Goal: Contribute content

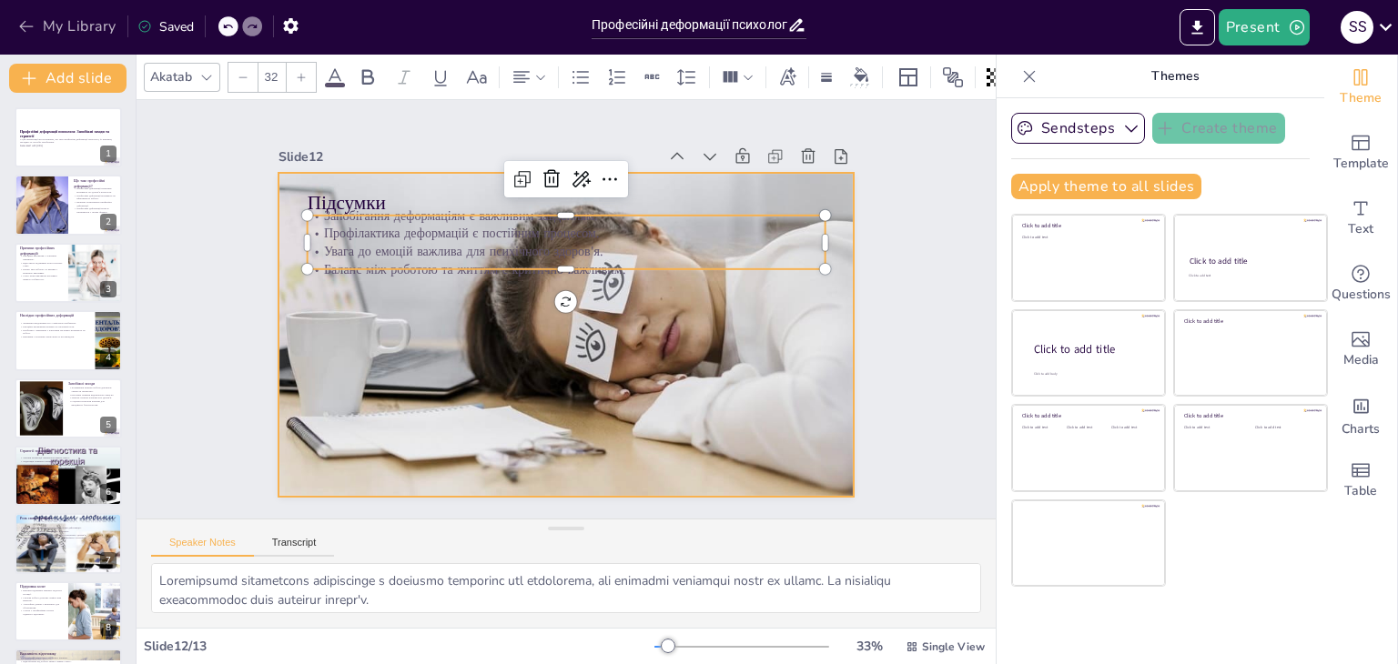
scroll to position [118, 0]
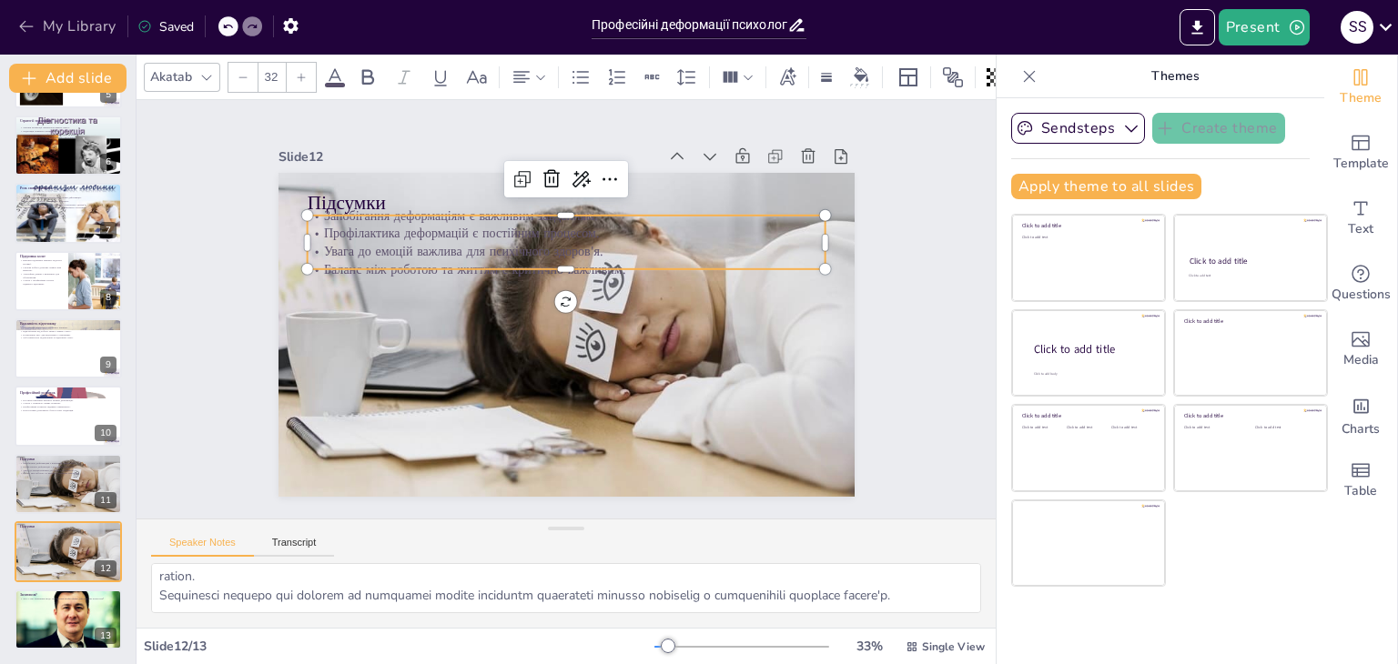
click at [31, 28] on icon "button" at bounding box center [26, 26] width 18 height 18
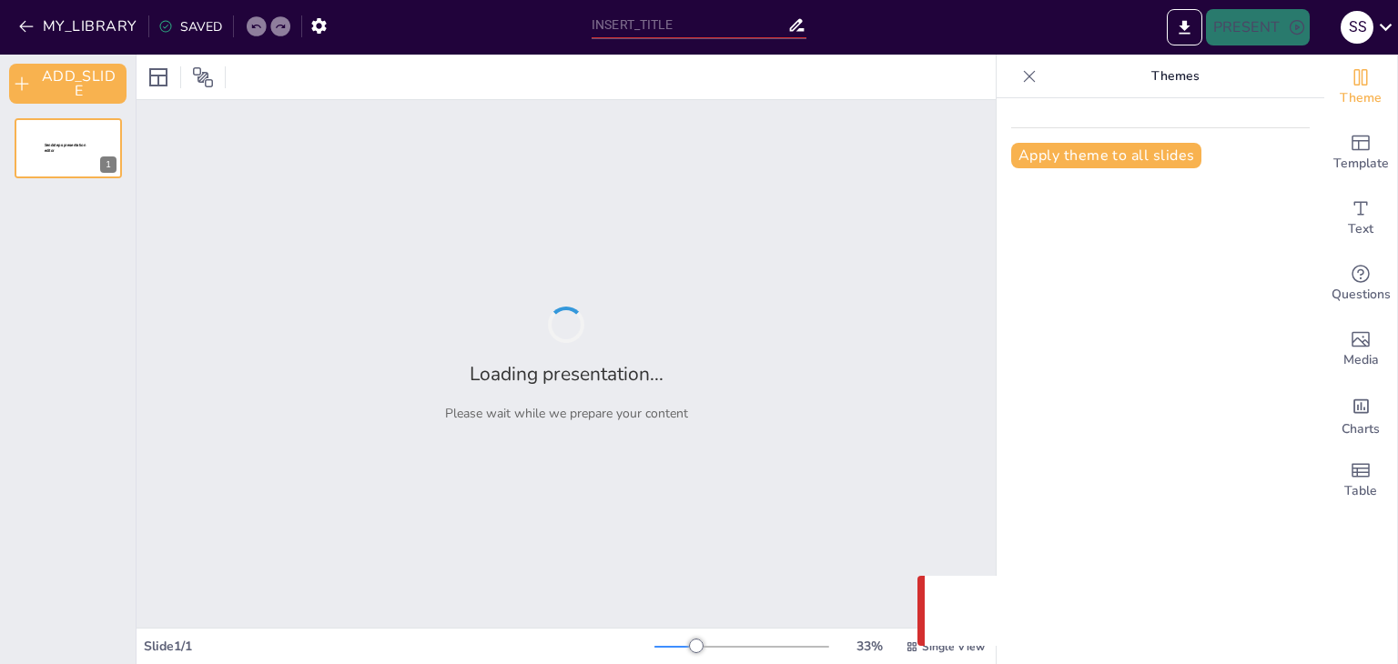
type input "Професійні деформації психолога: Запобіжні заходи та стратегії"
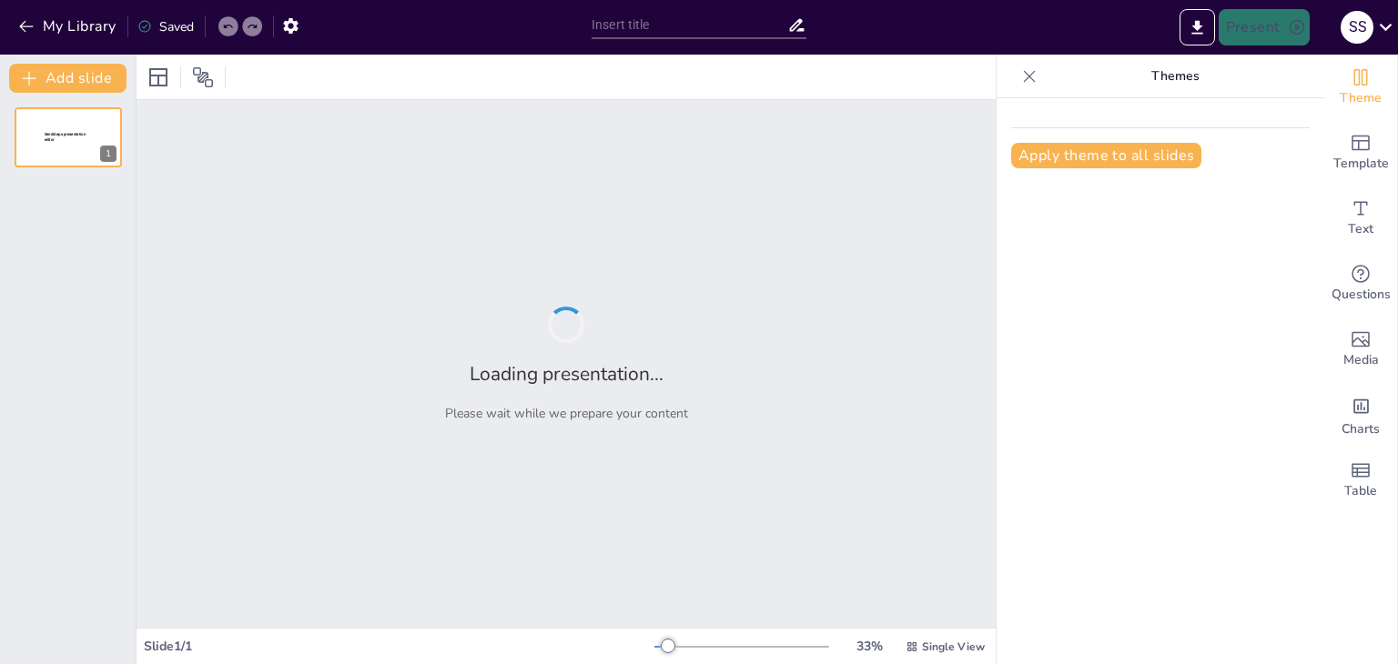
type input "Професійне вигоряння: Визначення та основні маркери"
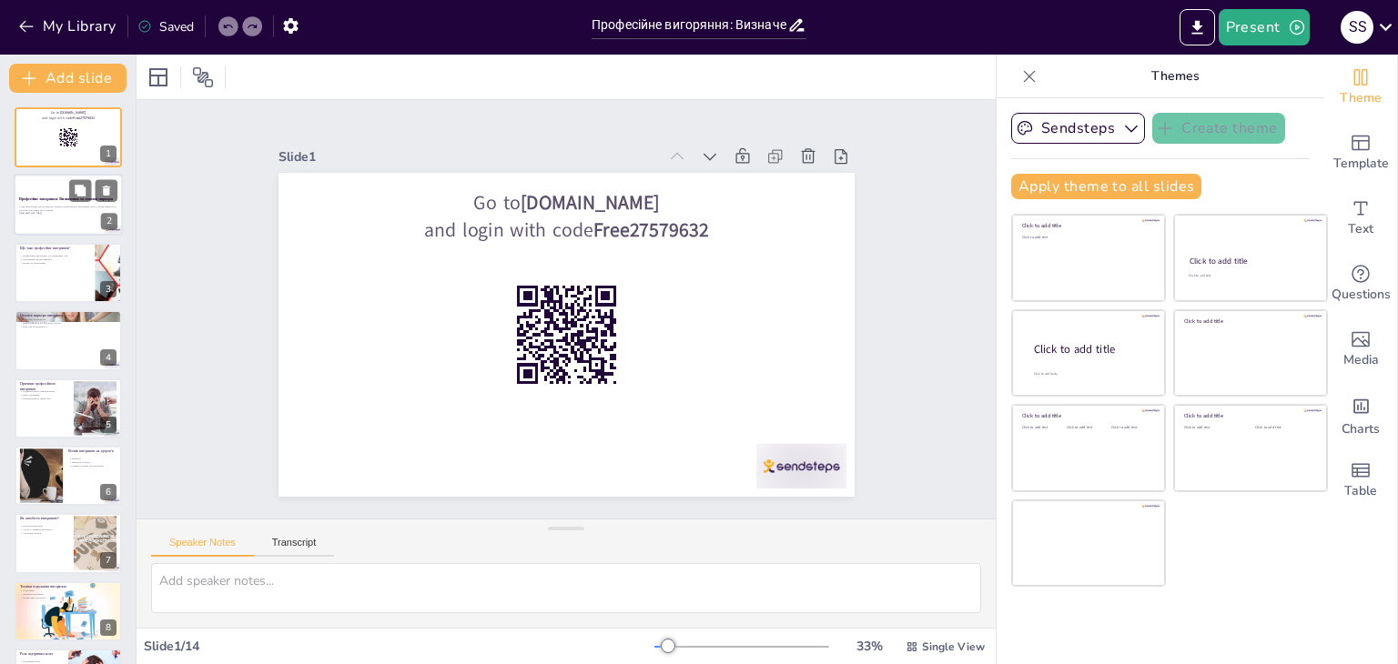
click at [27, 197] on strong "Професійне вигоряння: Визначення та основні маркери" at bounding box center [66, 199] width 94 height 5
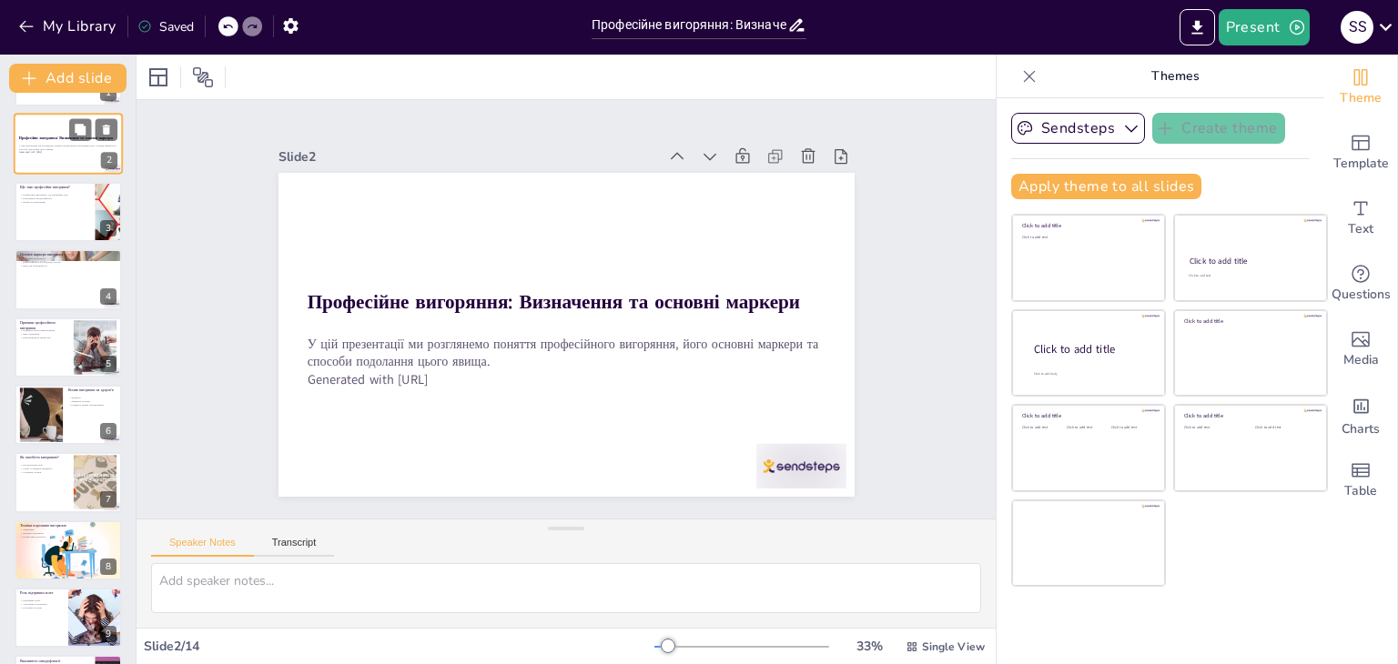
scroll to position [91, 0]
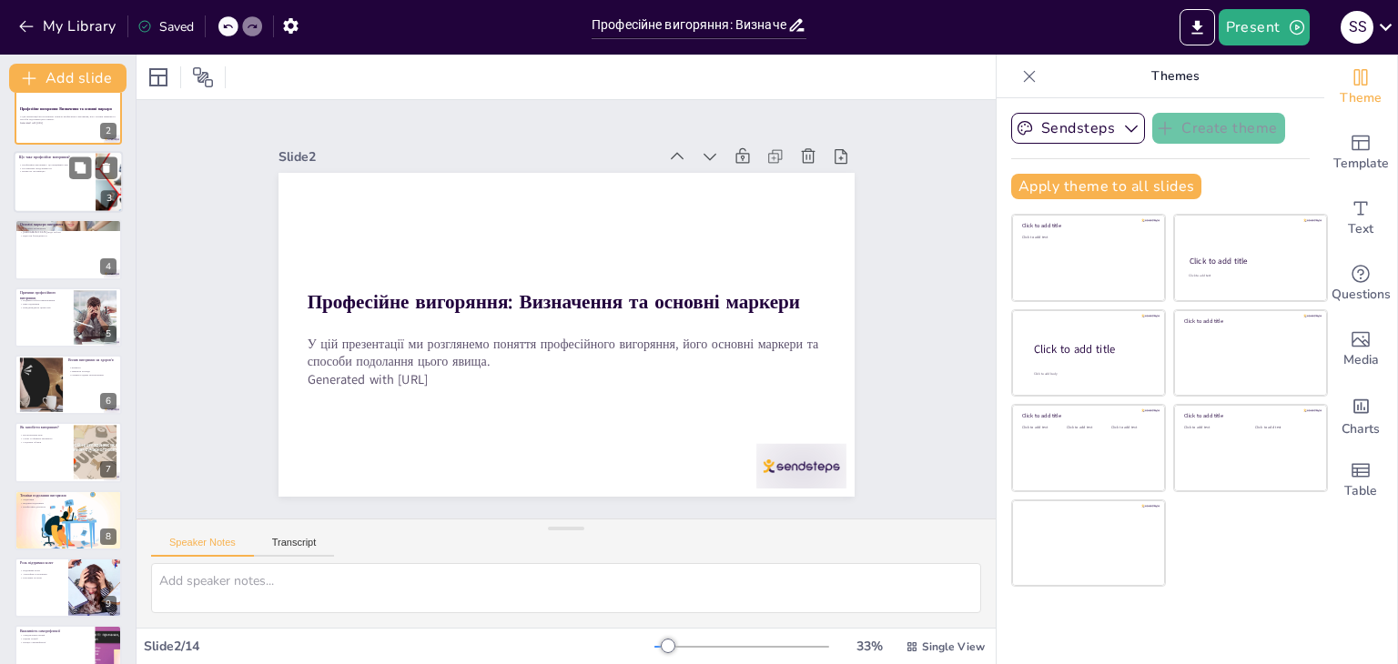
checkbox input "true"
click at [42, 187] on div at bounding box center [68, 182] width 109 height 62
type textarea "Професійне вигоряння - це не просто фізична втома, а глибокий емоційний стан, я…"
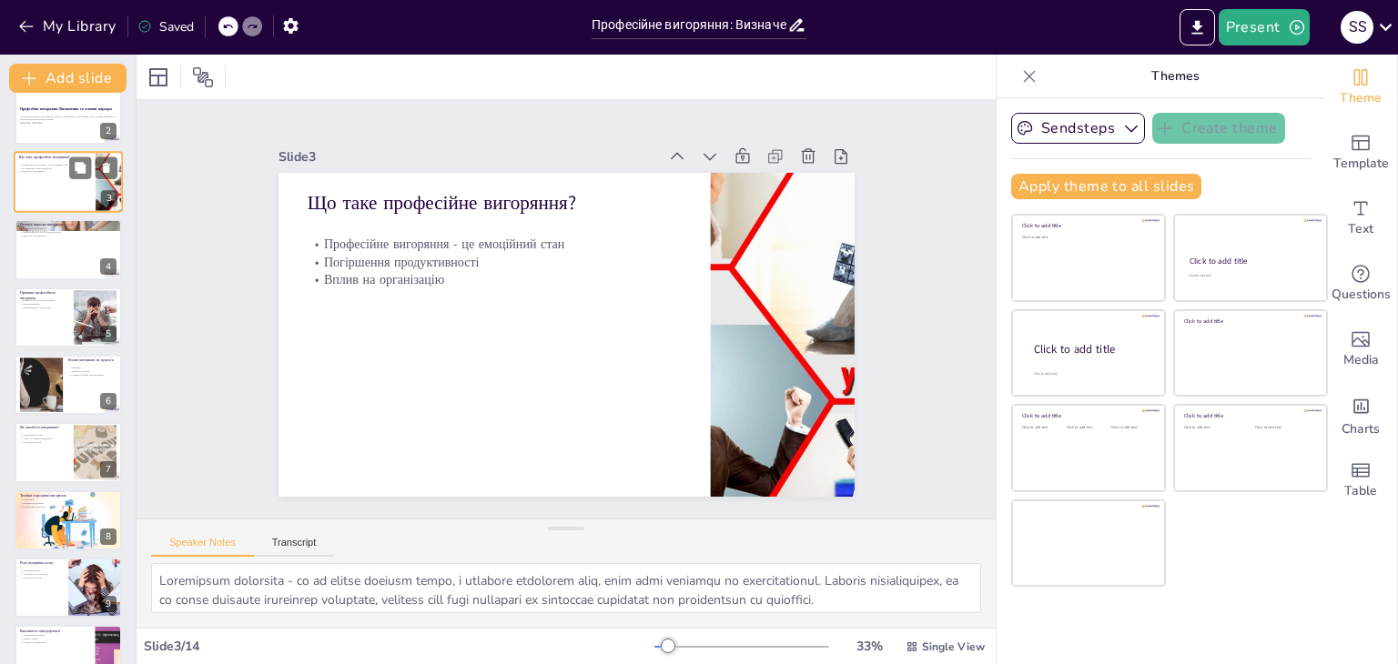
scroll to position [0, 0]
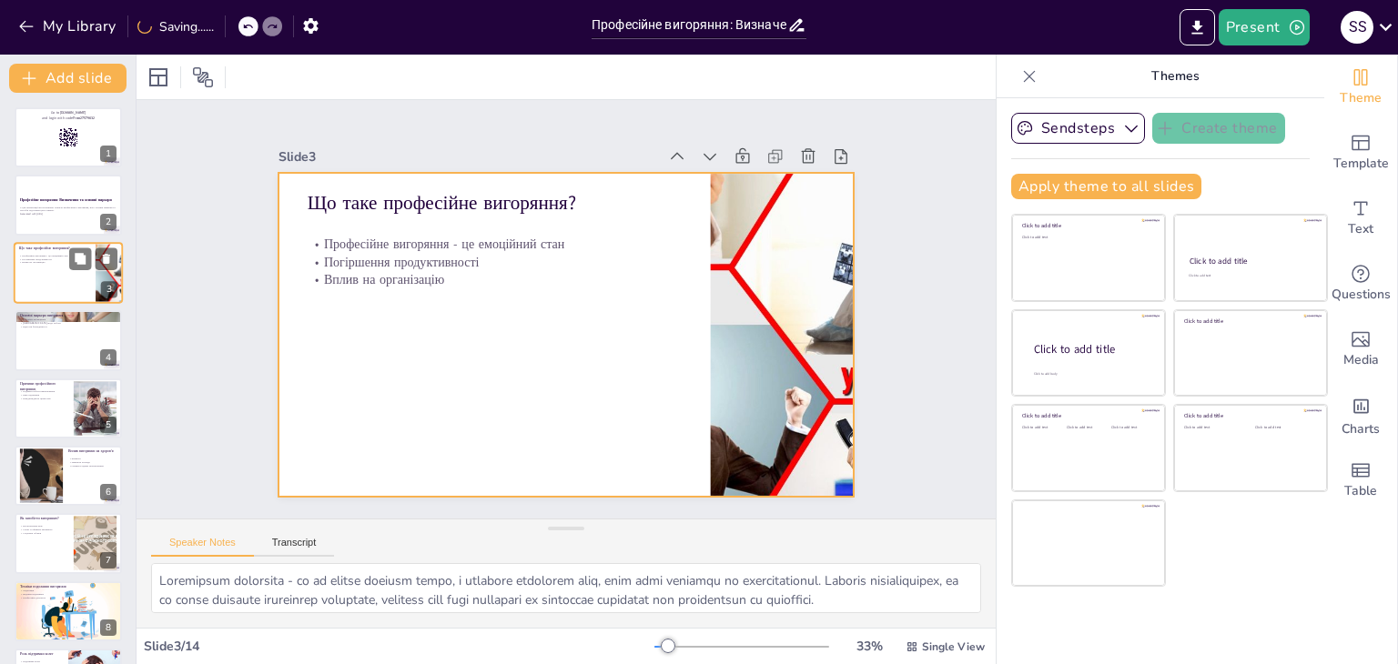
click at [53, 274] on div at bounding box center [68, 273] width 109 height 62
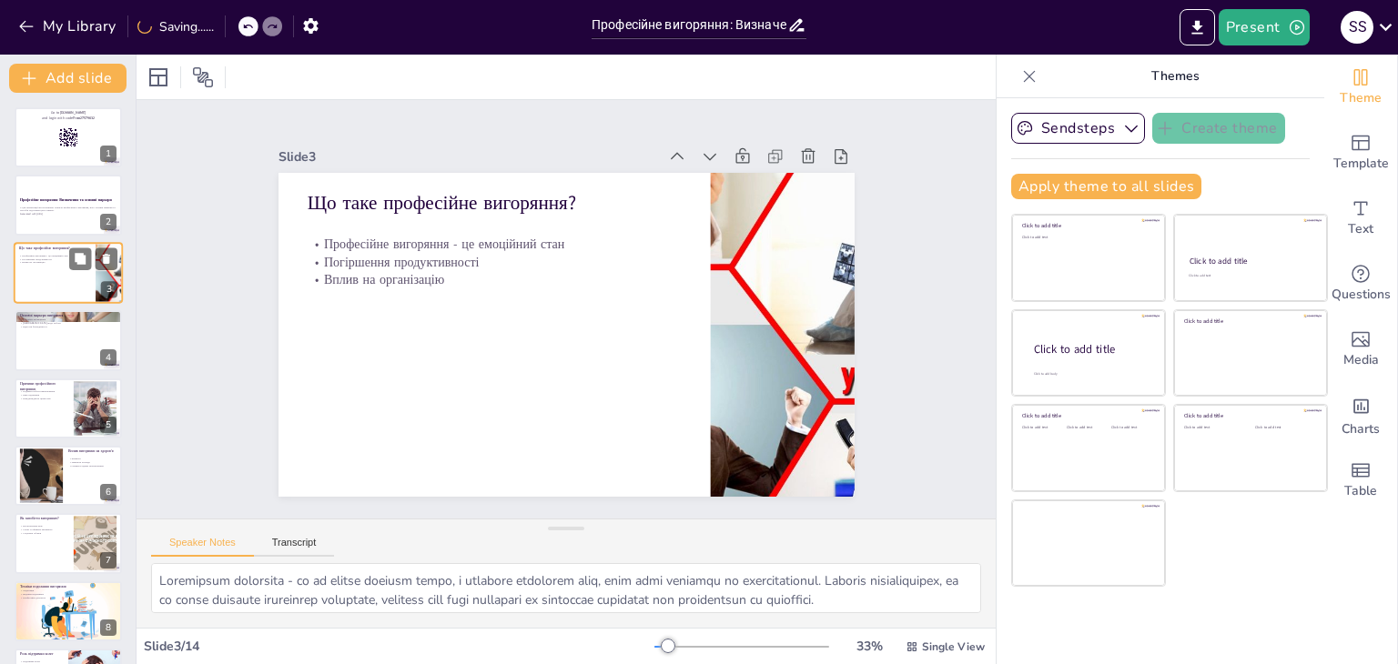
click at [55, 268] on div at bounding box center [68, 273] width 109 height 62
checkbox input "true"
click at [55, 221] on div at bounding box center [68, 206] width 109 height 62
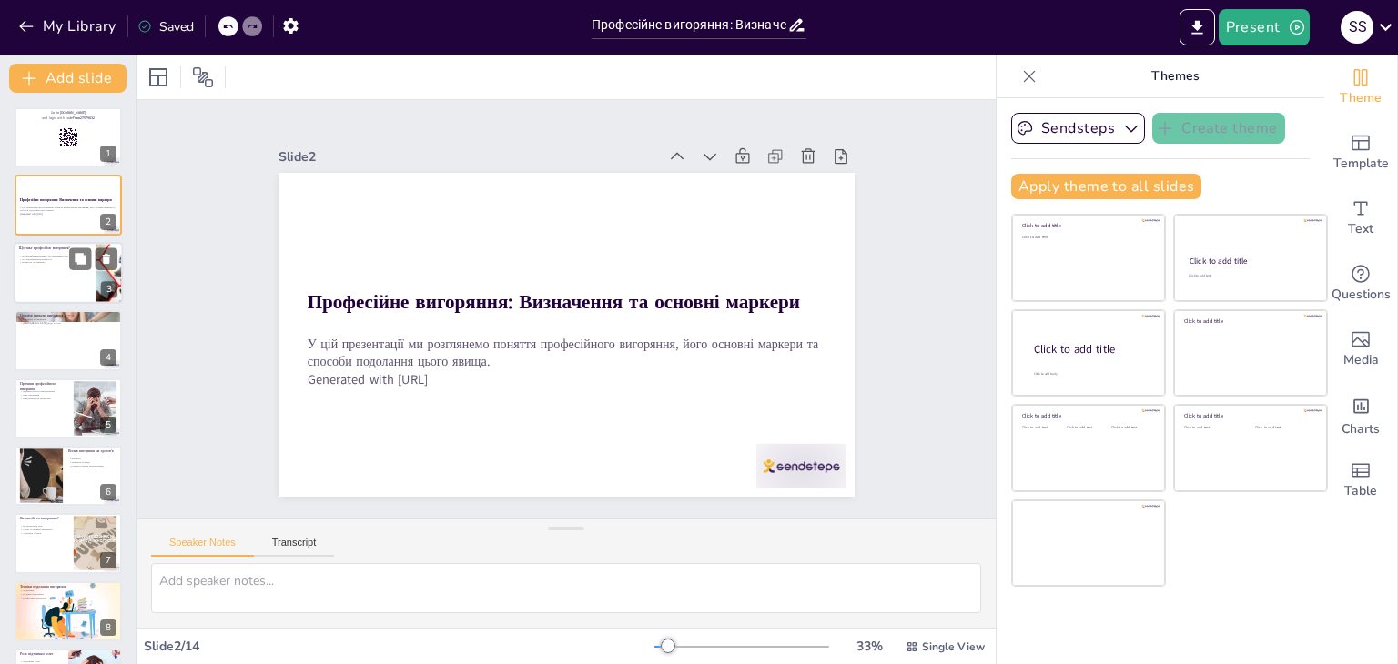
checkbox input "true"
click at [58, 256] on p "Професійне вигоряння - це емоційний стан" at bounding box center [54, 256] width 71 height 4
type textarea "Професійне вигоряння - це не просто фізична втома, а глибокий емоційний стан, я…"
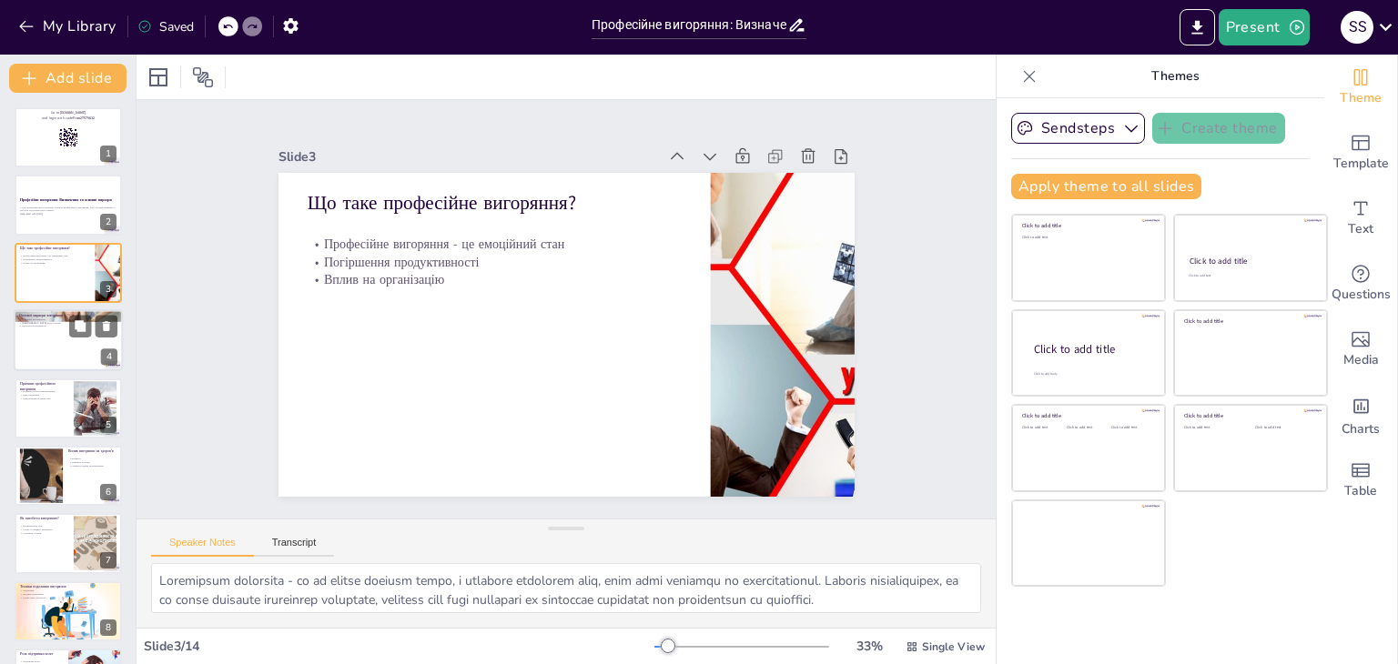
checkbox input "true"
click at [64, 331] on div at bounding box center [68, 340] width 109 height 62
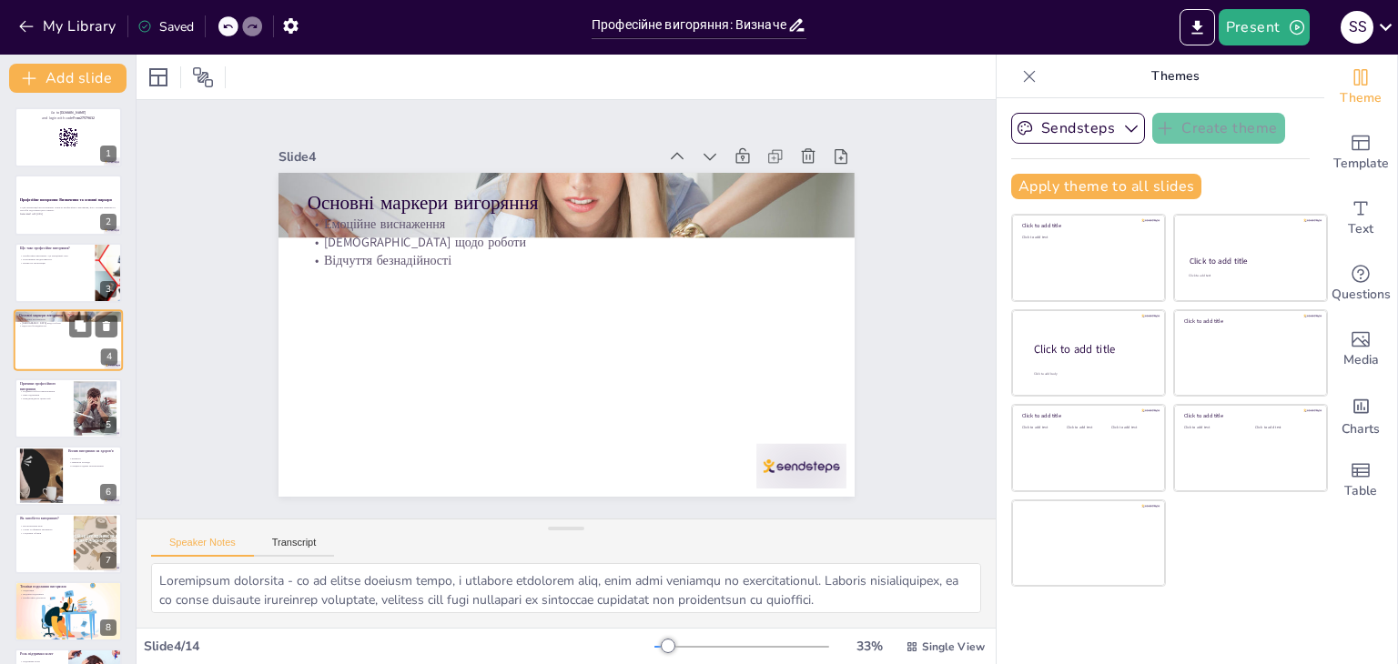
type textarea "Емоційне виснаження є одним з найпоширеніших маркерів вигоряння. Воно проявляєт…"
checkbox input "true"
click at [76, 207] on p "У цій презентації ми розглянемо поняття професійного вигоряння, його основні ма…" at bounding box center [68, 209] width 98 height 6
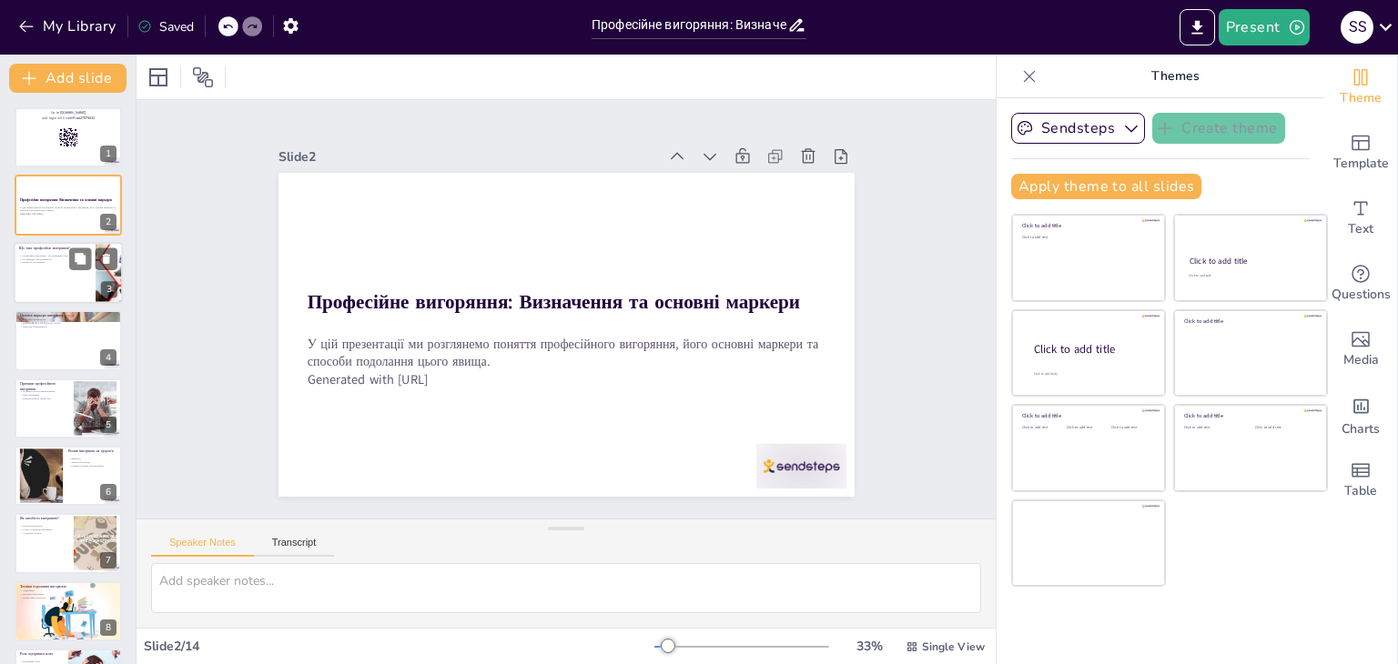
checkbox input "true"
click at [82, 278] on div at bounding box center [68, 273] width 109 height 62
type textarea "Професійне вигоряння - це не просто фізична втома, а глибокий емоційний стан, я…"
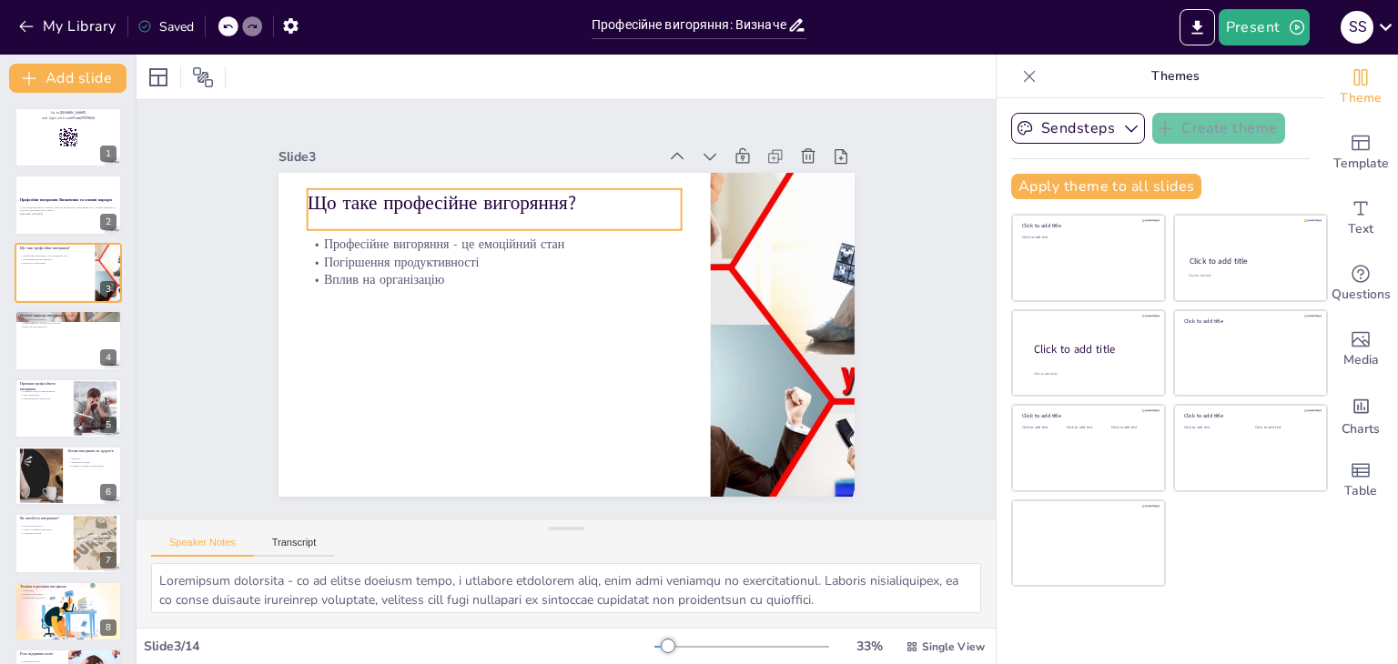
click at [576, 190] on p "Що таке професійне вигоряння?" at bounding box center [505, 196] width 375 height 66
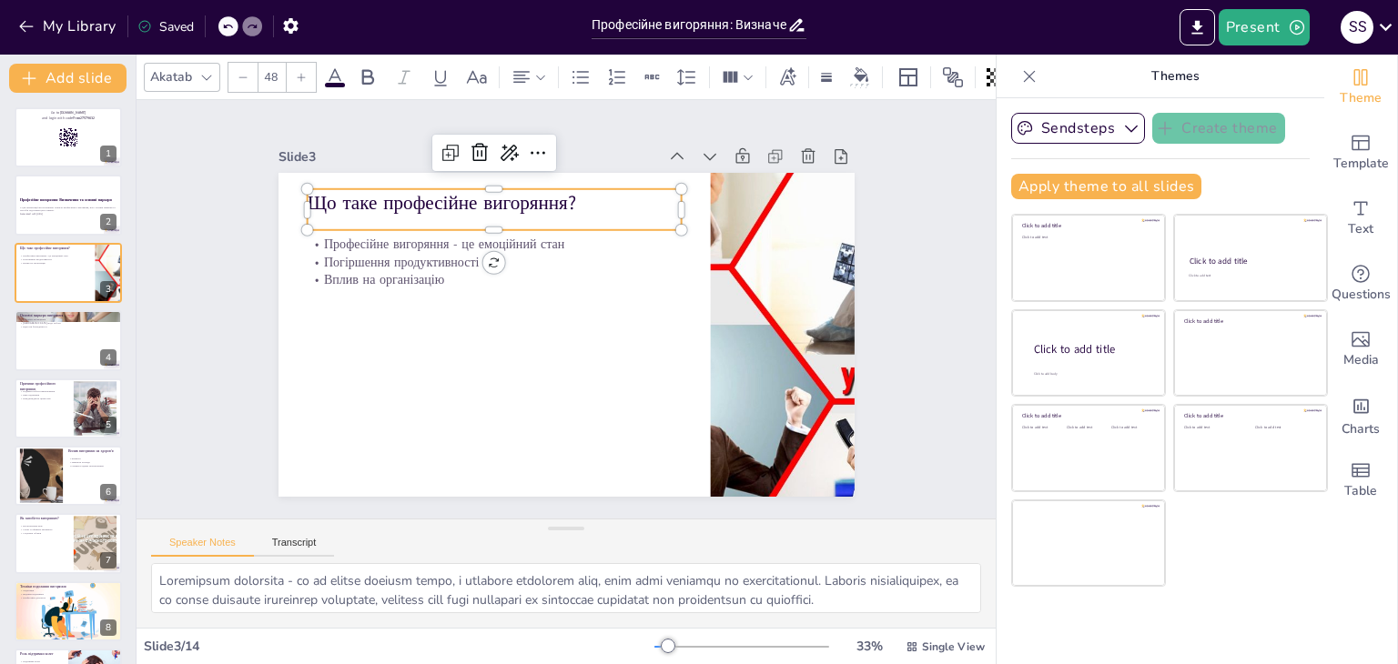
click at [576, 190] on p "Що таке професійне вигоряння?" at bounding box center [506, 196] width 375 height 66
drag, startPoint x: 575, startPoint y: 191, endPoint x: 294, endPoint y: 182, distance: 281.4
click at [294, 182] on div "Професійне вигоряння - це емоційний стан Погіршення продуктивності Вплив на орг…" at bounding box center [561, 334] width 631 height 437
drag, startPoint x: 306, startPoint y: 186, endPoint x: 299, endPoint y: 194, distance: 11.0
copy p "Що таке професійне вигоряння?"
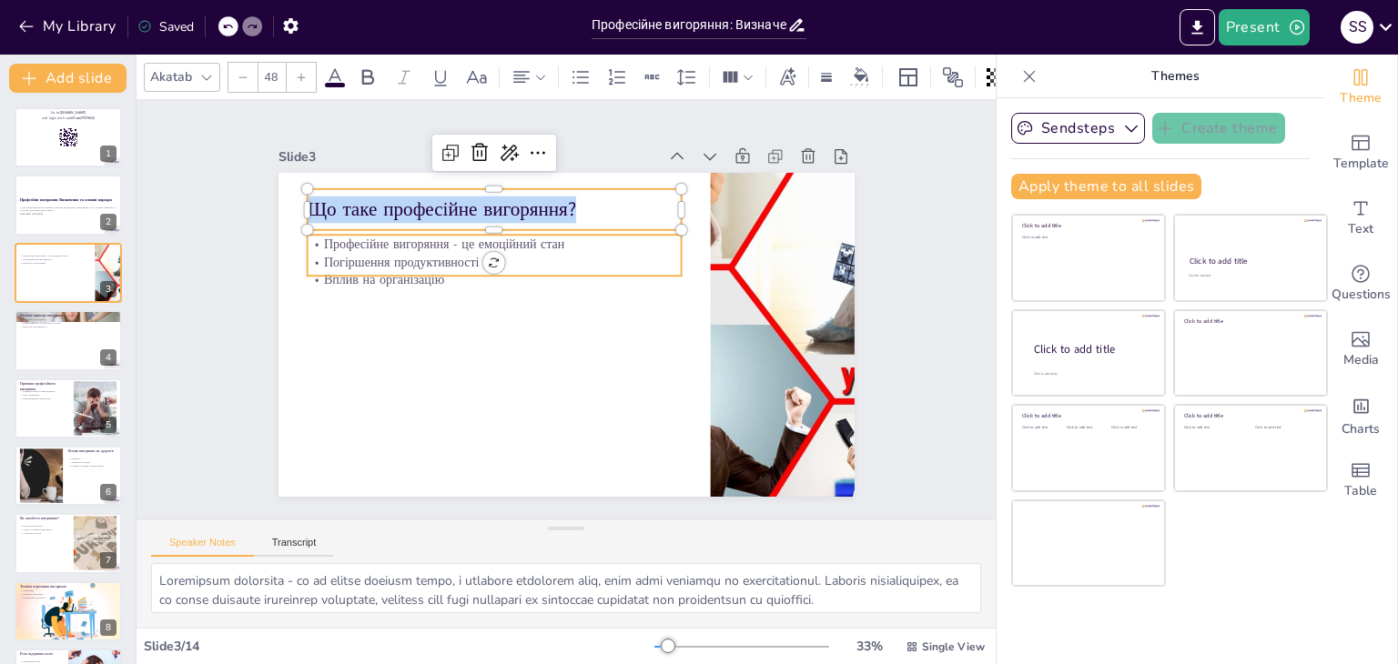
click at [337, 242] on p "Професійне вигоряння - це емоційний стан" at bounding box center [517, 224] width 361 height 133
checkbox input "true"
type input "32"
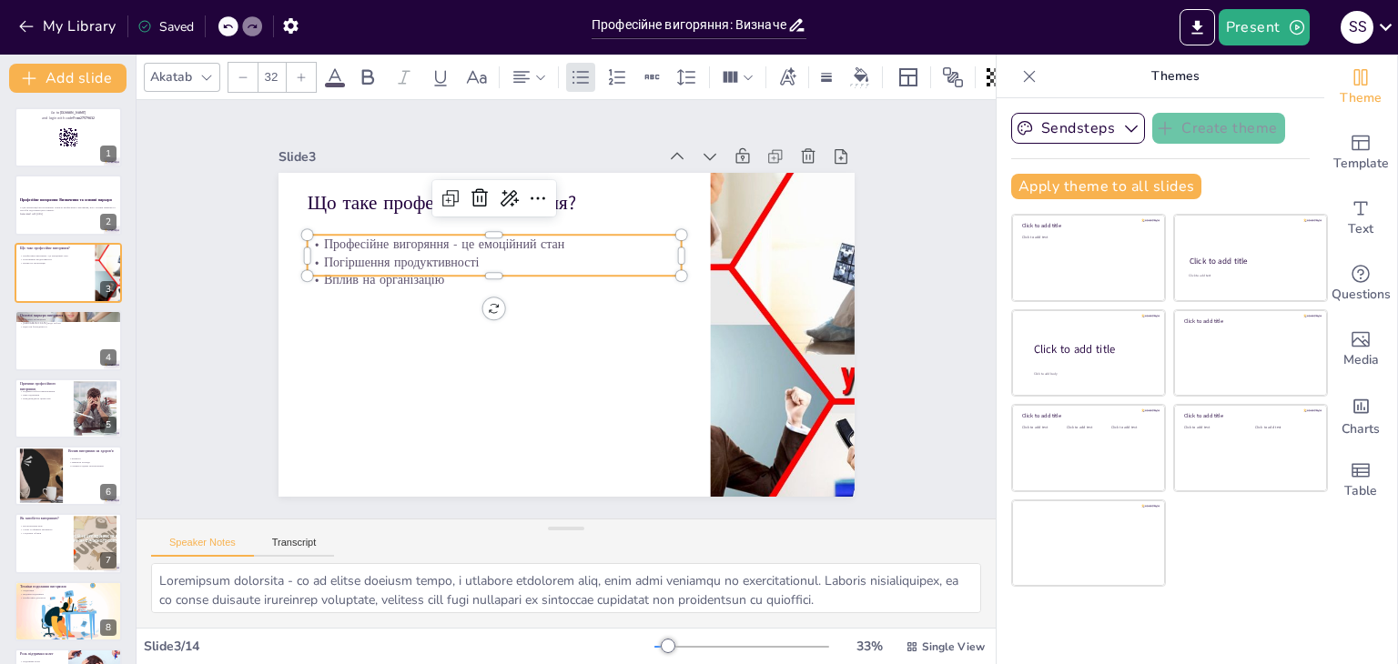
click at [320, 242] on p "Професійне вигоряння - це емоційний стан" at bounding box center [501, 236] width 374 height 56
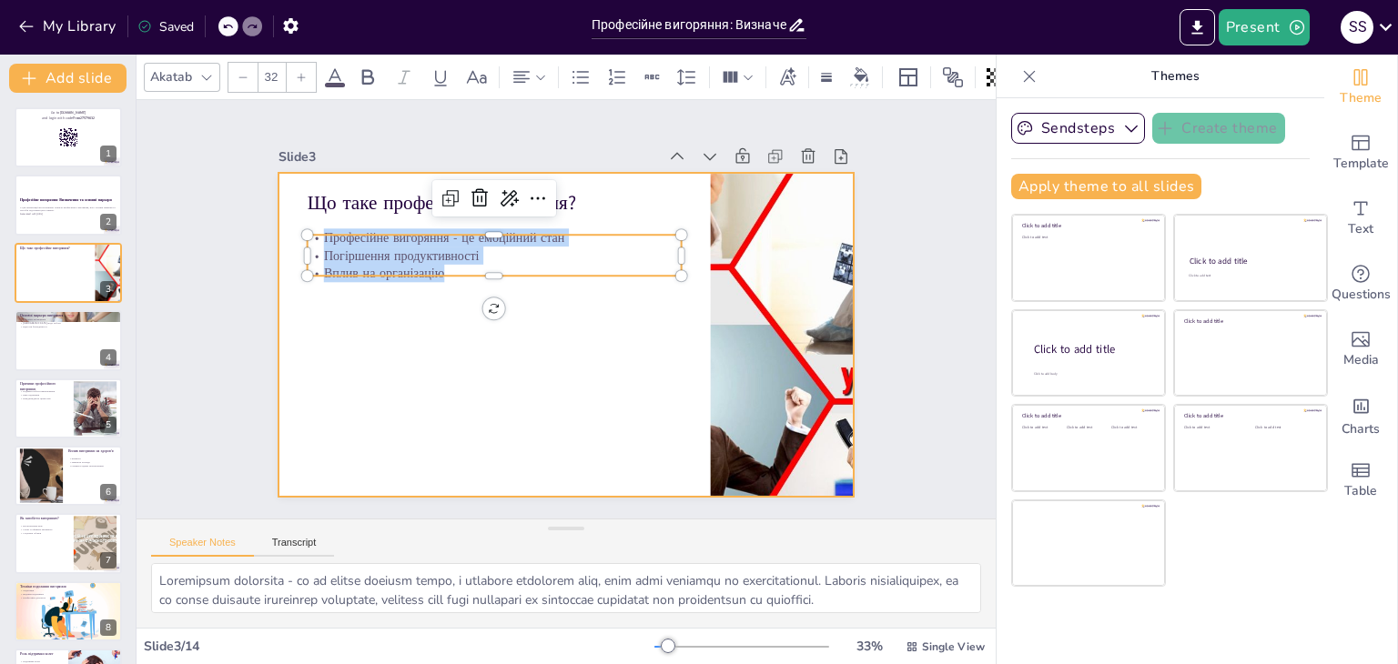
drag, startPoint x: 309, startPoint y: 233, endPoint x: 438, endPoint y: 303, distance: 147.0
click at [438, 303] on div "Що таке професійне вигоряння? Професійне вигоряння - це емоційний стан Погіршен…" at bounding box center [561, 335] width 631 height 437
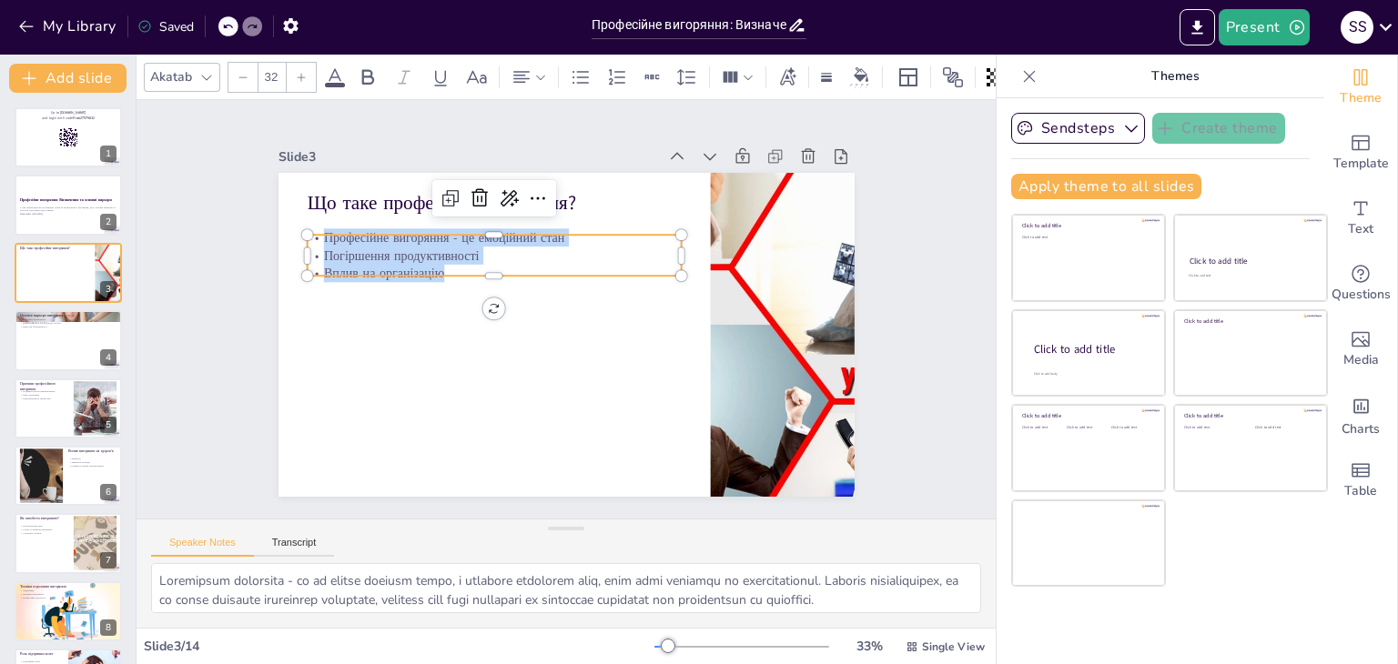
copy div "Професійне вигоряння - це емоційний стан Погіршення продуктивності Вплив на орг…"
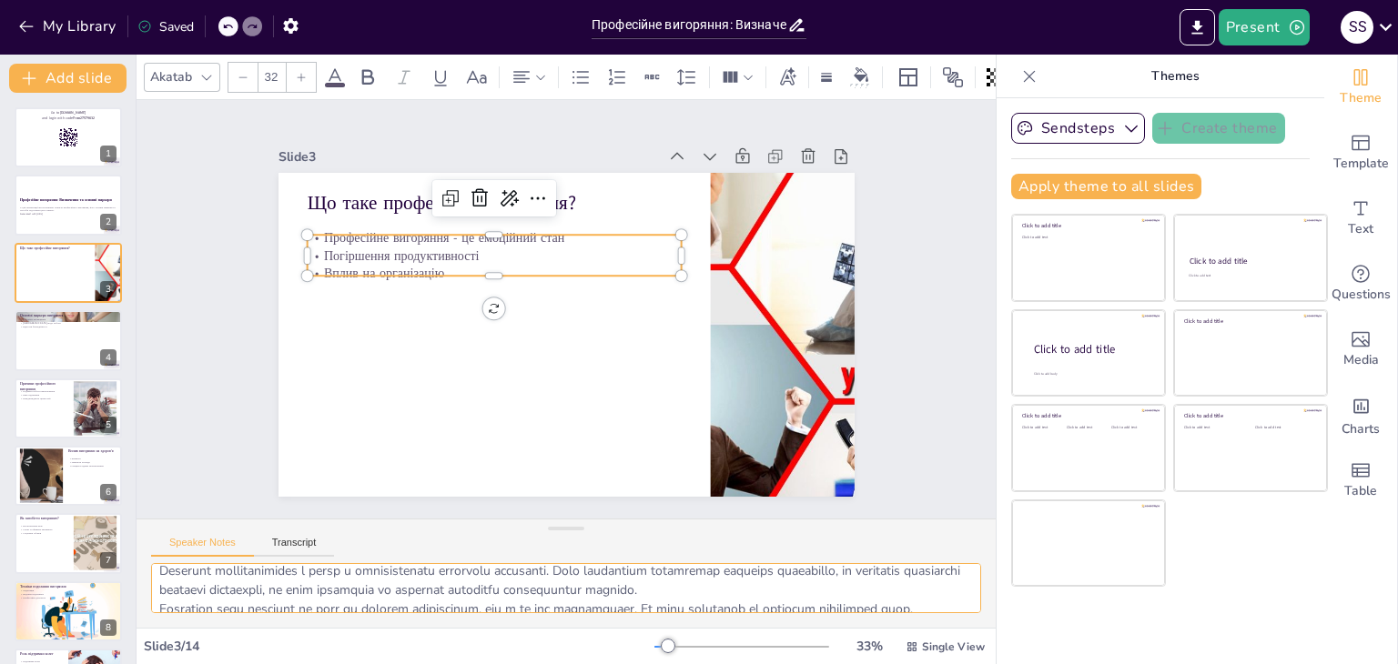
scroll to position [99, 0]
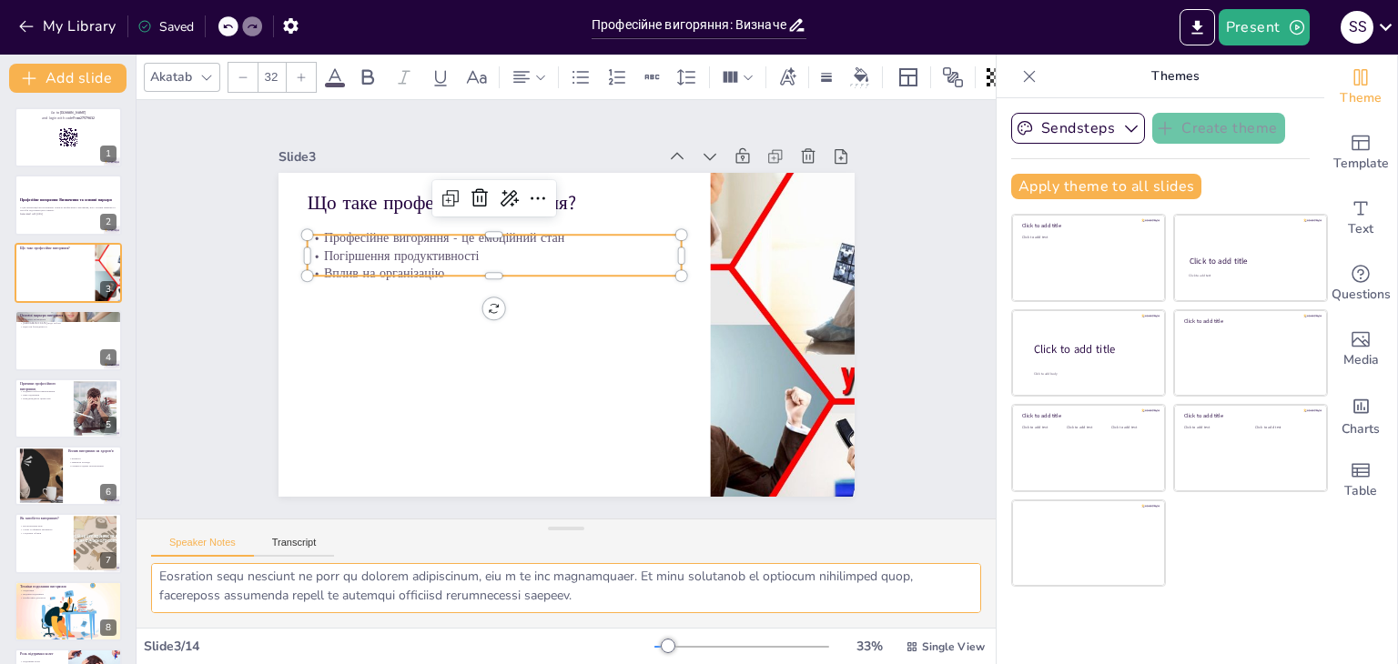
drag, startPoint x: 155, startPoint y: 583, endPoint x: 849, endPoint y: 616, distance: 695.2
click at [849, 616] on div at bounding box center [566, 595] width 859 height 65
checkbox input "true"
click at [89, 350] on div at bounding box center [68, 340] width 109 height 62
type textarea "Емоційне виснаження є одним з найпоширеніших маркерів вигоряння. Воно проявляєт…"
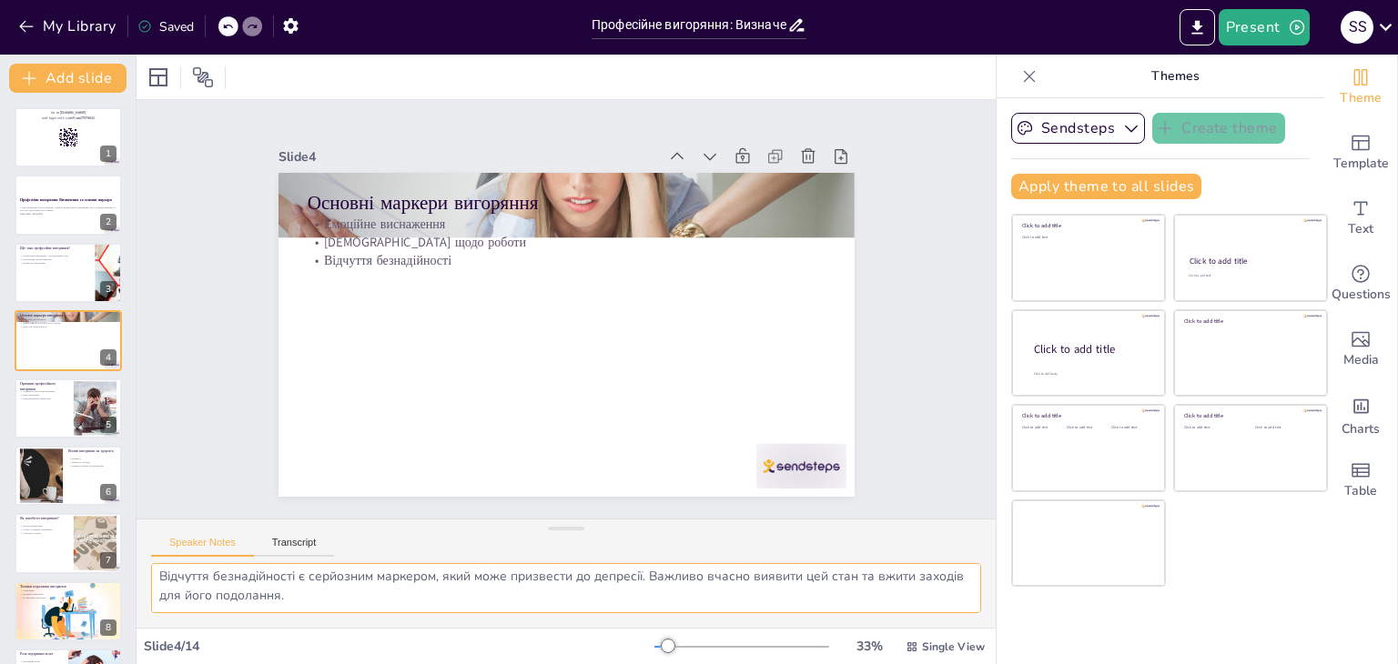
scroll to position [80, 0]
click at [319, 197] on p "Основні маркери вигоряння" at bounding box center [578, 203] width 519 height 81
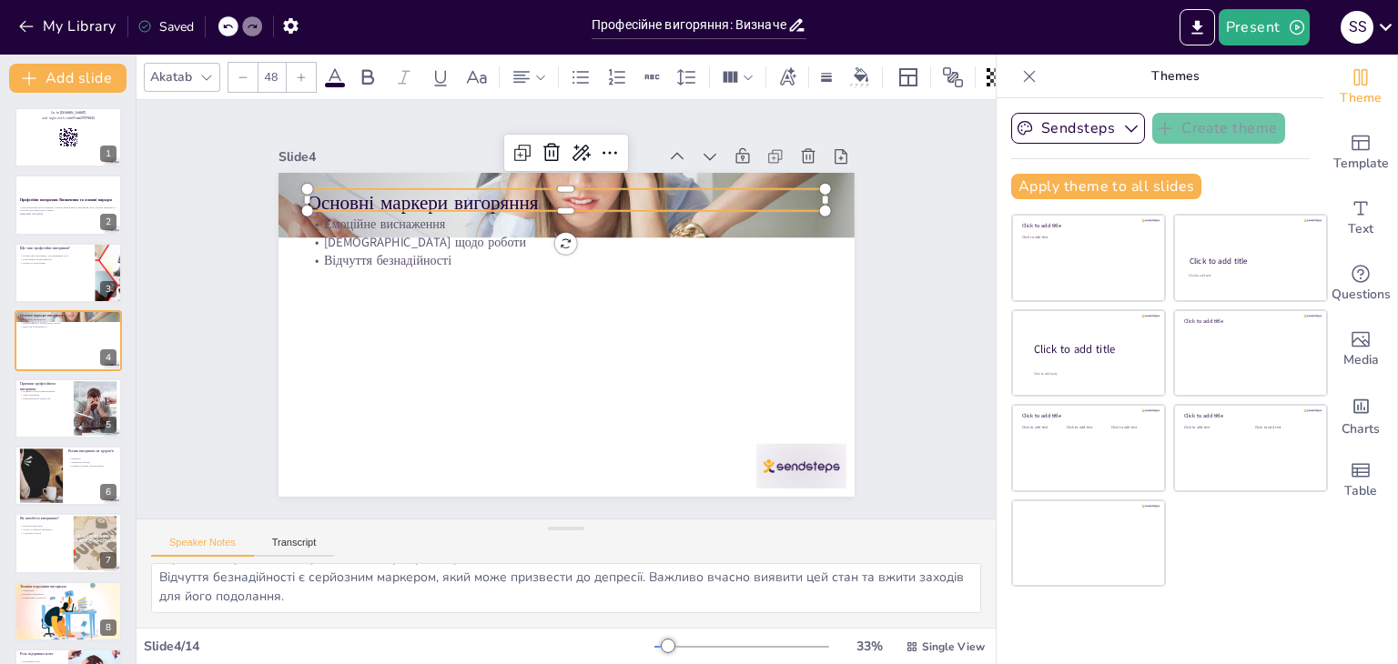
click at [349, 195] on p "Основні маркери вигоряння" at bounding box center [600, 208] width 502 height 186
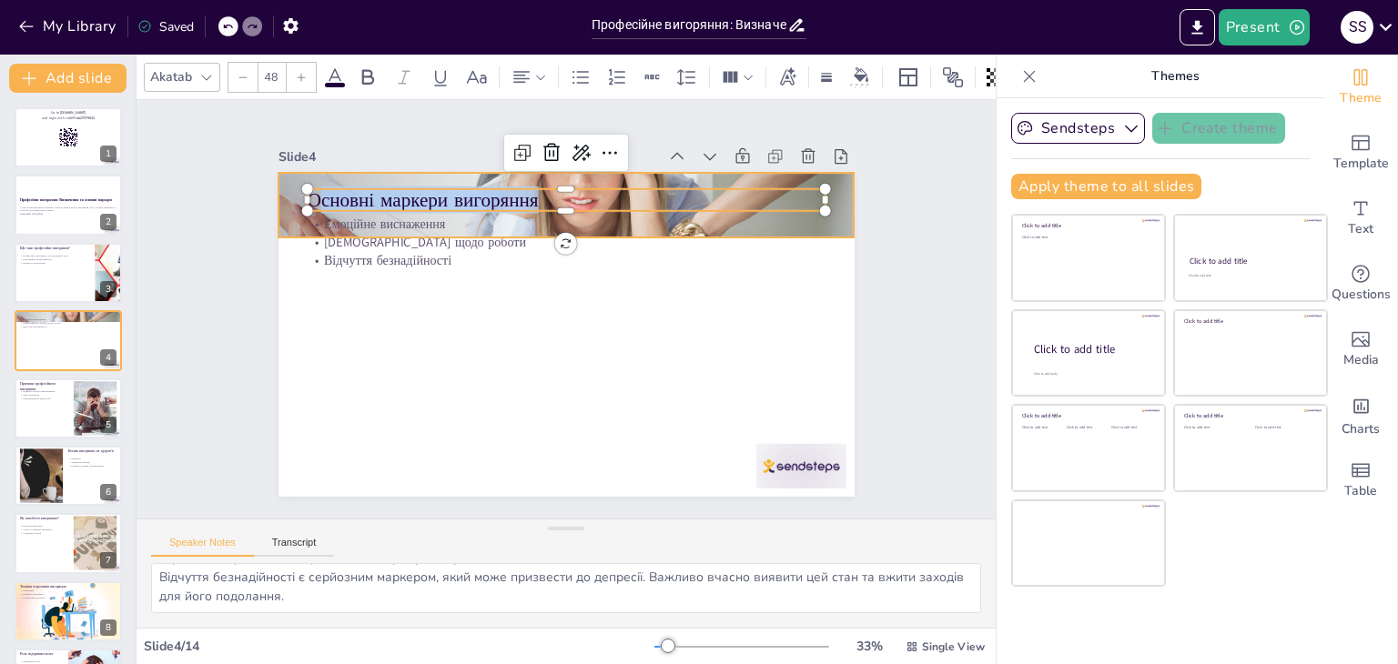
drag, startPoint x: 521, startPoint y: 187, endPoint x: 277, endPoint y: 194, distance: 244.0
click at [277, 194] on div "Емоційне виснаження Цинізм щодо роботи Відчуття безнадійності Основні маркери в…" at bounding box center [561, 334] width 631 height 437
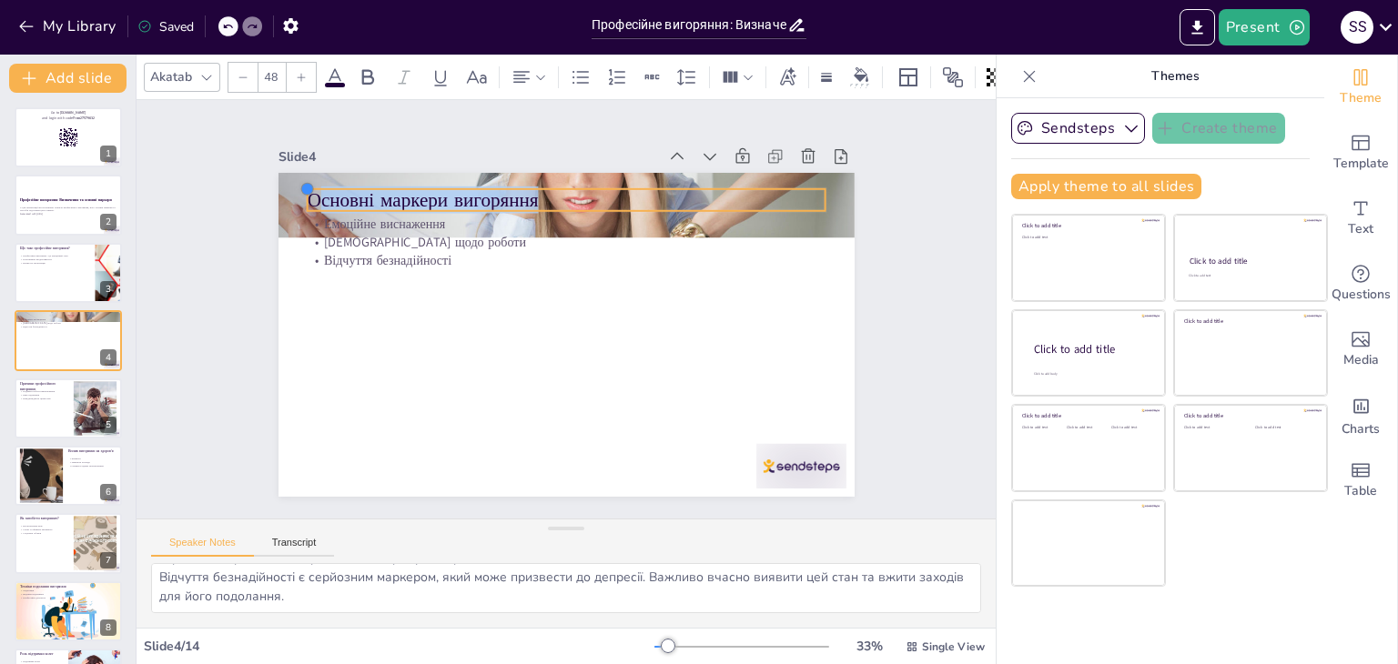
click at [348, 124] on div at bounding box center [357, 115] width 18 height 18
checkbox input "true"
type input "47.7"
checkbox input "true"
type input "47.6"
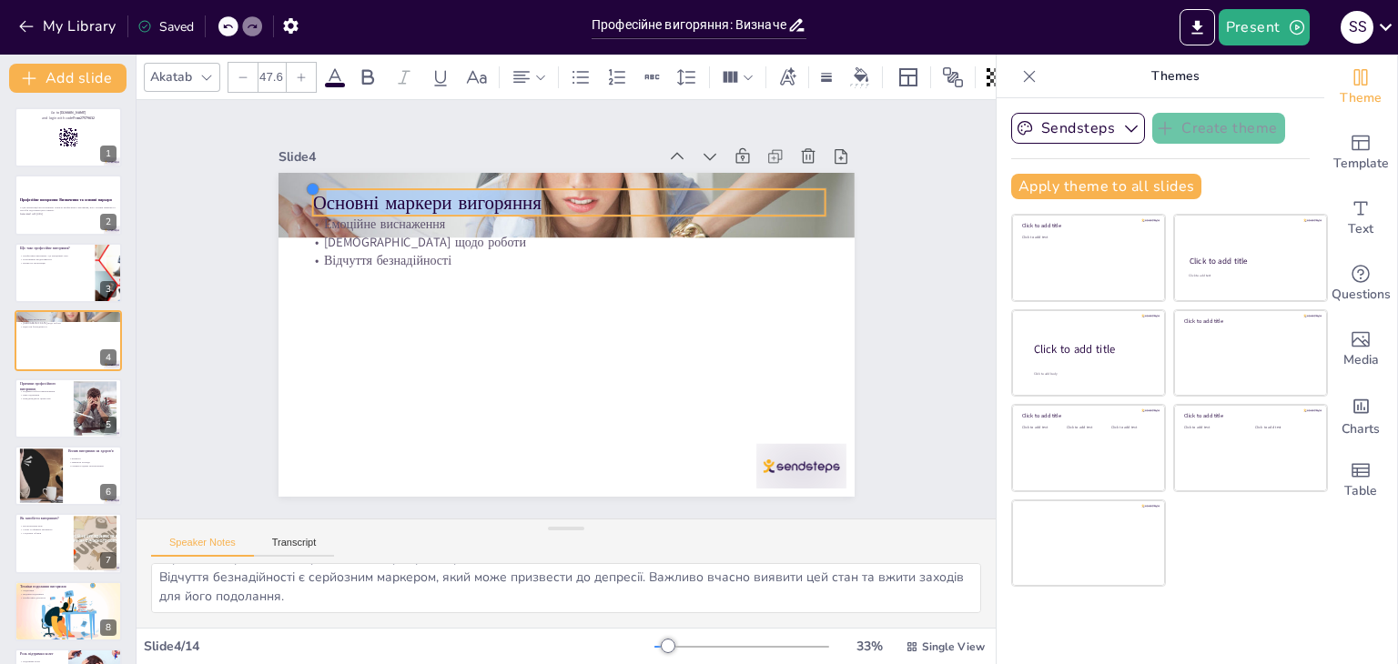
checkbox input "true"
type input "47.5"
checkbox input "true"
type input "47.1"
checkbox input "true"
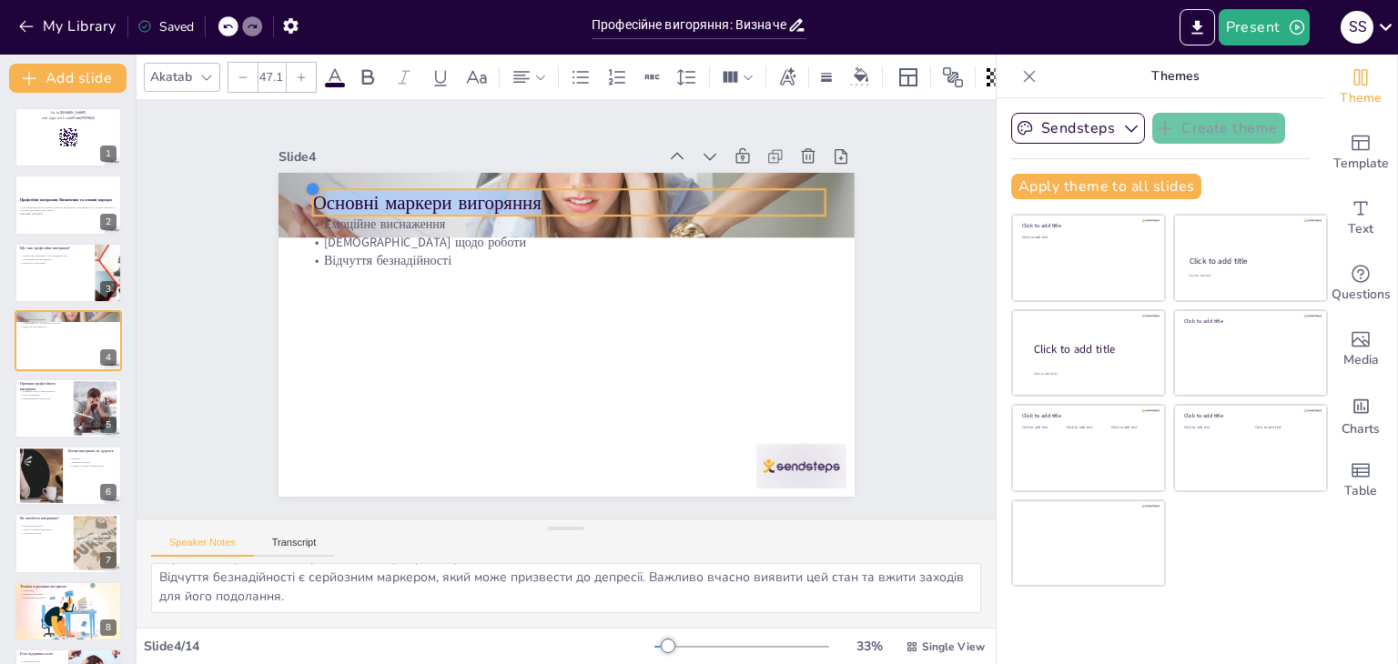
type input "46.7"
checkbox input "true"
type input "47.1"
checkbox input "true"
type input "47.3"
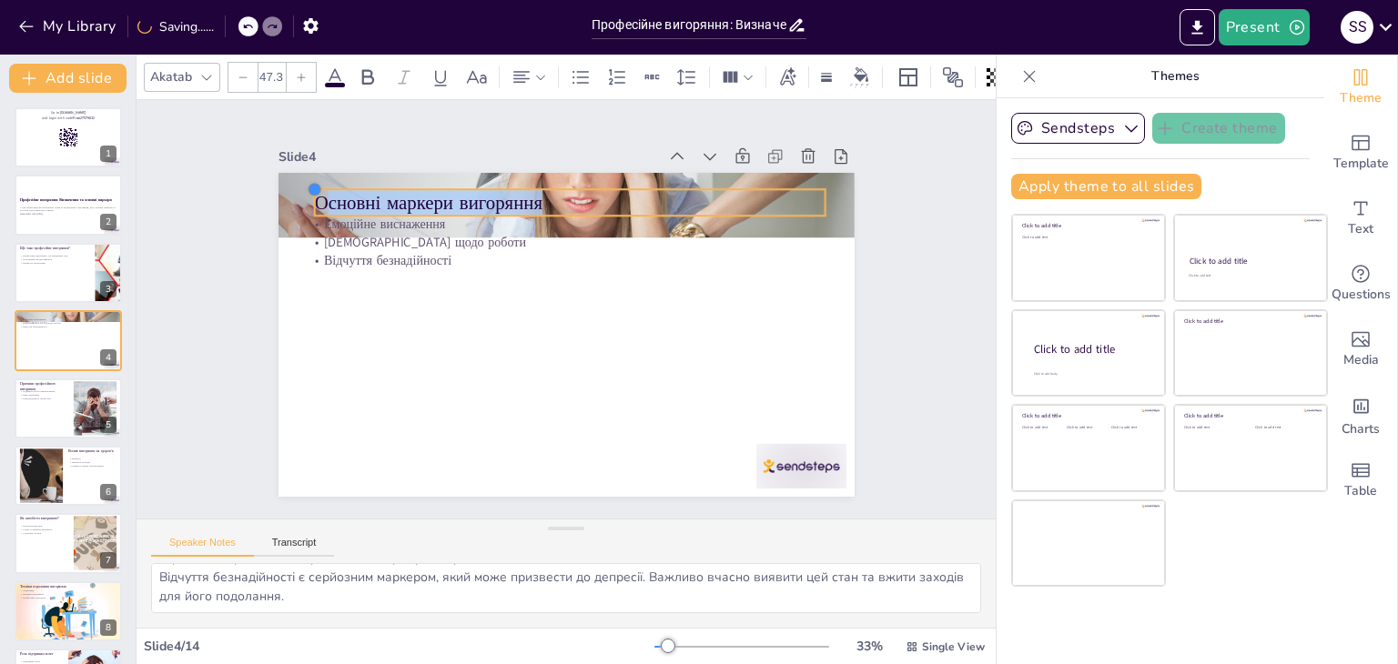
click at [300, 192] on div "Емоційне виснаження Цинізм щодо роботи Відчуття безнадійності Основні маркери в…" at bounding box center [563, 335] width 607 height 382
click at [355, 192] on p "Основні маркери вигоряння" at bounding box center [602, 208] width 494 height 183
drag, startPoint x: 300, startPoint y: 192, endPoint x: 528, endPoint y: 204, distance: 227.9
click at [528, 204] on p "Основні маркери вигоряння" at bounding box center [581, 203] width 512 height 79
copy p "Основні маркери вигоряння"
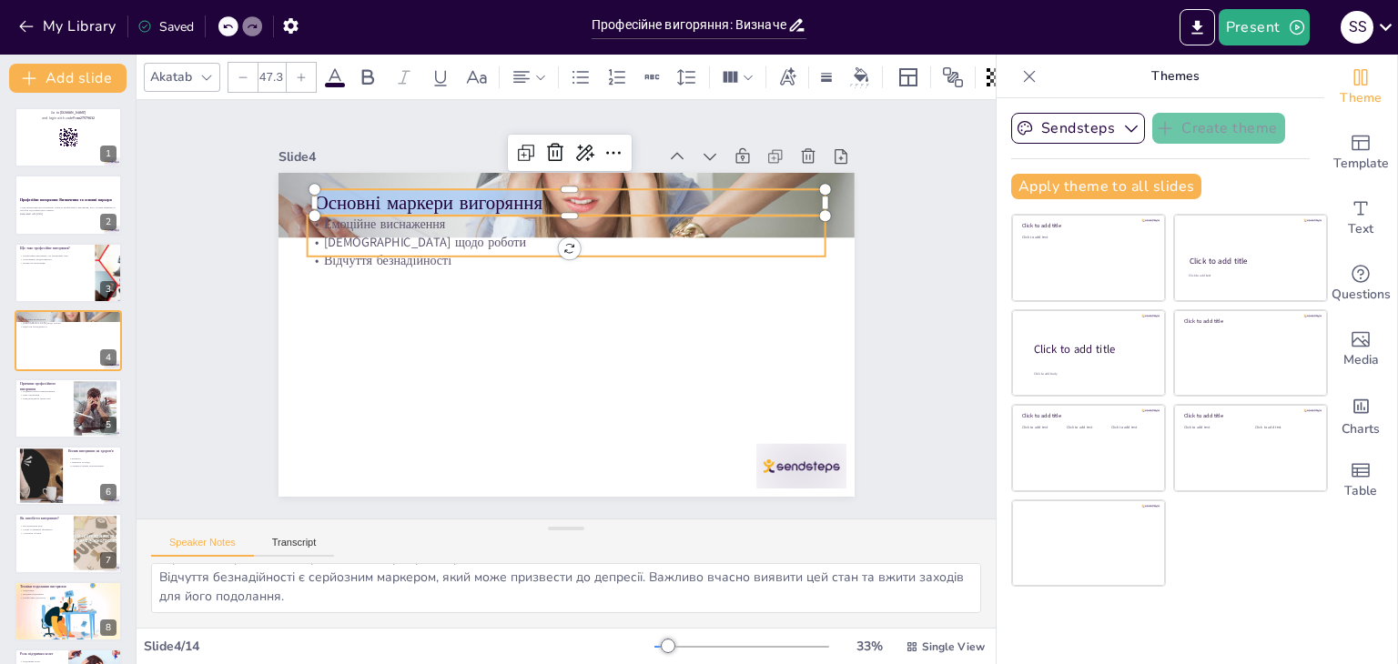
checkbox input "true"
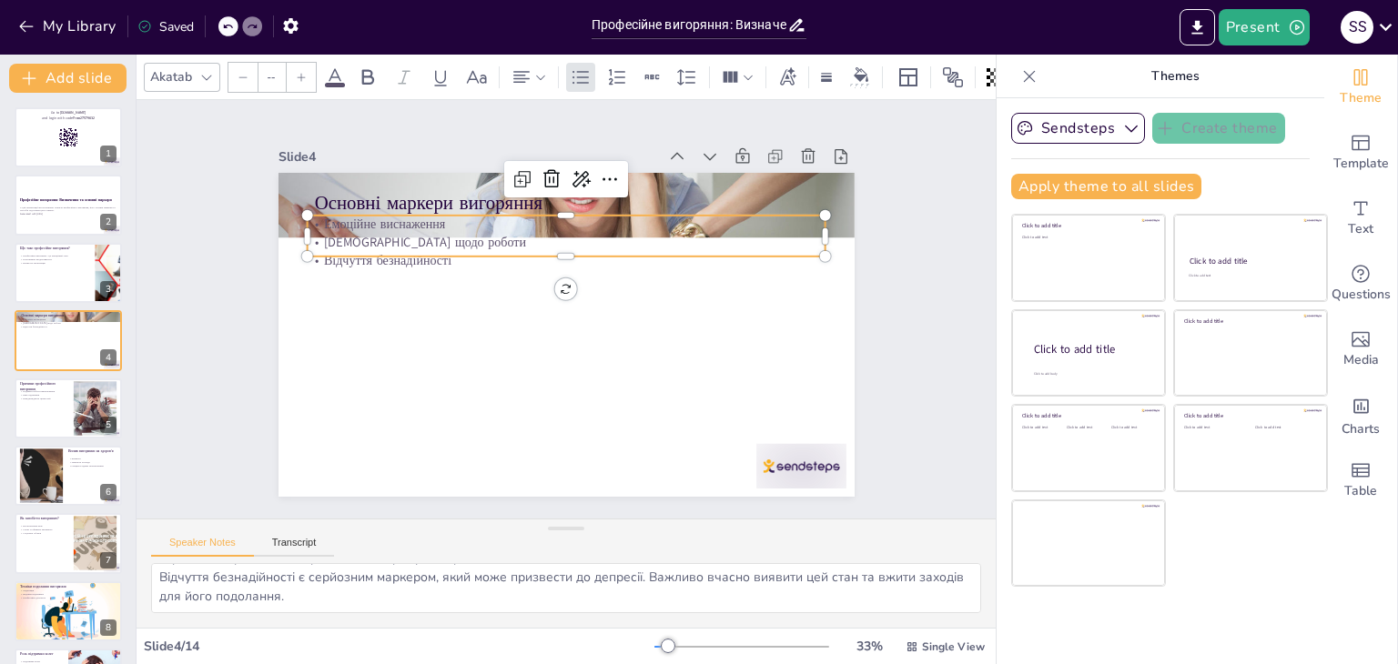
type input "32"
click at [329, 218] on p "Емоційне виснаження" at bounding box center [584, 227] width 511 height 126
drag, startPoint x: 306, startPoint y: 216, endPoint x: 453, endPoint y: 245, distance: 150.3
click at [453, 245] on div "Емоційне виснаження Цинізм щодо роботи Відчуття безнадійності" at bounding box center [581, 237] width 518 height 160
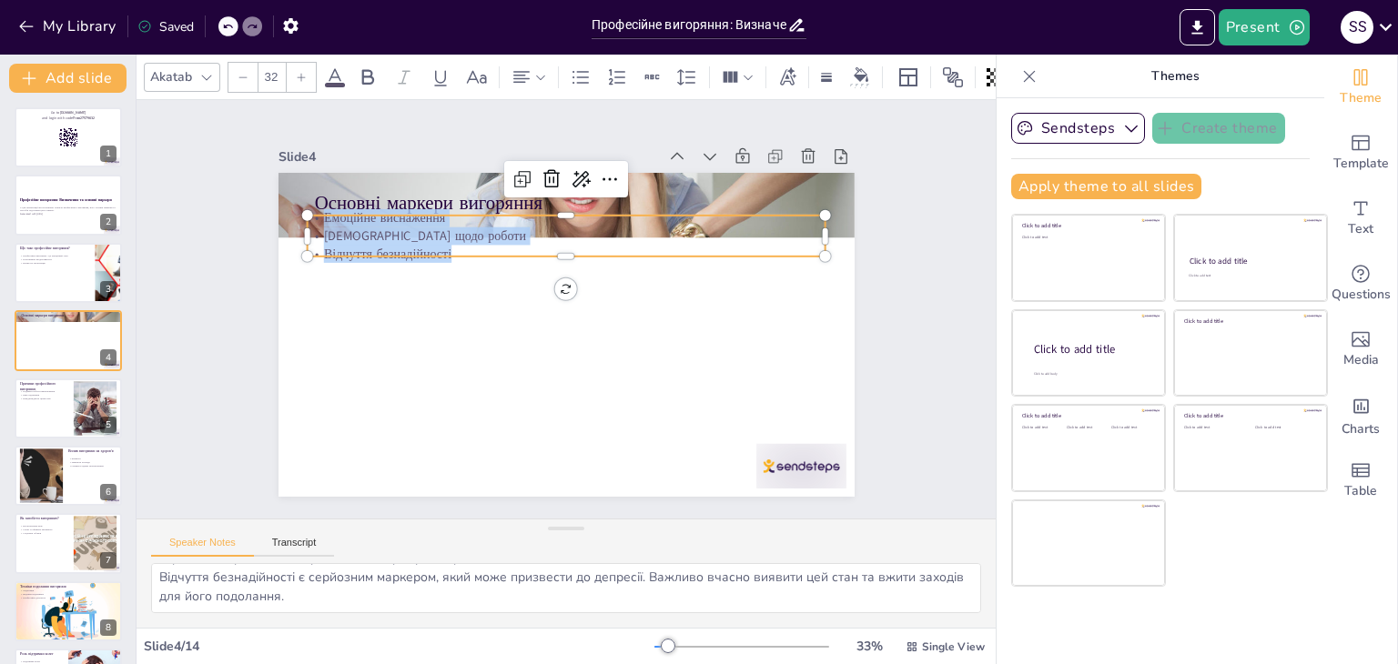
copy div "Емоційне виснаження Цинізм щодо роботи Відчуття безнадійності"
drag, startPoint x: 153, startPoint y: 578, endPoint x: 608, endPoint y: 621, distance: 457.1
click at [608, 621] on div "Емоційне виснаження є одним з найпоширеніших маркерів вигоряння. Воно проявляєт…" at bounding box center [566, 595] width 859 height 65
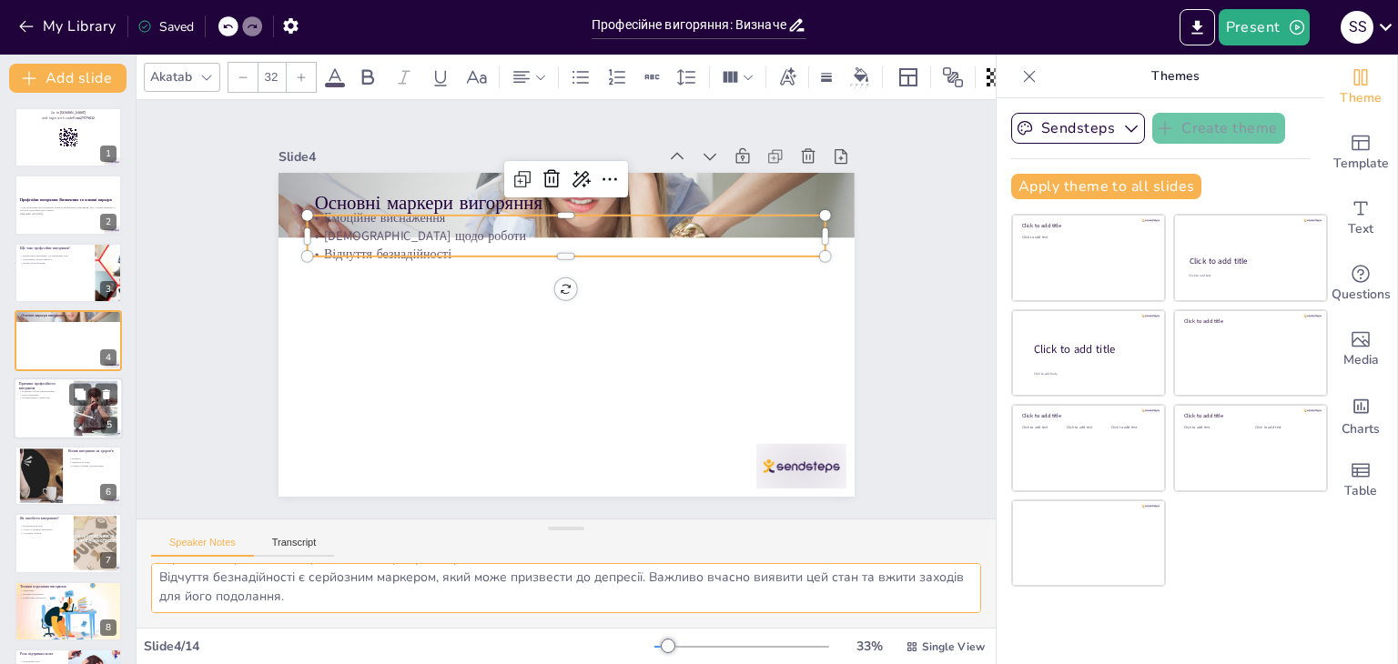
checkbox input "true"
click at [47, 401] on div at bounding box center [68, 409] width 109 height 62
type textarea "Надмірні робочі навантаження є однією з основних причин вигоряння. Вони можуть …"
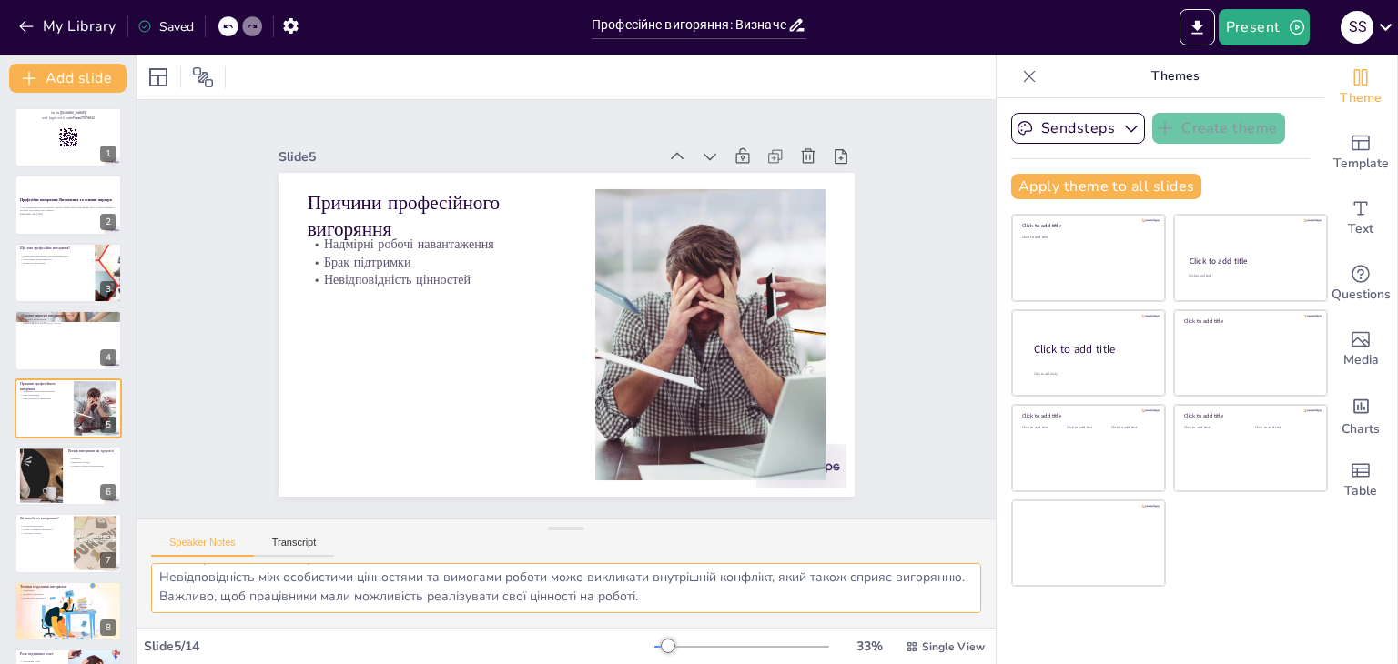
scroll to position [29, 0]
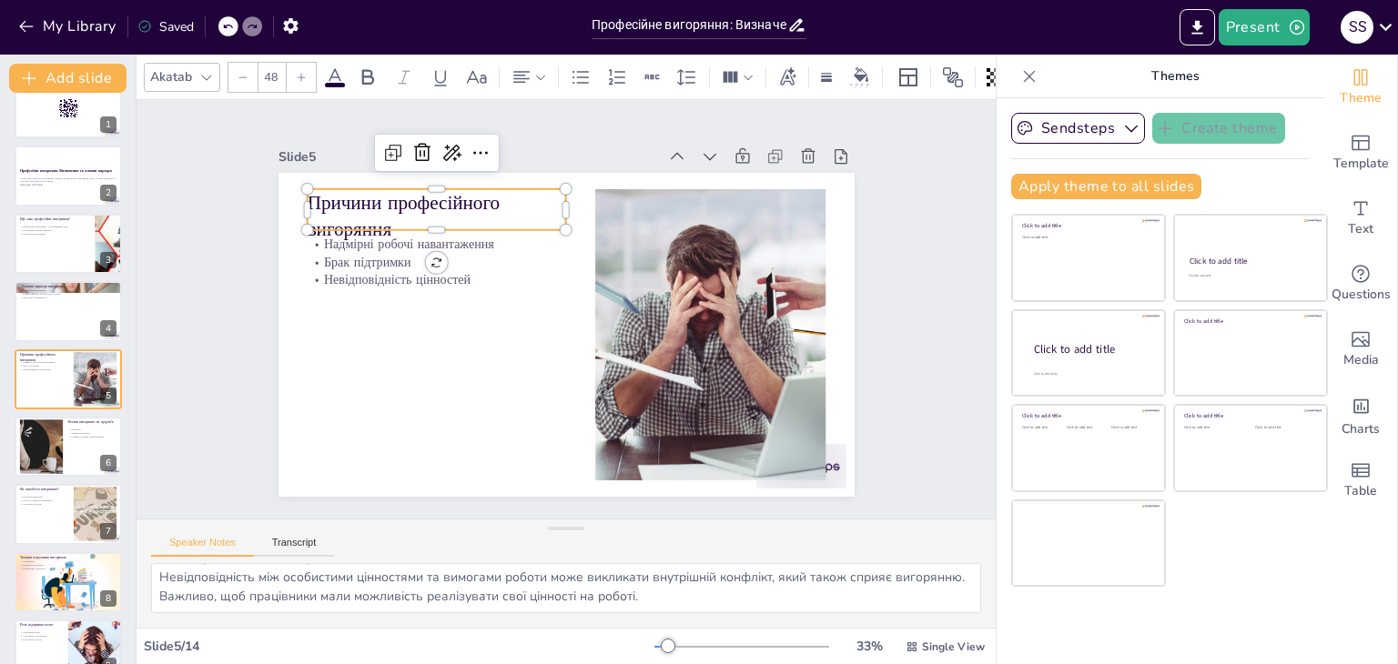
click at [327, 215] on p "Причини професійного вигоряння" at bounding box center [459, 191] width 265 height 106
click at [357, 215] on p "Причини професійного вигоряння" at bounding box center [486, 171] width 258 height 155
drag, startPoint x: 379, startPoint y: 218, endPoint x: 297, endPoint y: 187, distance: 87.6
click at [297, 187] on div "Надмірні робочі навантаження Брак підтримки Невідповідність цінностей Причини п…" at bounding box center [561, 334] width 631 height 437
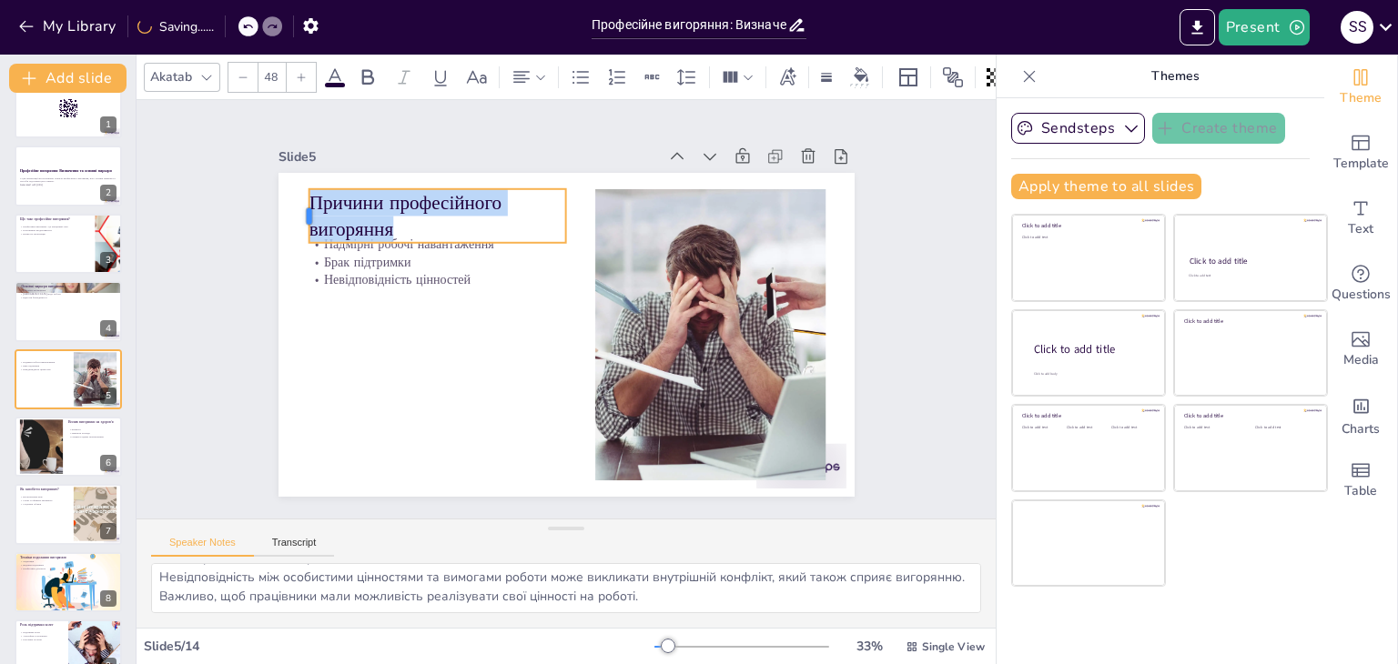
drag, startPoint x: 298, startPoint y: 186, endPoint x: 291, endPoint y: 198, distance: 13.4
drag, startPoint x: 291, startPoint y: 198, endPoint x: 422, endPoint y: 183, distance: 131.9
drag, startPoint x: 422, startPoint y: 183, endPoint x: 366, endPoint y: 215, distance: 64.8
copy p "Причини професійного вигоряння"
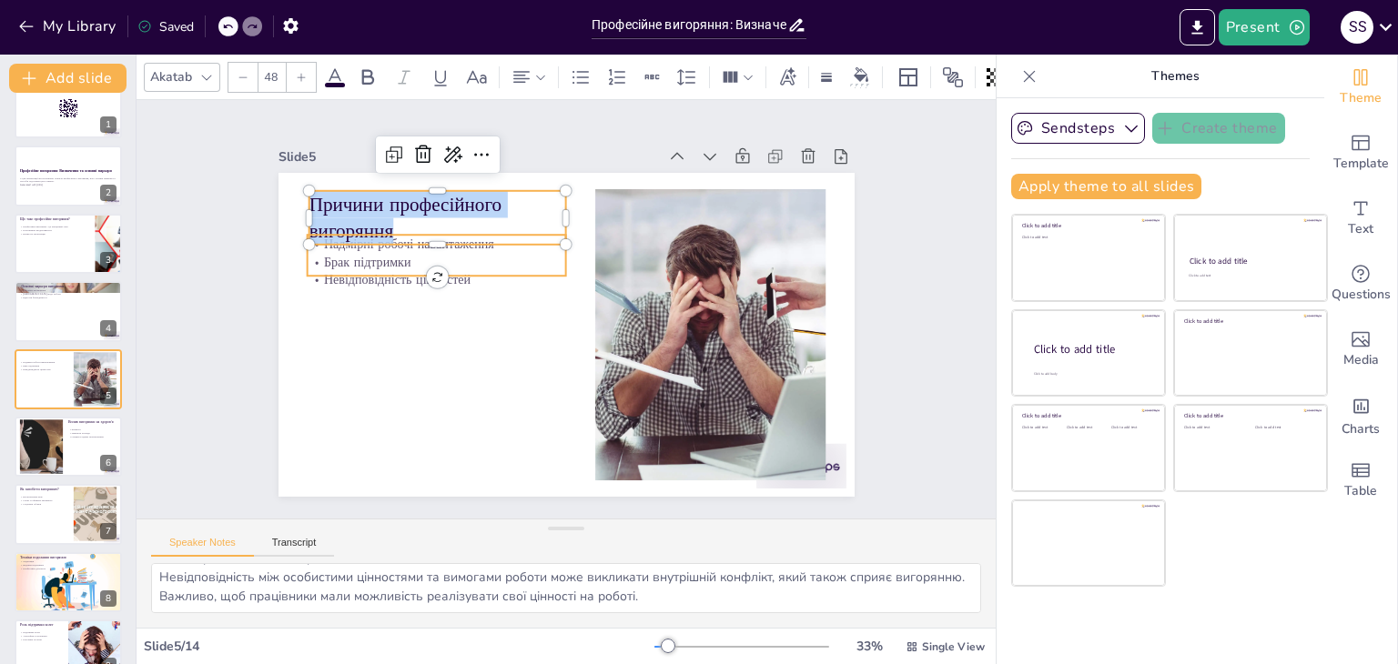
checkbox input "true"
type input "32"
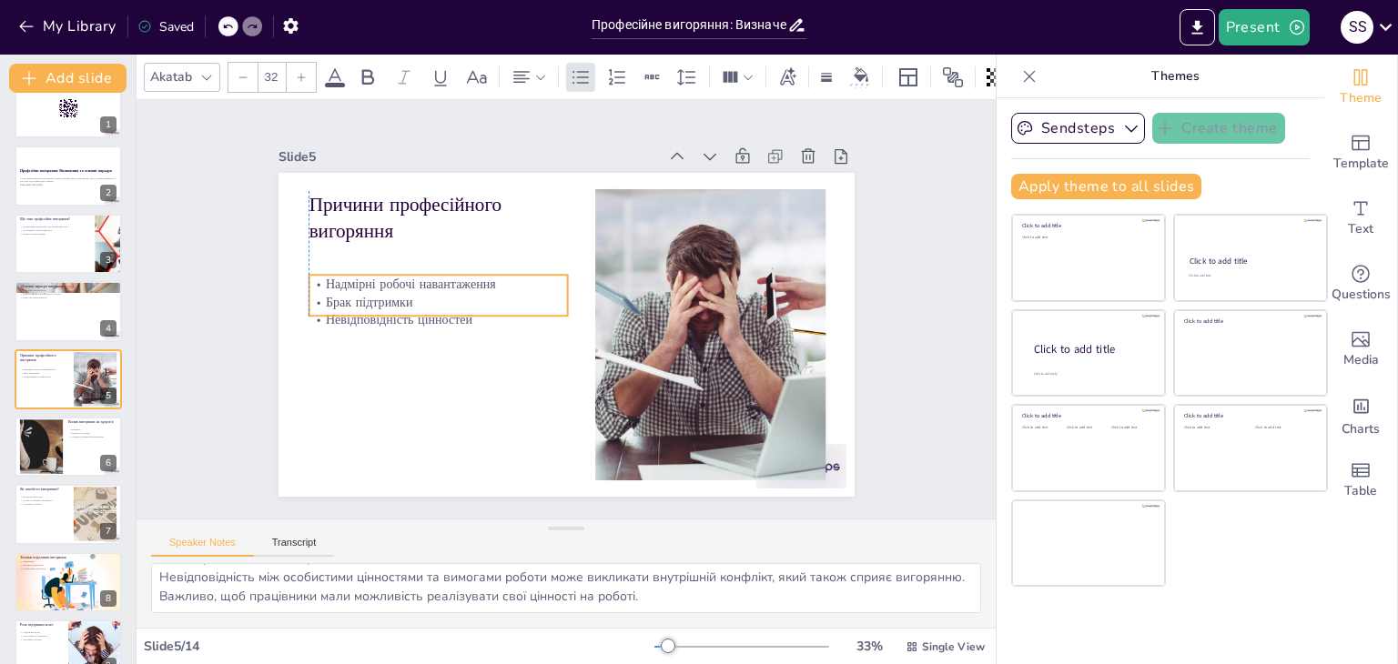
drag, startPoint x: 312, startPoint y: 248, endPoint x: 321, endPoint y: 295, distance: 47.3
click at [321, 295] on p "Брак підтримки" at bounding box center [439, 288] width 259 height 45
click at [317, 279] on p "Надмірні робочі навантаження" at bounding box center [446, 263] width 258 height 71
click at [317, 279] on p "Надмірні робочі навантаження" at bounding box center [446, 264] width 258 height 72
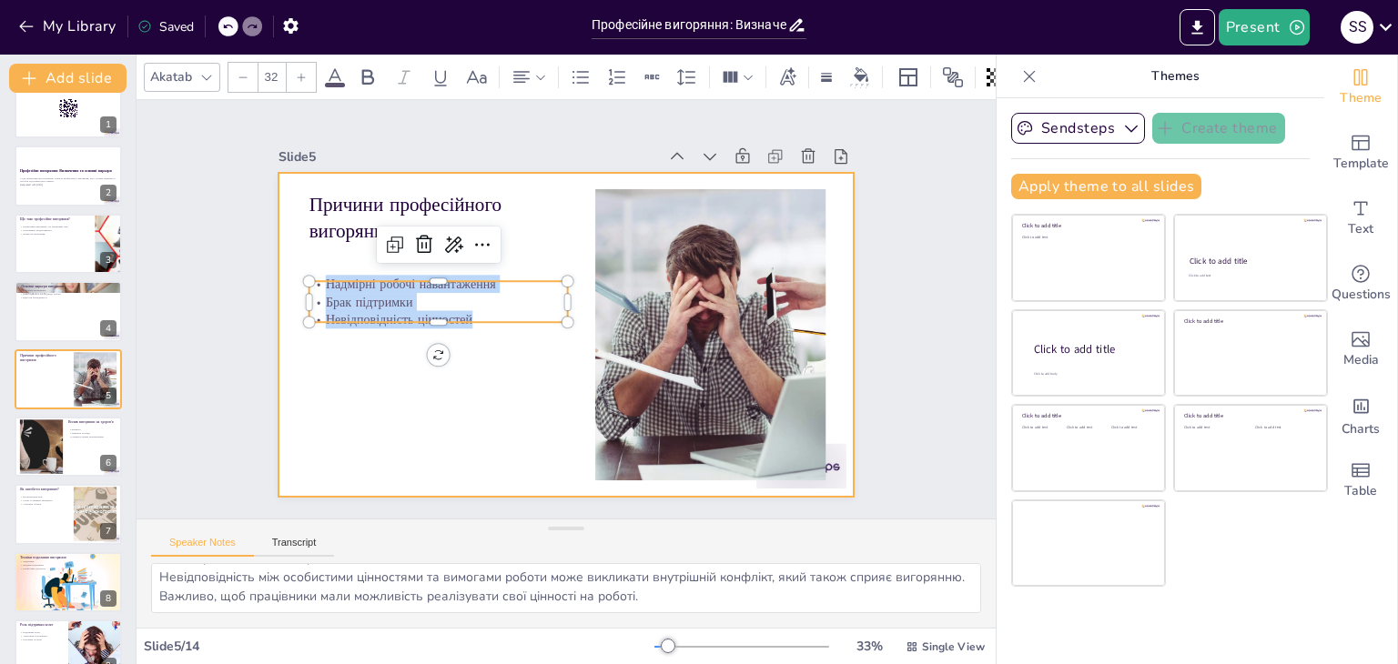
drag, startPoint x: 307, startPoint y: 279, endPoint x: 475, endPoint y: 332, distance: 176.5
click at [475, 332] on div "Причини професійного вигоряння Надмірні робочі навантаження Брак підтримки Неві…" at bounding box center [558, 334] width 648 height 486
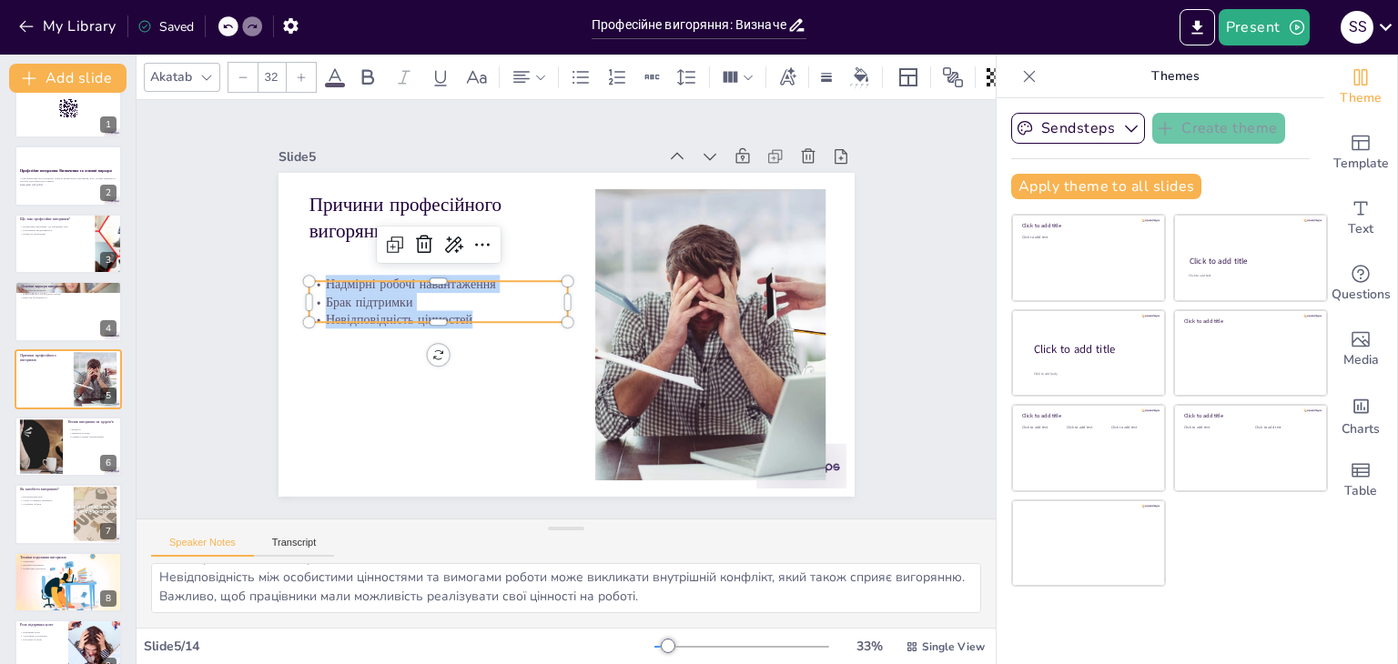
copy div "Надмірні робочі навантаження Брак підтримки Невідповідність цінностей"
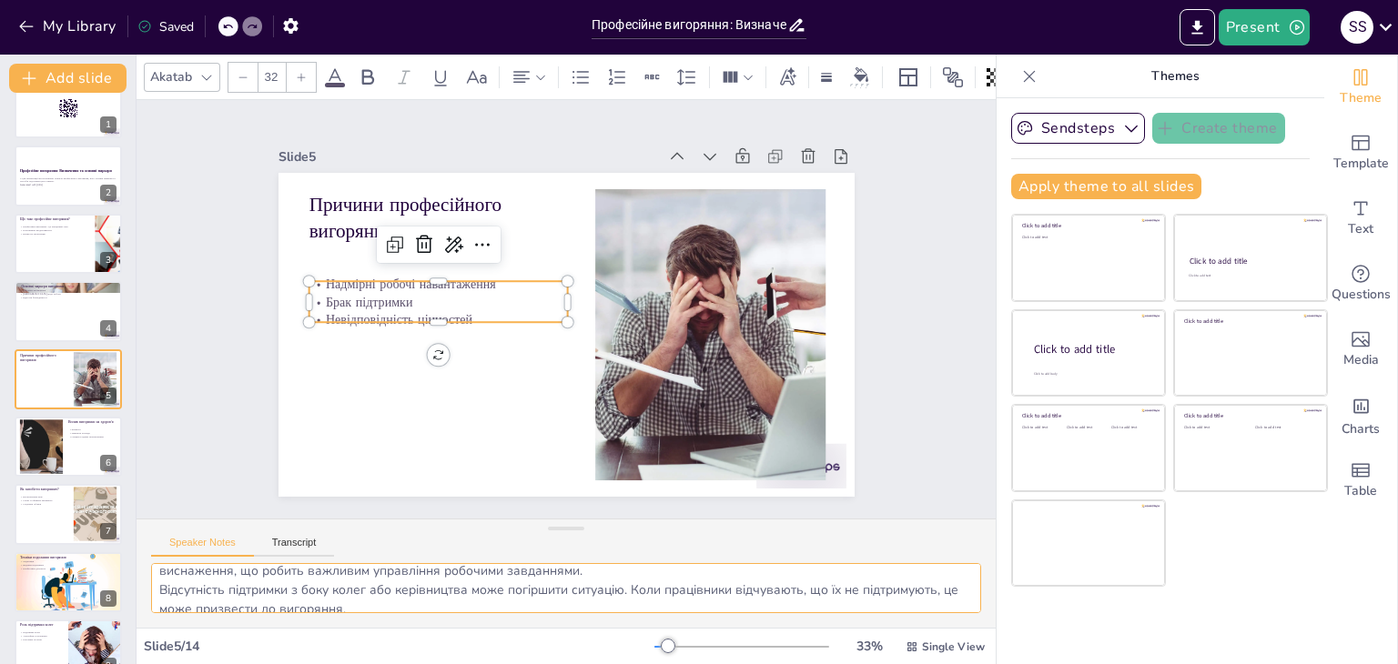
scroll to position [80, 0]
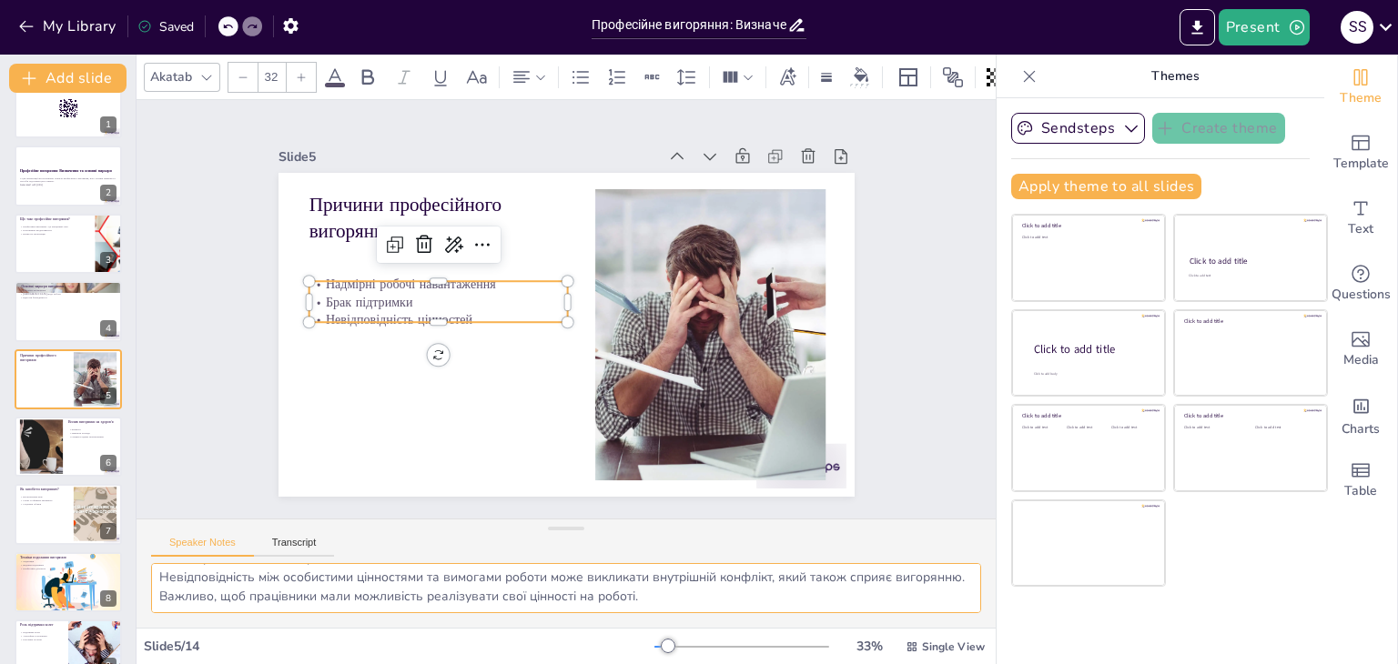
drag, startPoint x: 156, startPoint y: 574, endPoint x: 732, endPoint y: 589, distance: 576.3
click at [732, 589] on textarea "Надмірні робочі навантаження є однією з основних причин вигоряння. Вони можуть …" at bounding box center [566, 588] width 830 height 50
checkbox input "true"
click at [102, 421] on button at bounding box center [107, 432] width 22 height 22
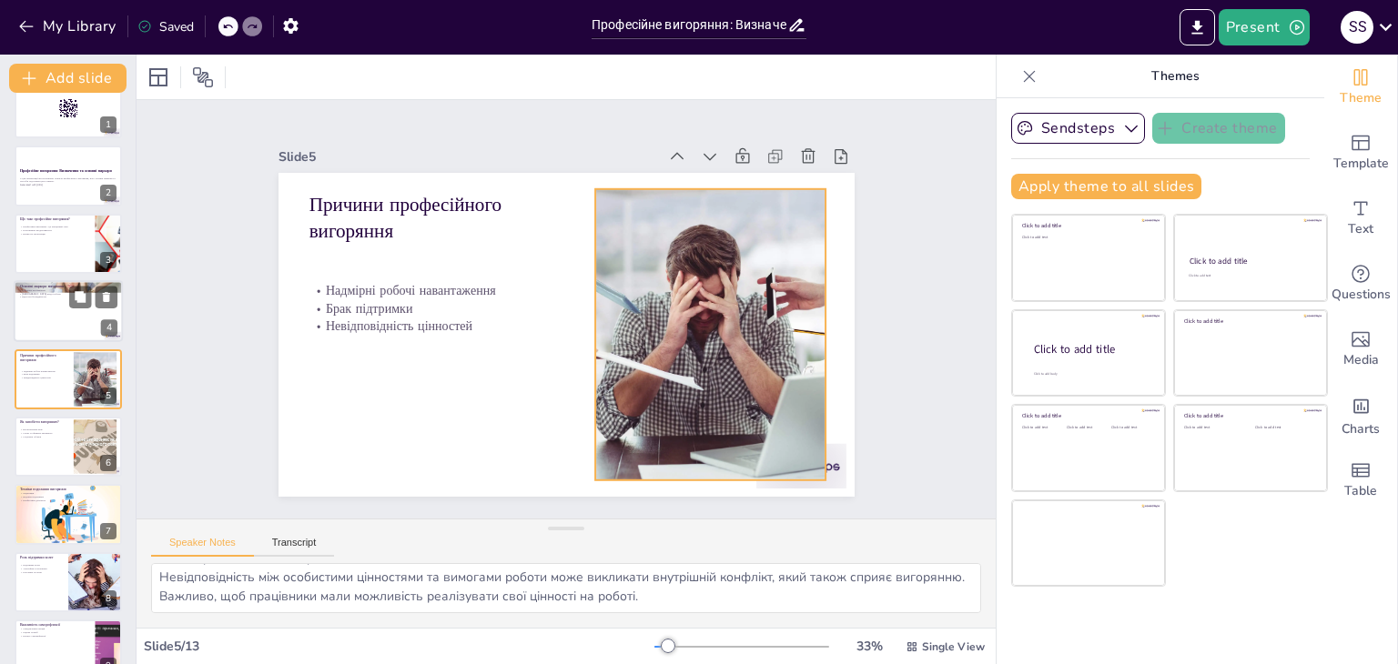
checkbox input "true"
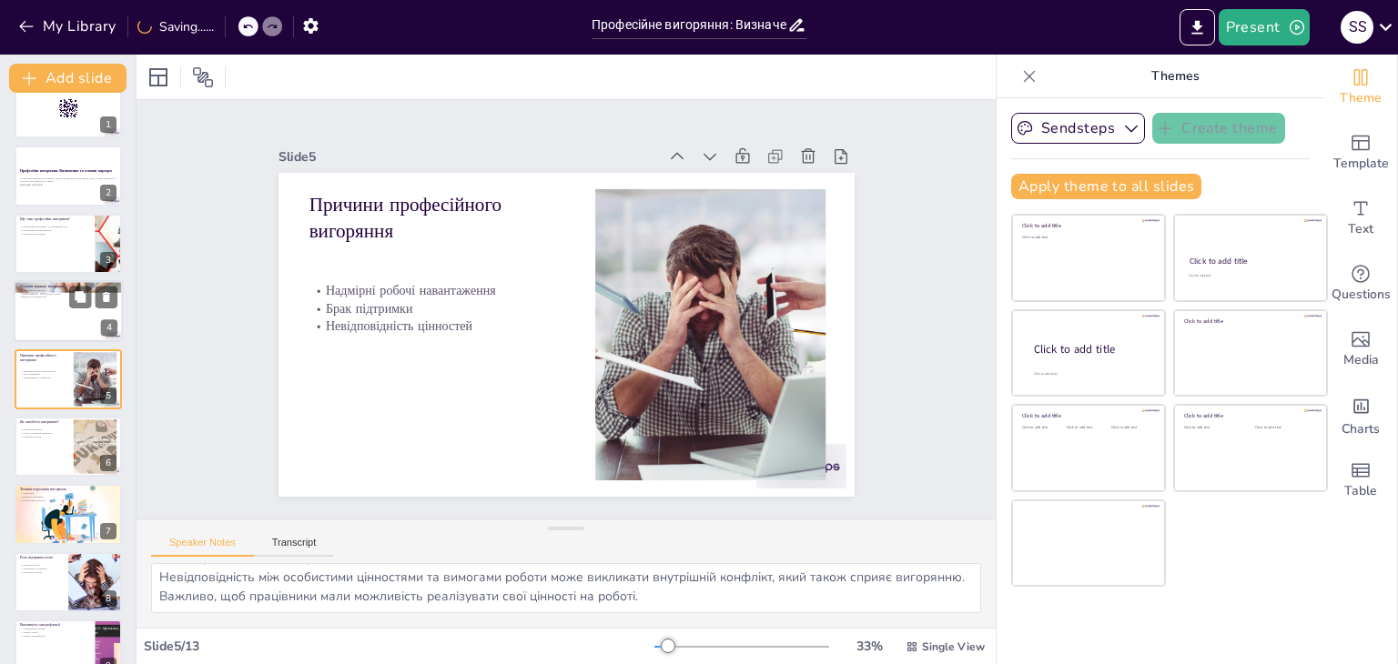
click at [55, 299] on div at bounding box center [68, 311] width 109 height 62
type textarea "Емоційне виснаження є одним з найпоширеніших маркерів вигоряння. Воно проявляєт…"
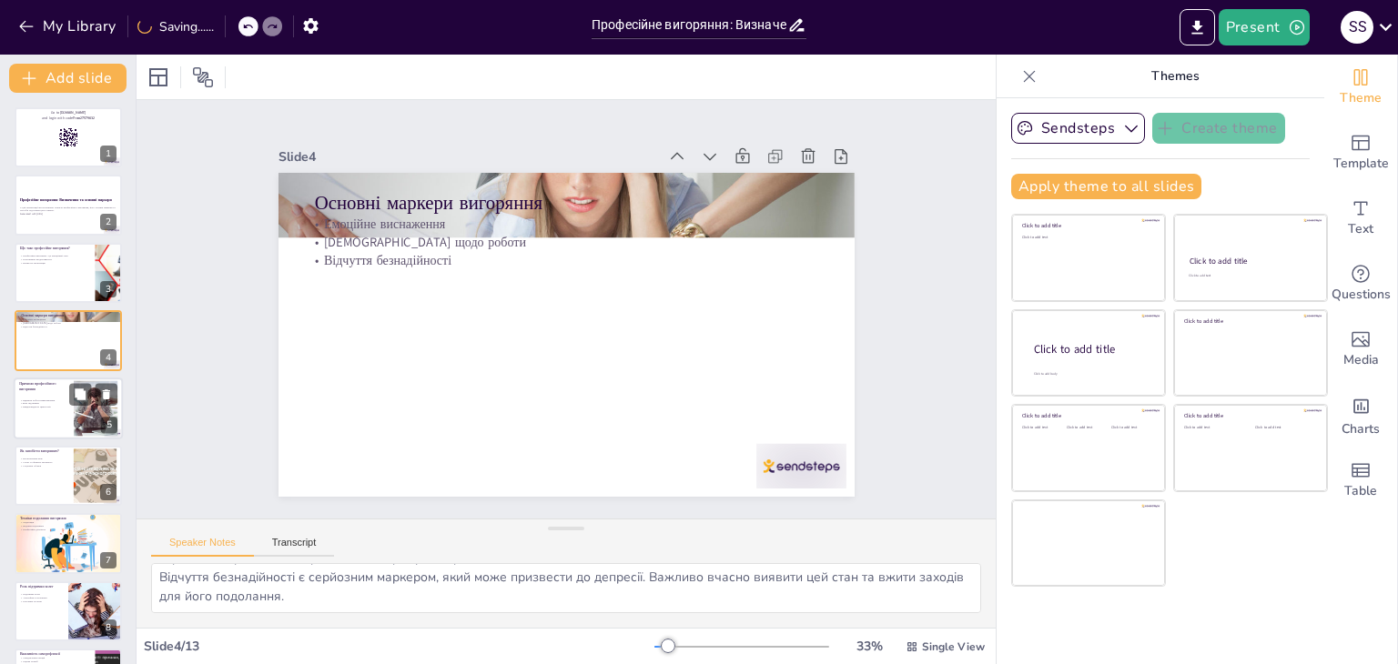
checkbox input "true"
click at [51, 382] on p "Причини професійного вигоряння" at bounding box center [43, 386] width 49 height 10
type textarea "Надмірні робочі навантаження є однією з основних причин вигоряння. Вони можуть …"
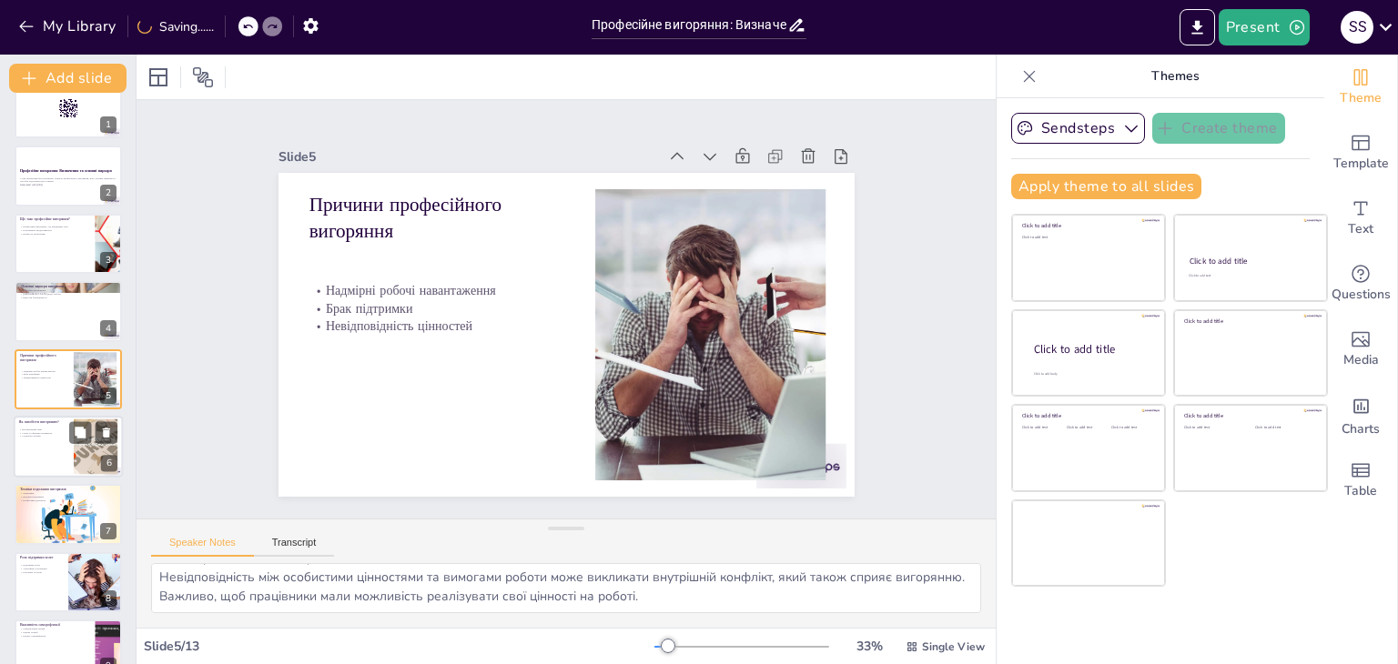
checkbox input "true"
click at [50, 435] on p "Соціальні зв'язки" at bounding box center [43, 437] width 49 height 4
type textarea "Встановлення меж між роботою та особистим життям є критично важливим для запобі…"
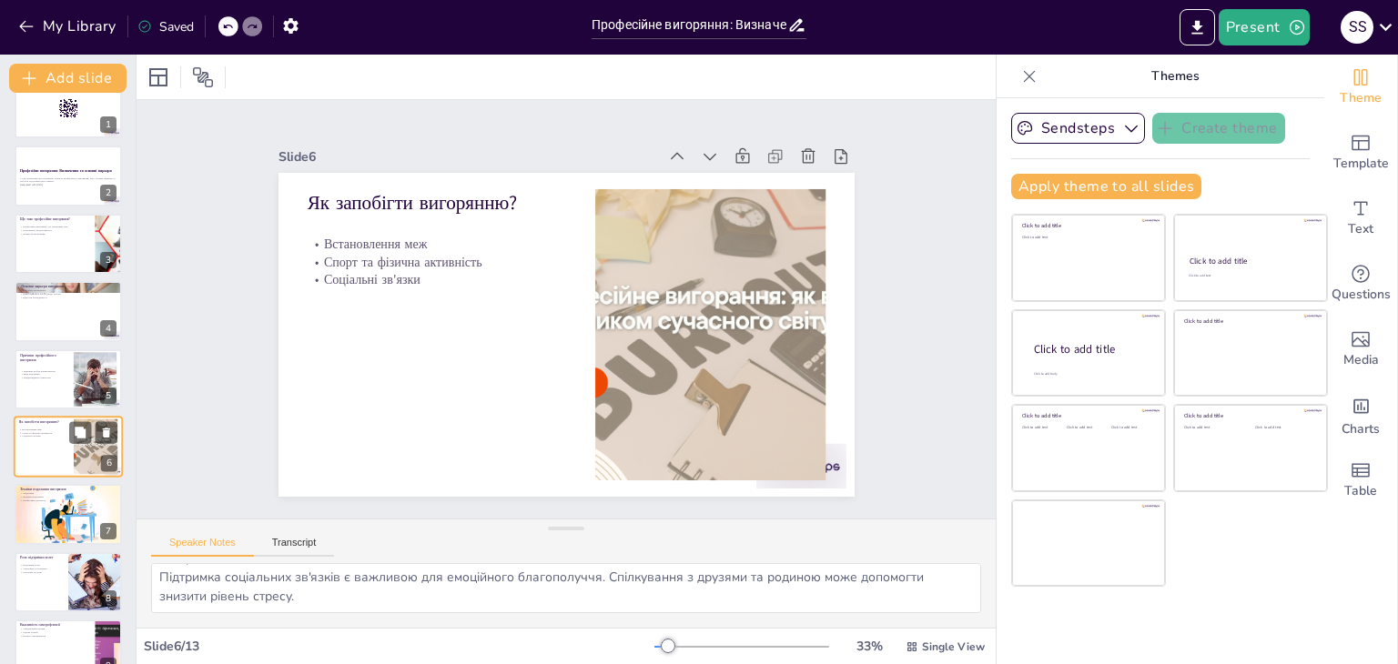
scroll to position [97, 0]
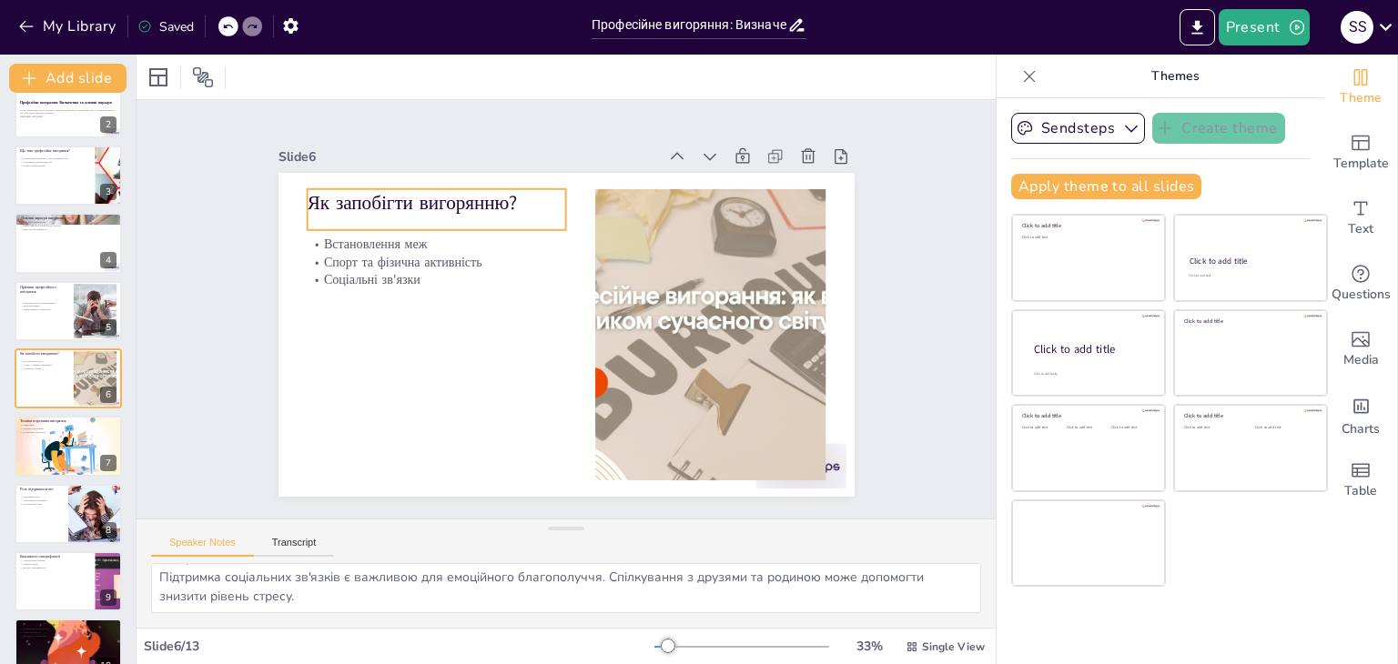
click at [502, 190] on p "Як запобігти вигорянню?" at bounding box center [491, 159] width 248 height 130
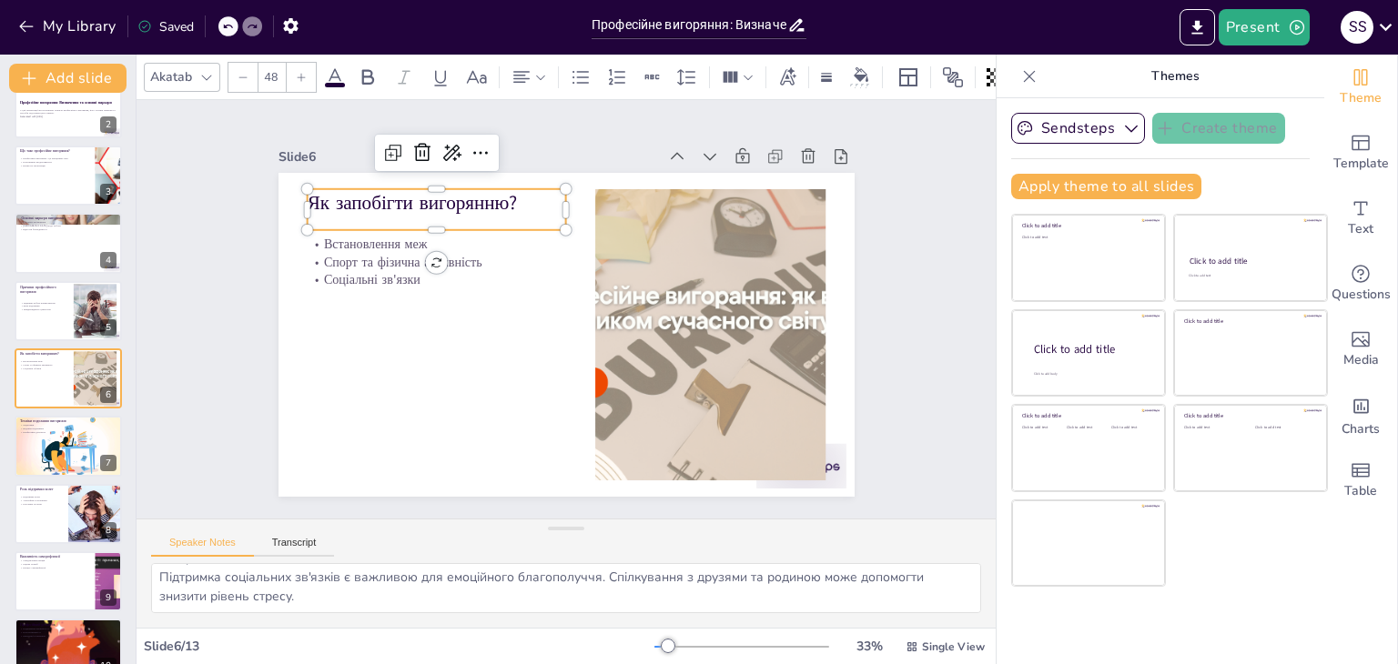
click at [502, 190] on p "Як запобігти вигорянню?" at bounding box center [448, 190] width 260 height 54
drag, startPoint x: 483, startPoint y: 193, endPoint x: 295, endPoint y: 189, distance: 188.4
click at [318, 189] on p "Як запобігти вигорянню?" at bounding box center [448, 197] width 260 height 54
click at [441, 227] on div at bounding box center [533, 165] width 184 height 202
click at [315, 227] on div at bounding box center [444, 225] width 259 height 42
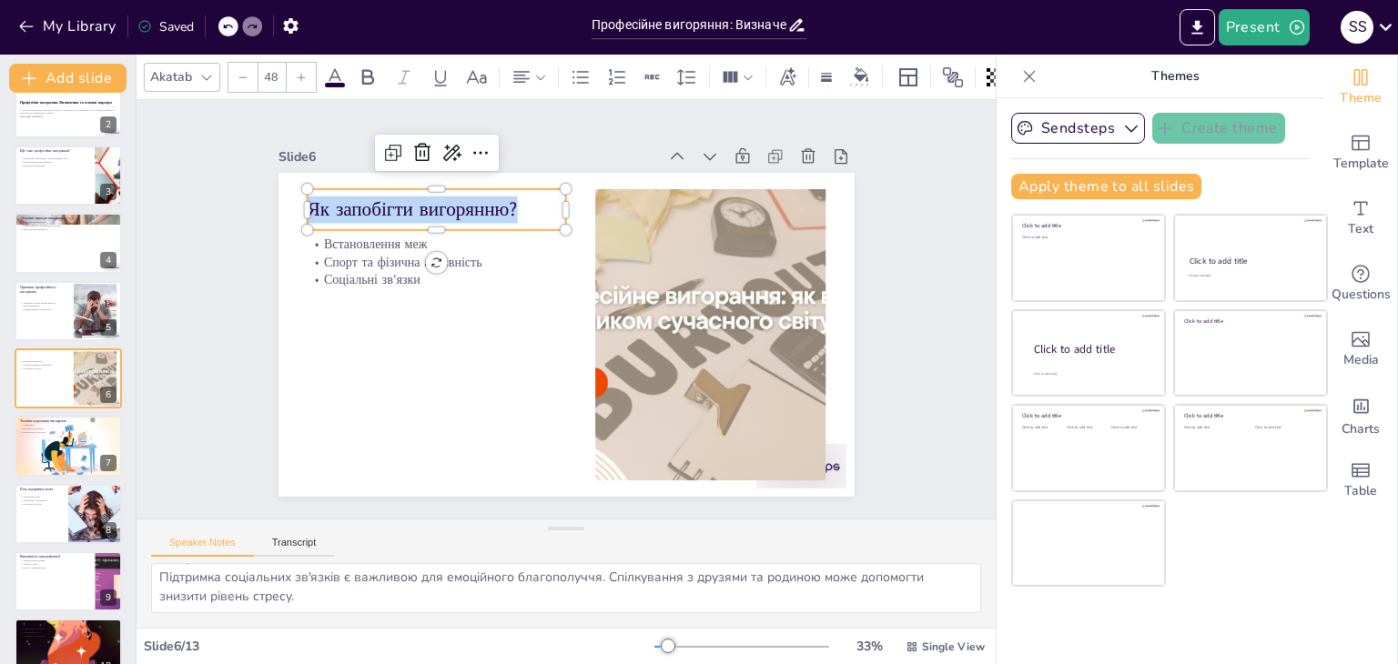
checkbox input "true"
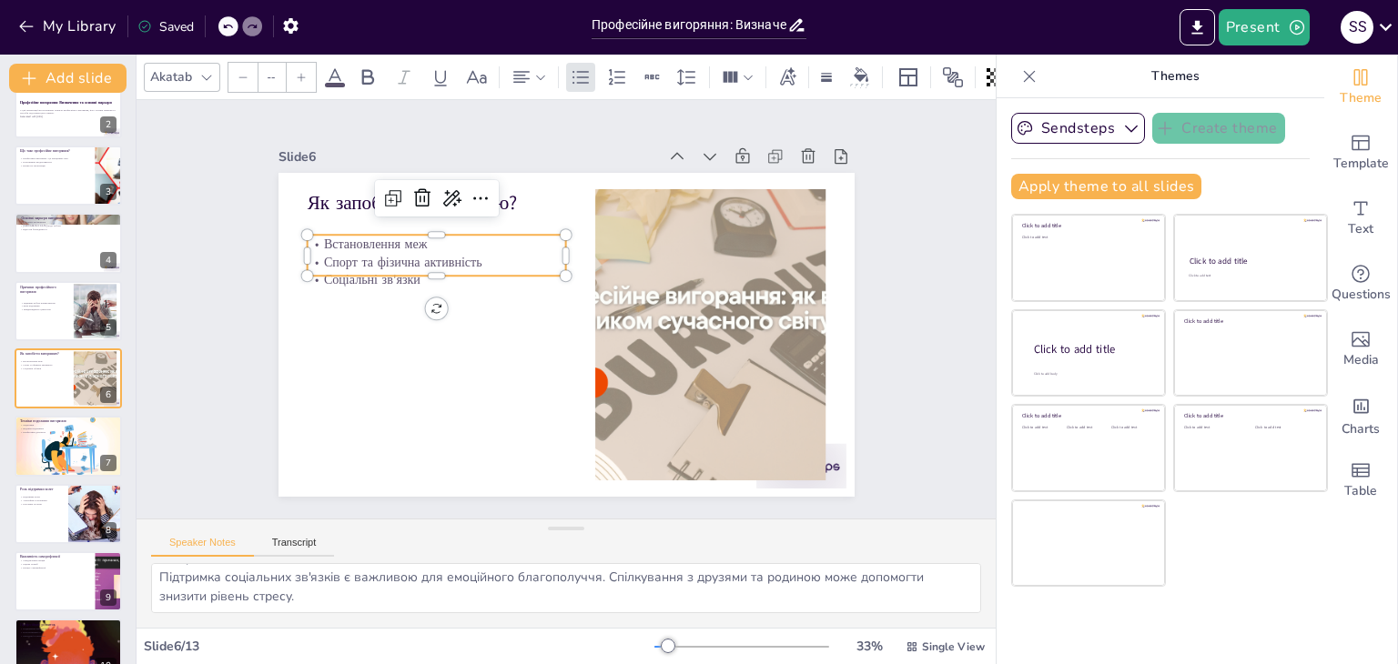
type input "32"
click at [314, 233] on p "Встановлення меж" at bounding box center [443, 230] width 259 height 45
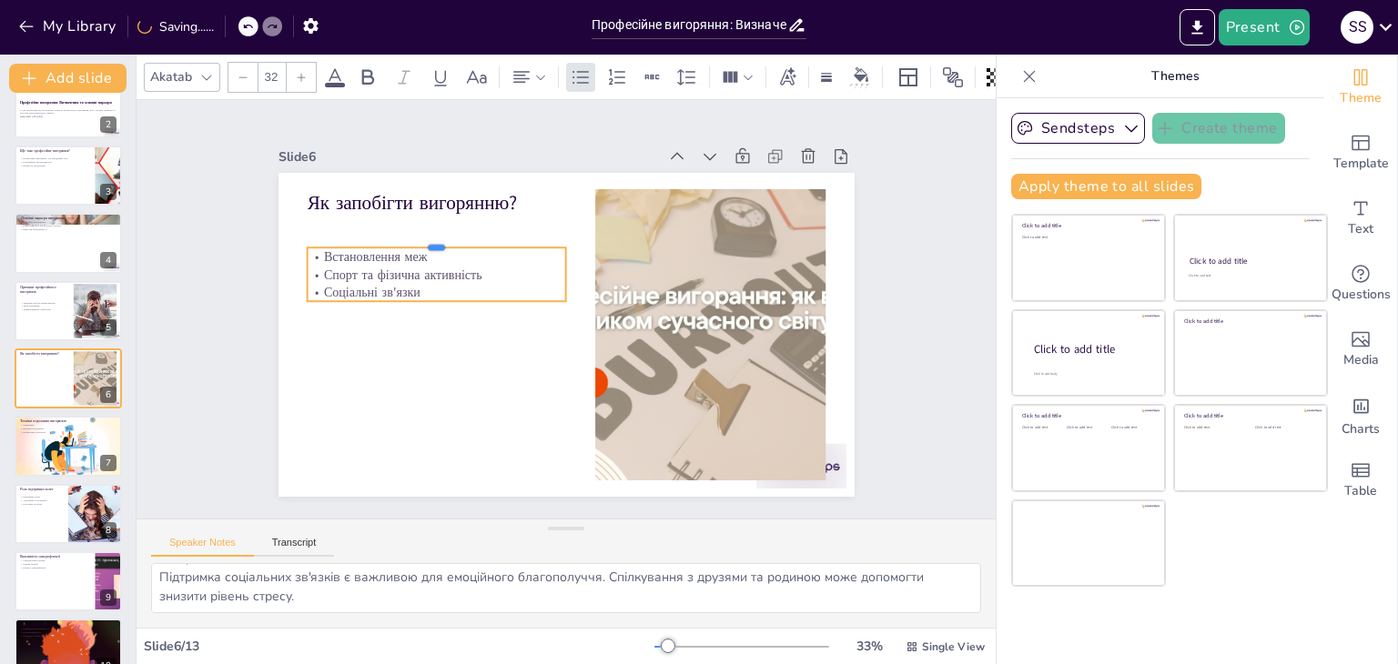
drag, startPoint x: 302, startPoint y: 227, endPoint x: 319, endPoint y: 239, distance: 21.5
click at [319, 239] on div at bounding box center [444, 228] width 259 height 42
click at [313, 245] on p "Встановлення меж" at bounding box center [442, 243] width 259 height 45
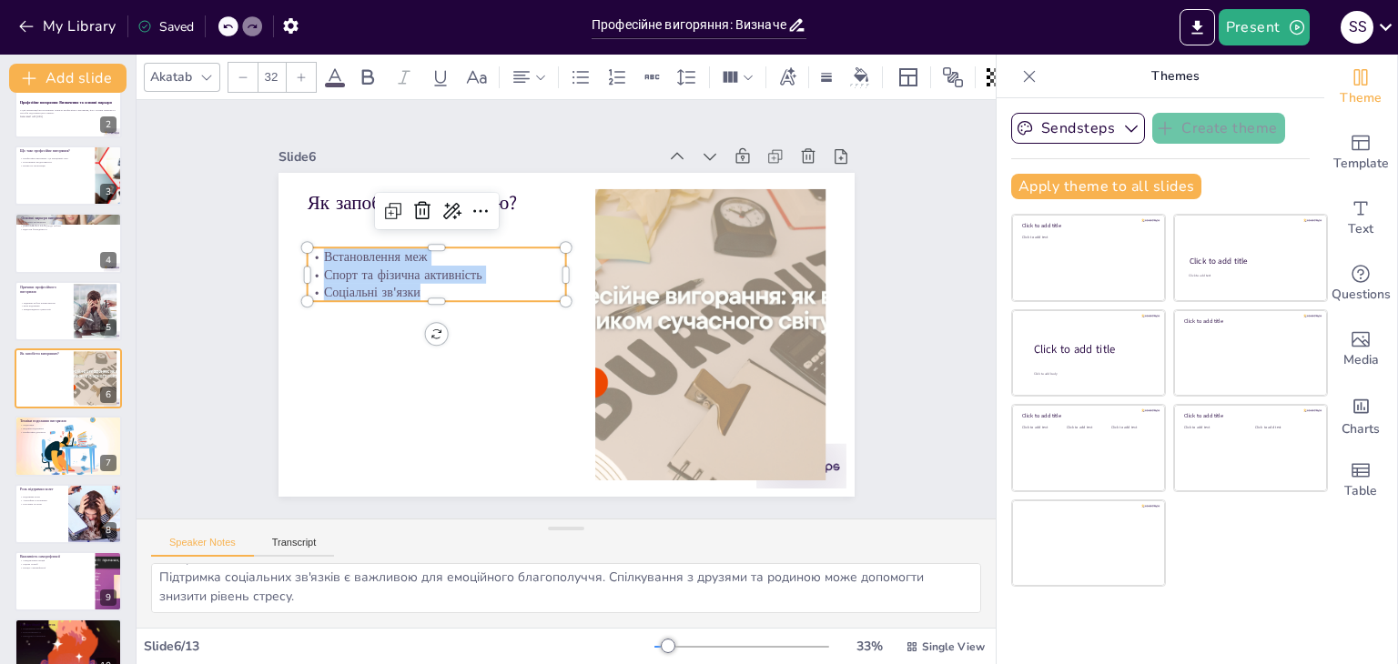
drag, startPoint x: 308, startPoint y: 245, endPoint x: 400, endPoint y: 283, distance: 100.4
click at [400, 283] on div "Встановлення меж Спорт та фізична активність Соціальні зв'язки" at bounding box center [440, 261] width 263 height 81
copy div "Встановлення меж Спорт та фізична активність Соціальні зв'язки"
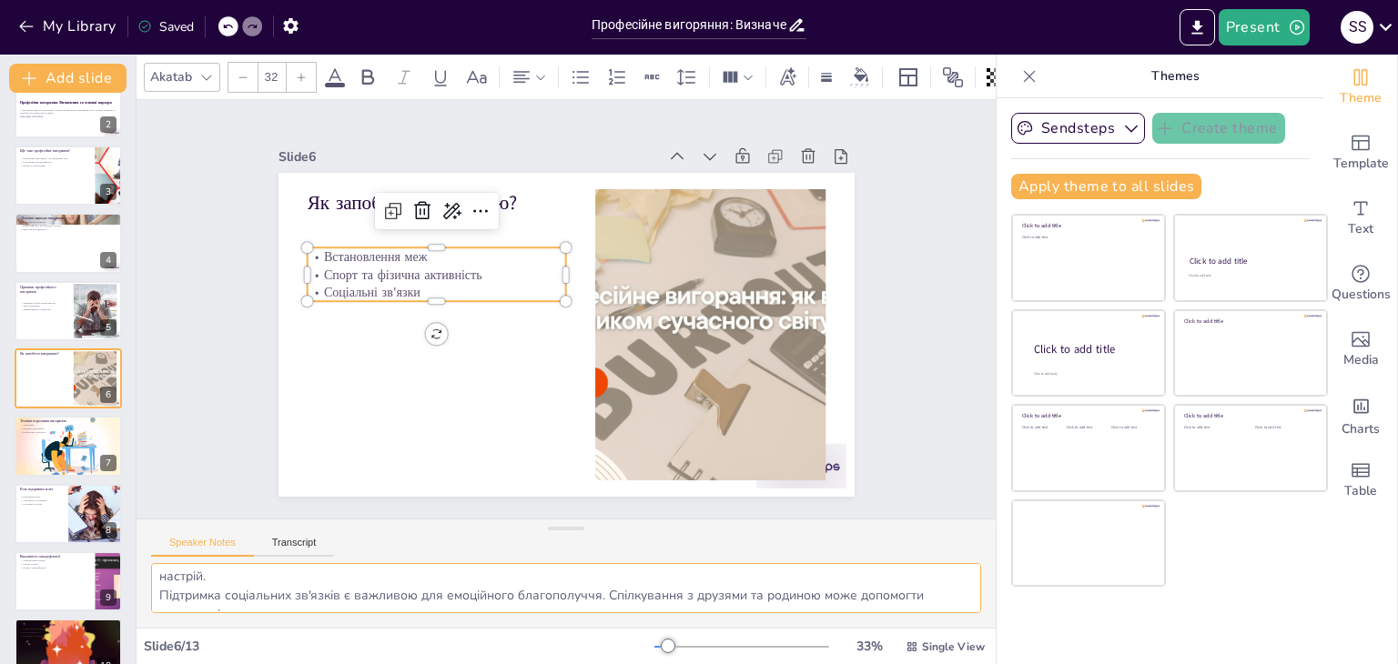
scroll to position [80, 0]
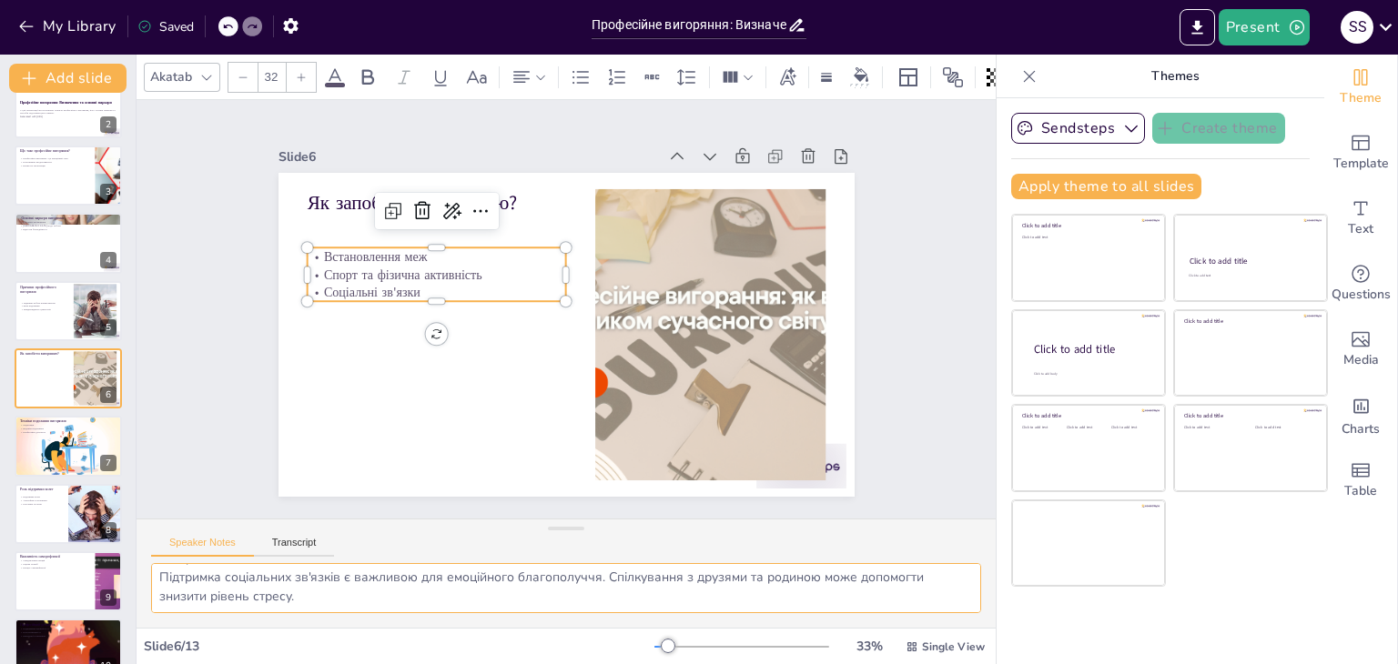
drag, startPoint x: 159, startPoint y: 578, endPoint x: 426, endPoint y: 607, distance: 268.3
click at [426, 607] on textarea "Встановлення меж між роботою та особистим життям є критично важливим для запобі…" at bounding box center [566, 588] width 830 height 50
checkbox input "true"
click at [91, 446] on div at bounding box center [68, 447] width 110 height 62
type textarea "Медитація є потужним інструментом для зняття стресу. Вона допомагає зосередитис…"
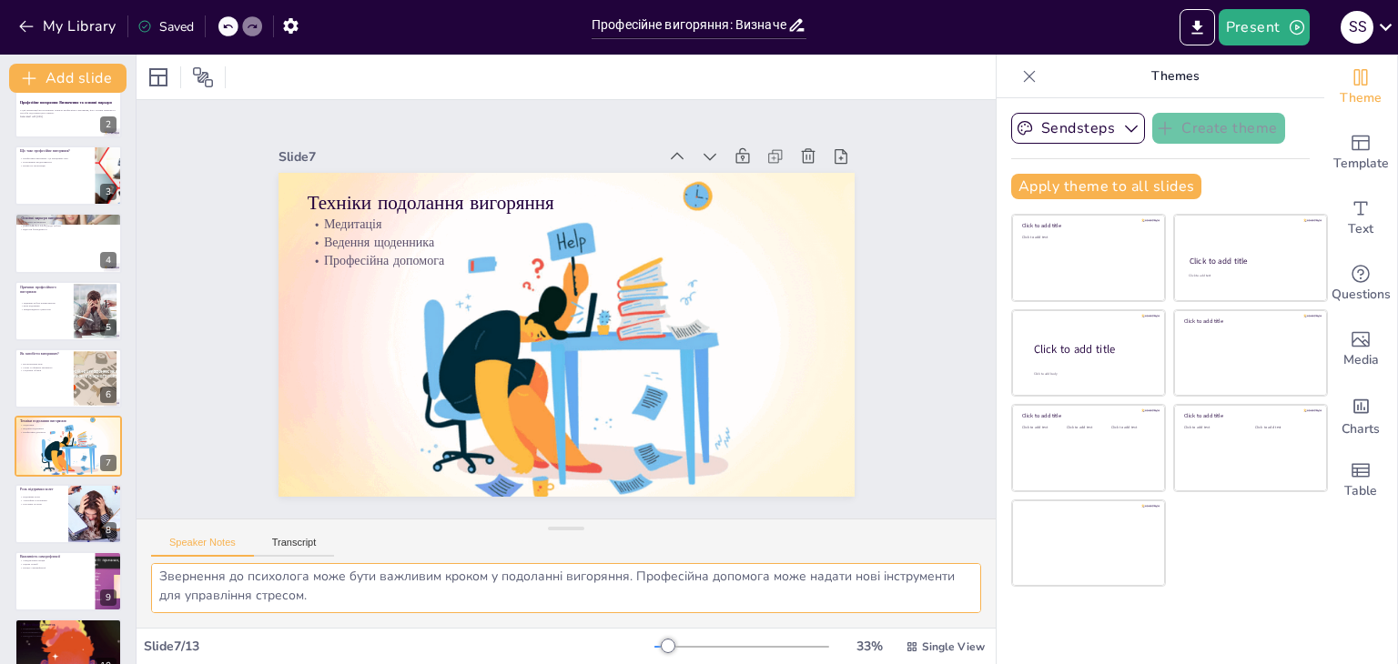
scroll to position [61, 0]
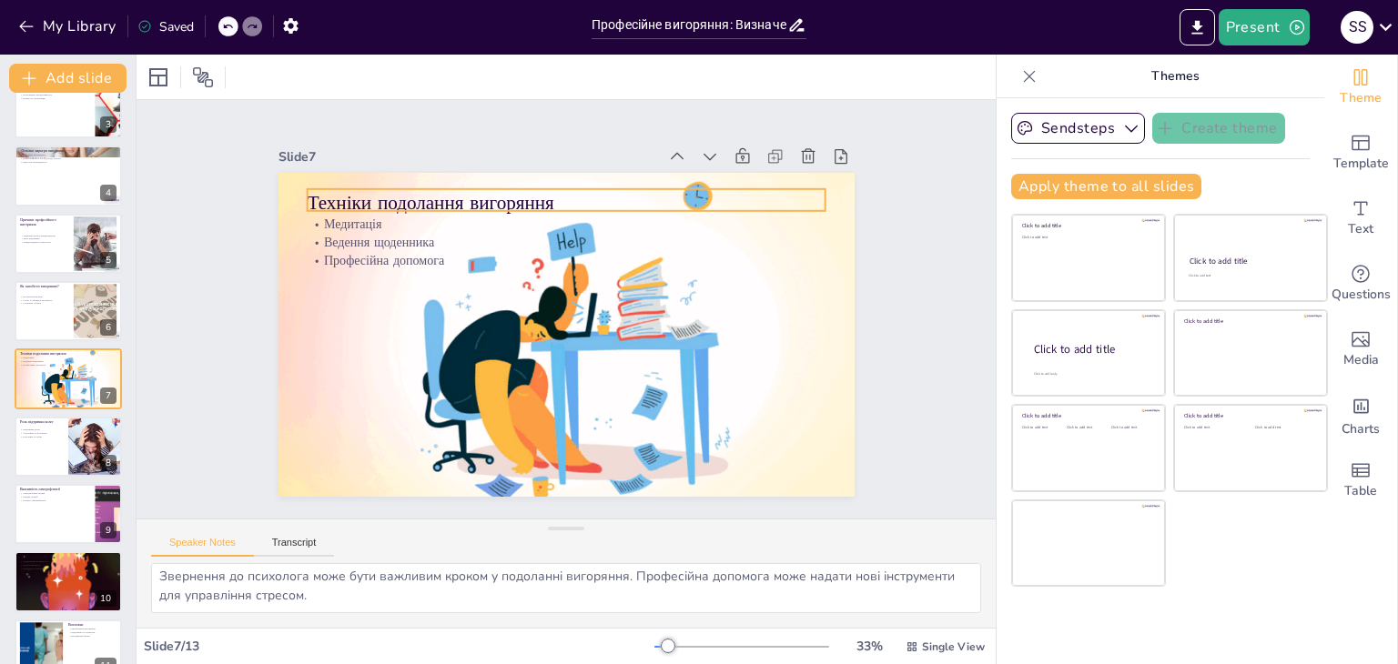
click at [375, 183] on p "Техніки подолання вигоряння" at bounding box center [577, 203] width 519 height 81
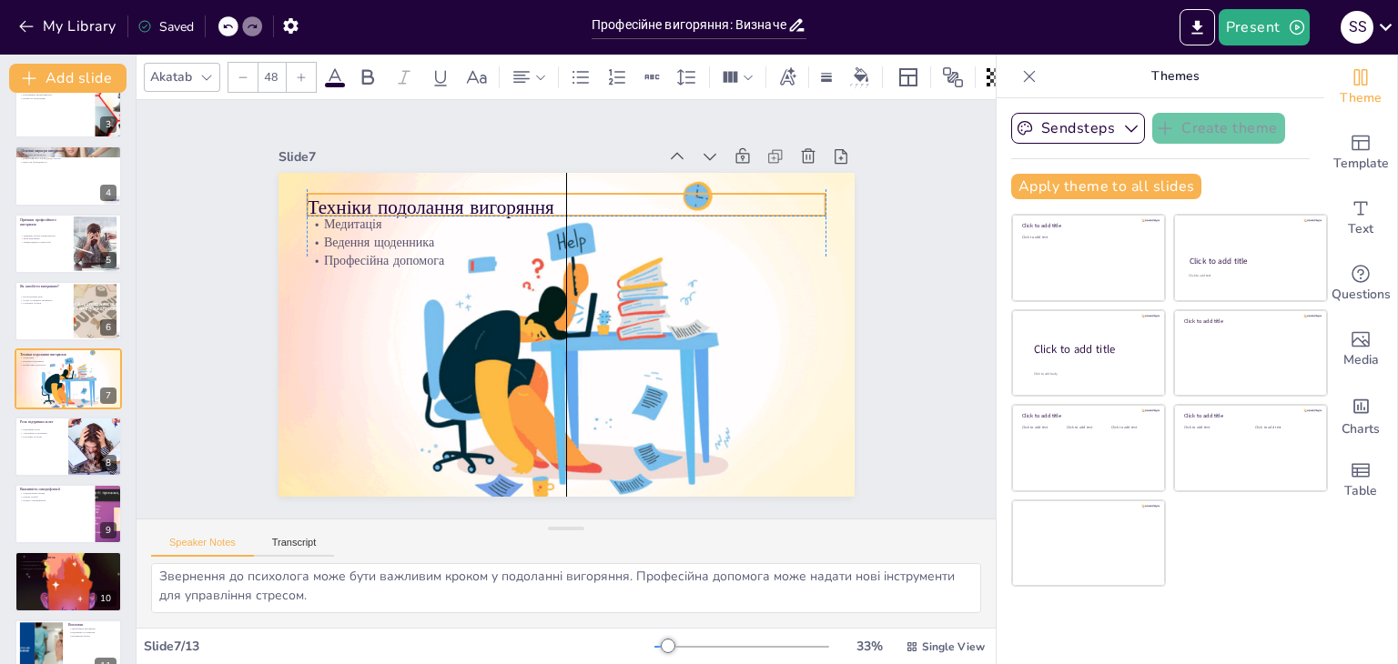
click at [378, 183] on div "Техніки подолання вигоряння Медитація Ведення щоденника Професійна допомога" at bounding box center [594, 176] width 563 height 120
click at [542, 202] on p "Техніки подолання вигоряння" at bounding box center [577, 207] width 519 height 81
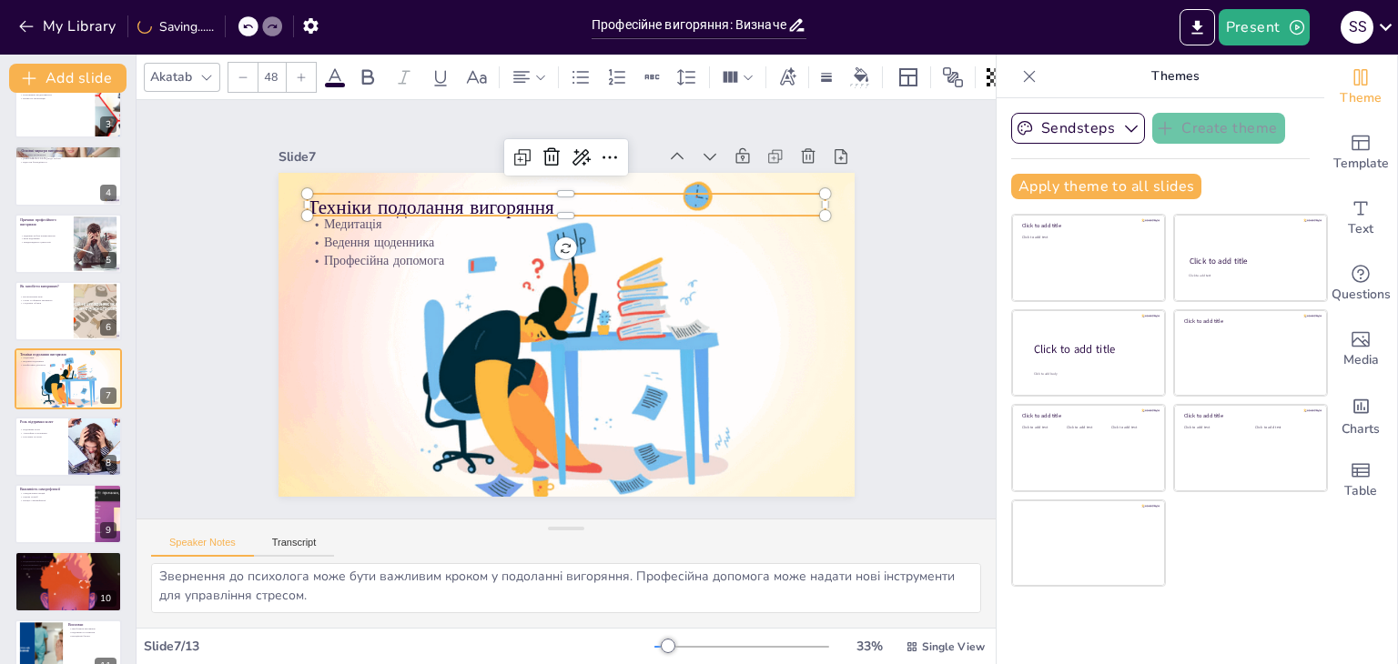
click at [542, 200] on p "Техніки подолання вигоряння" at bounding box center [577, 207] width 519 height 81
drag, startPoint x: 542, startPoint y: 200, endPoint x: 388, endPoint y: 198, distance: 154.8
click at [388, 198] on p "Техніки подолання вигоряння" at bounding box center [599, 210] width 502 height 186
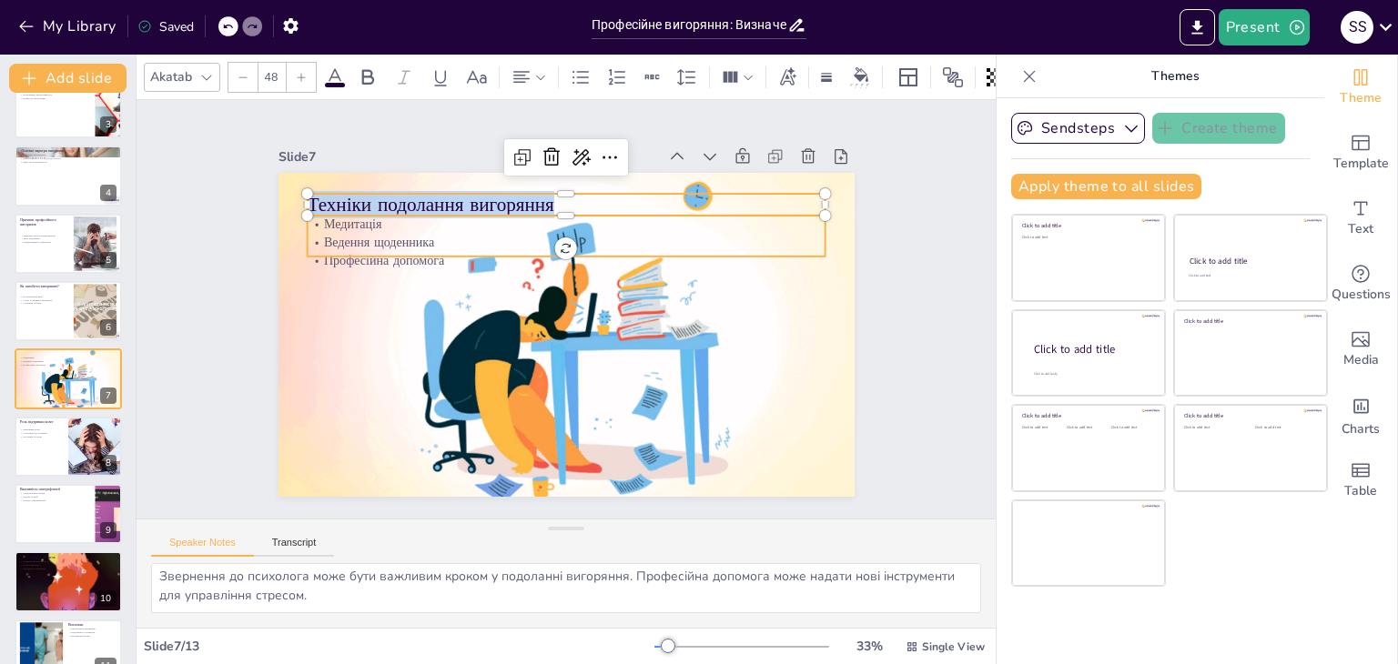
checkbox input "true"
type input "32"
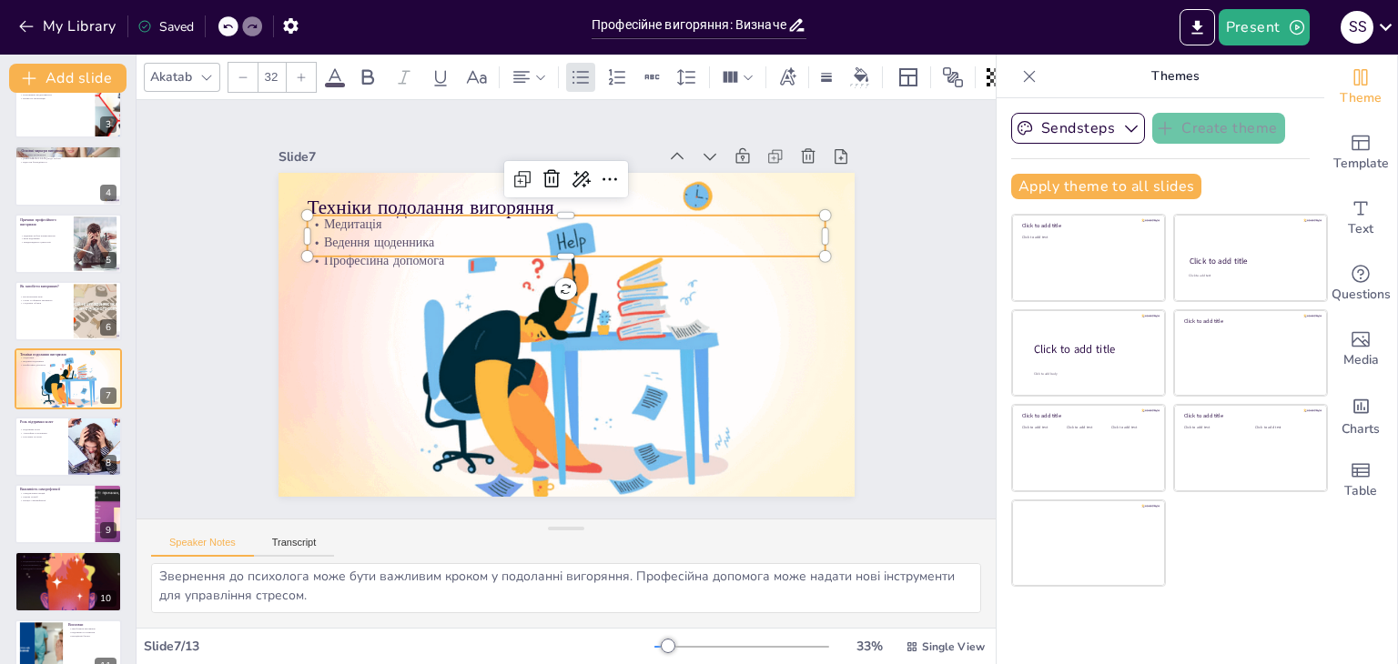
click at [316, 216] on p "Медитація" at bounding box center [575, 225] width 518 height 72
click at [311, 216] on p "Медитація" at bounding box center [566, 225] width 519 height 18
drag, startPoint x: 310, startPoint y: 217, endPoint x: 429, endPoint y: 248, distance: 122.5
click at [429, 248] on div "Медитація Ведення щоденника Професійна допомога" at bounding box center [566, 236] width 519 height 54
copy div "Медитація Ведення щоденника Професійна допомога"
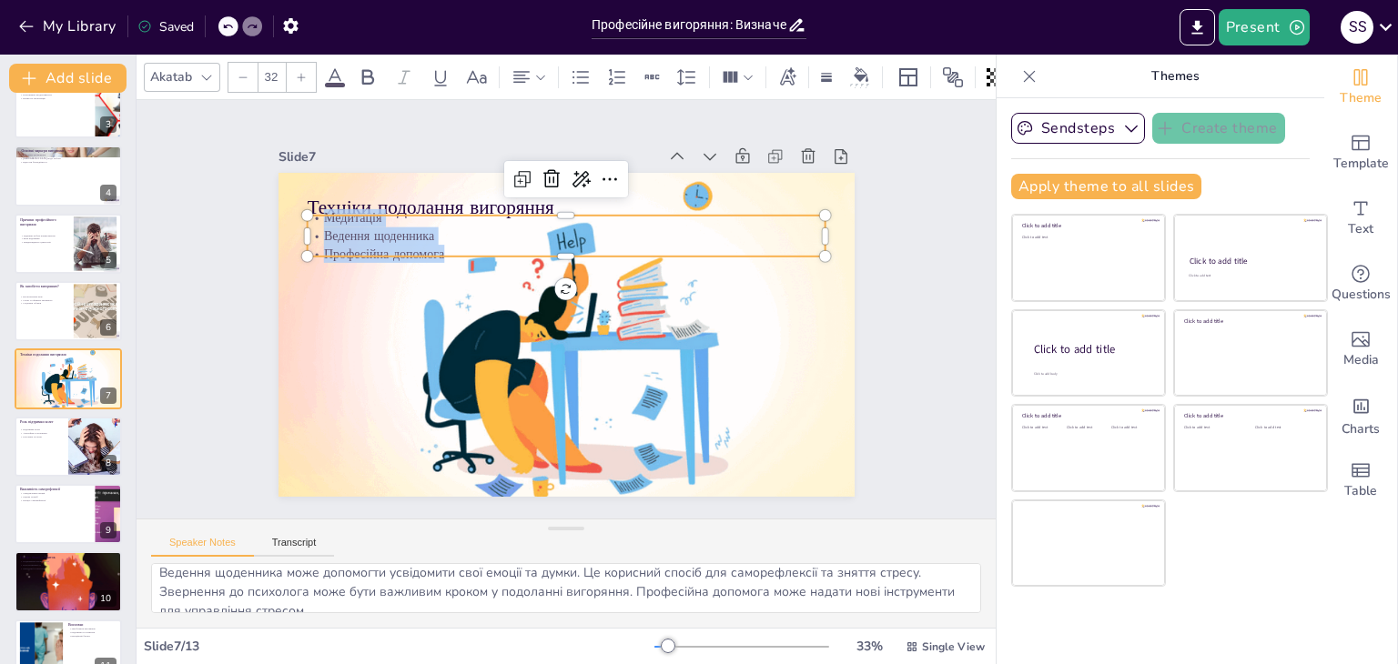
scroll to position [0, 0]
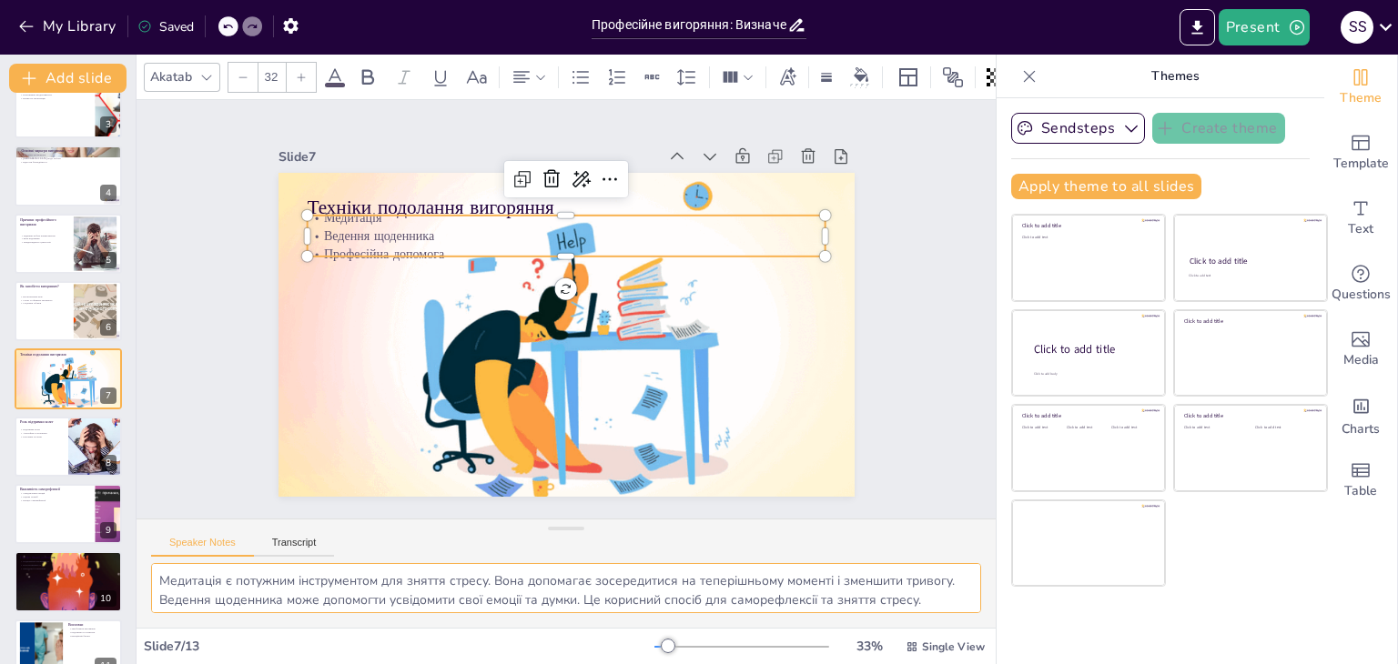
click at [166, 591] on textarea "Медитація є потужним інструментом для зняття стресу. Вона допомагає зосередитис…" at bounding box center [566, 588] width 830 height 50
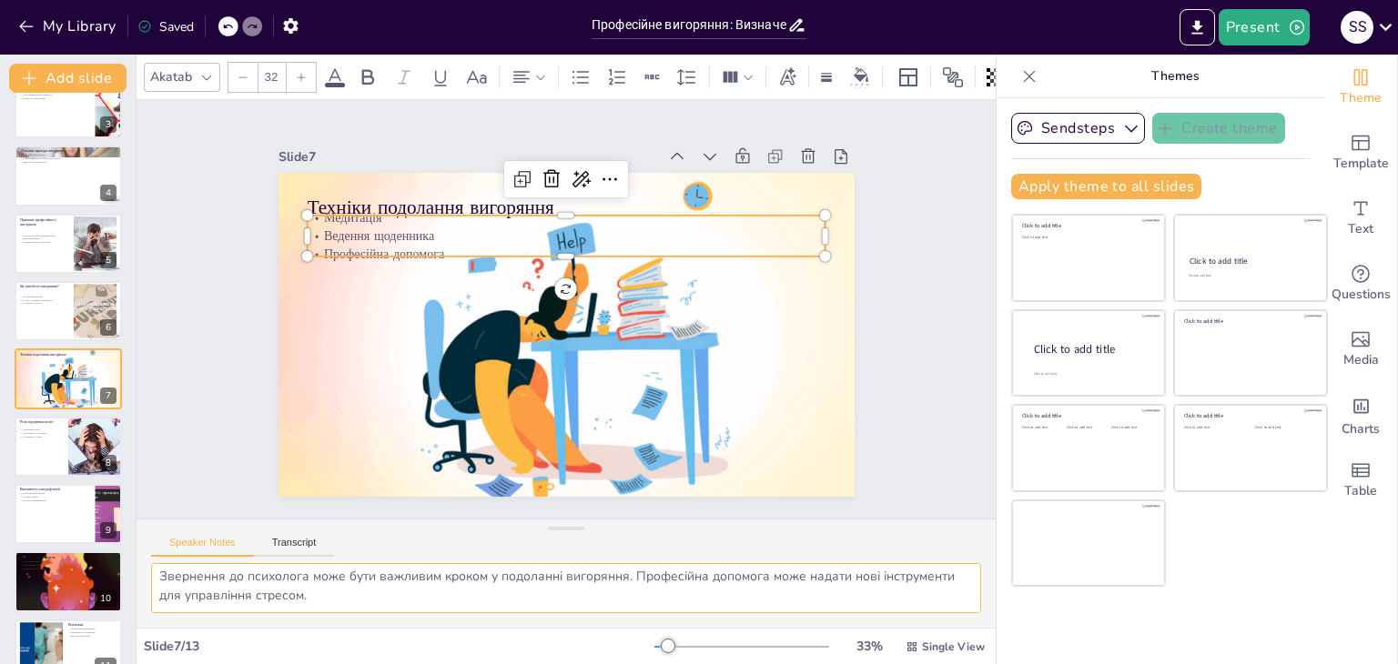
drag, startPoint x: 157, startPoint y: 576, endPoint x: 498, endPoint y: 593, distance: 341.8
click at [498, 595] on textarea "Медитація є потужним інструментом для зняття стресу. Вона допомагає зосередитис…" at bounding box center [566, 588] width 830 height 50
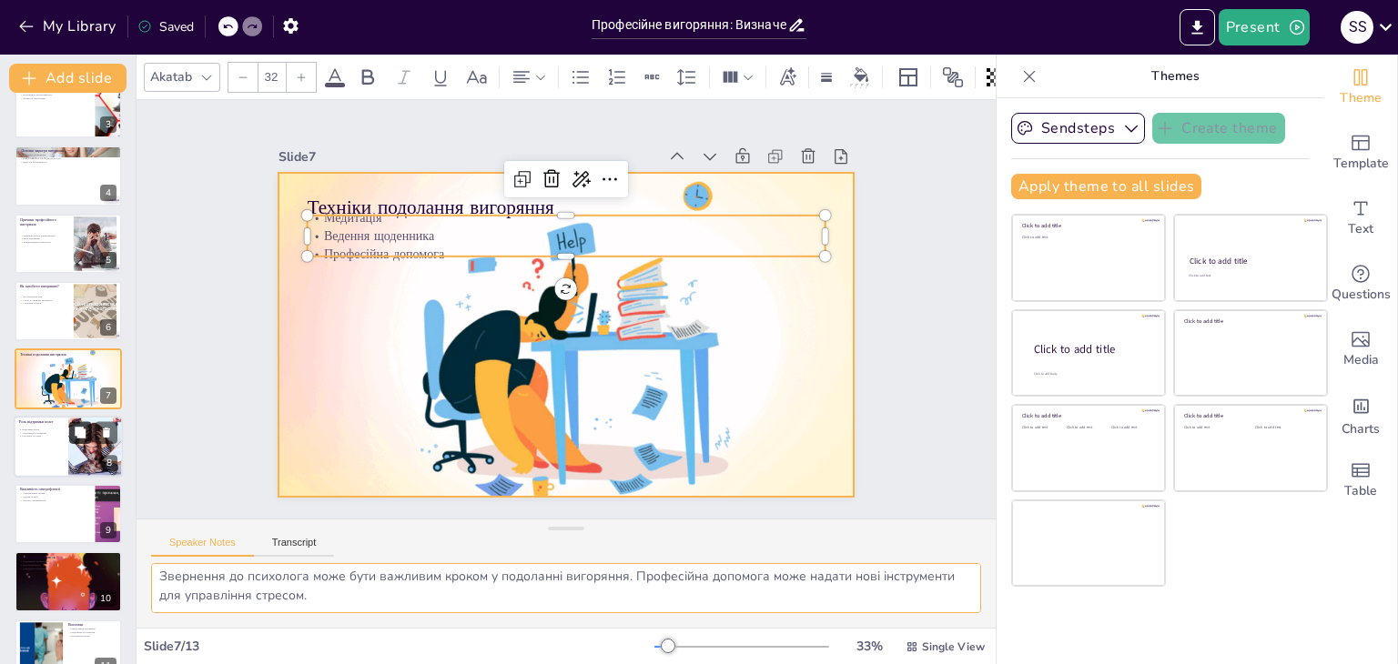
checkbox input "true"
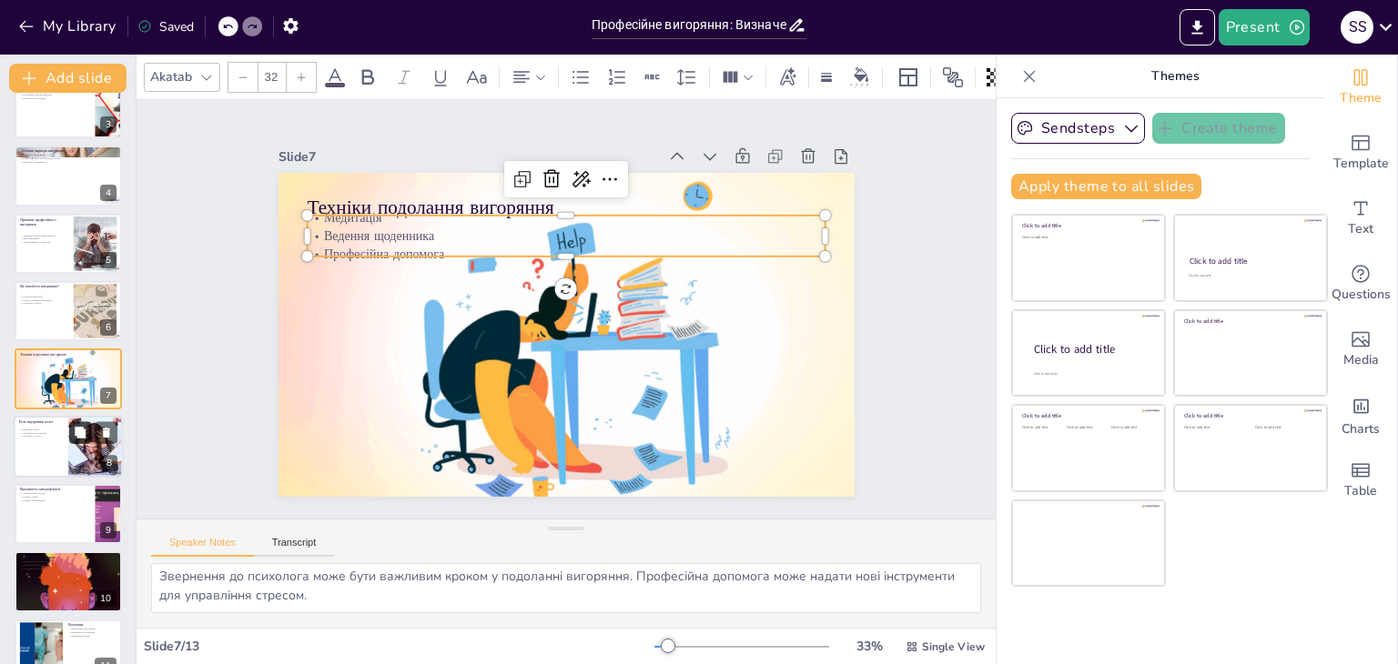
click at [87, 428] on button at bounding box center [80, 432] width 22 height 22
type textarea "Підтримка колег є важливою для запобігання вигорянню. Коли працівники відчувают…"
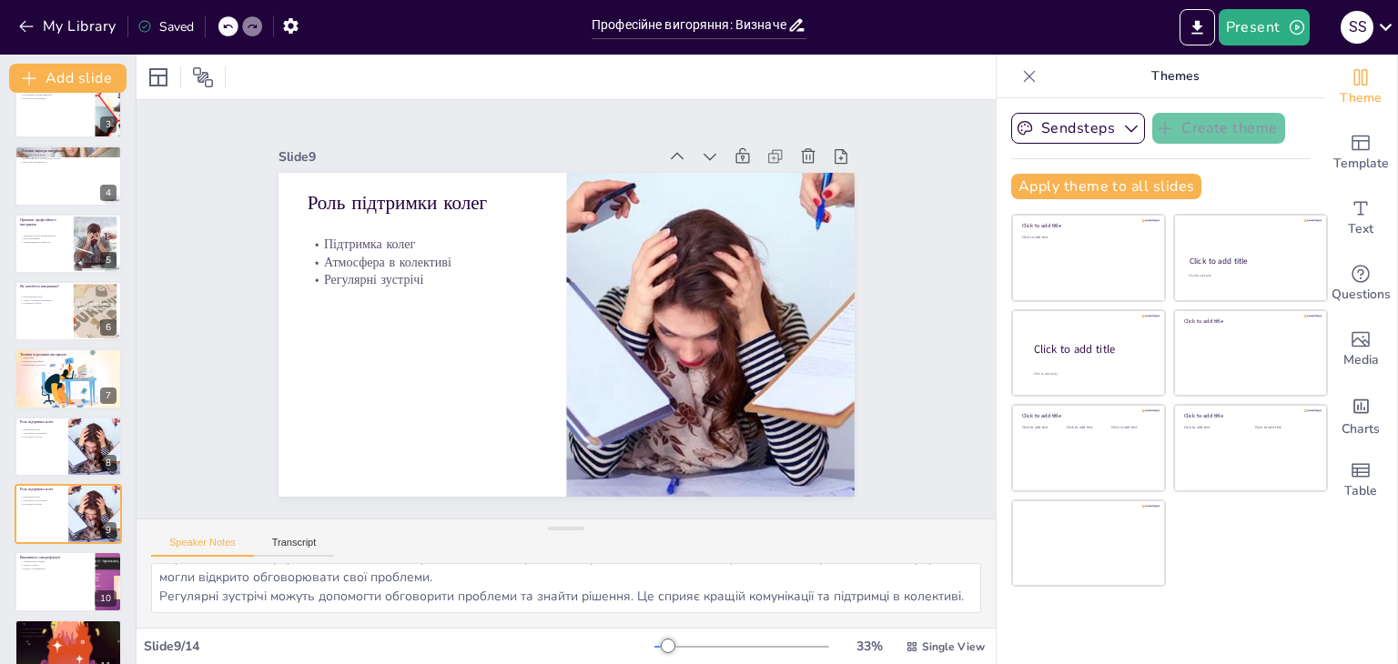
scroll to position [300, 0]
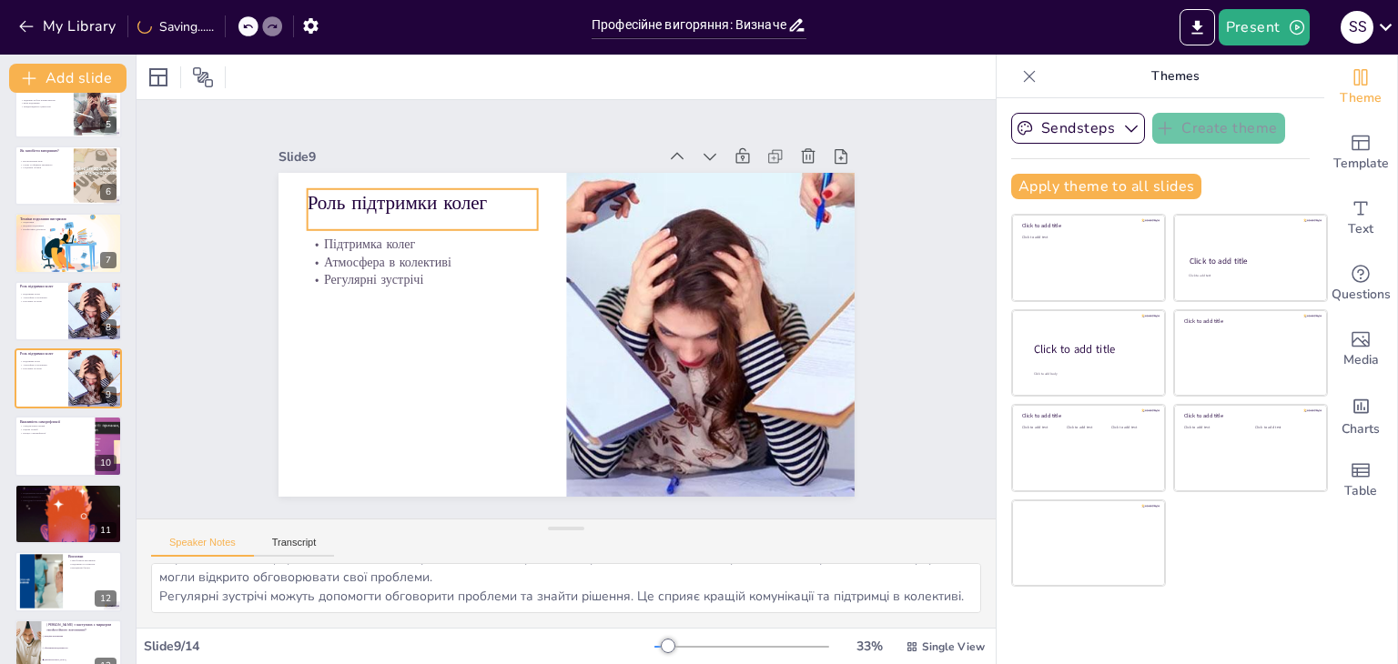
click at [472, 198] on p "Роль підтримки колег" at bounding box center [422, 202] width 230 height 27
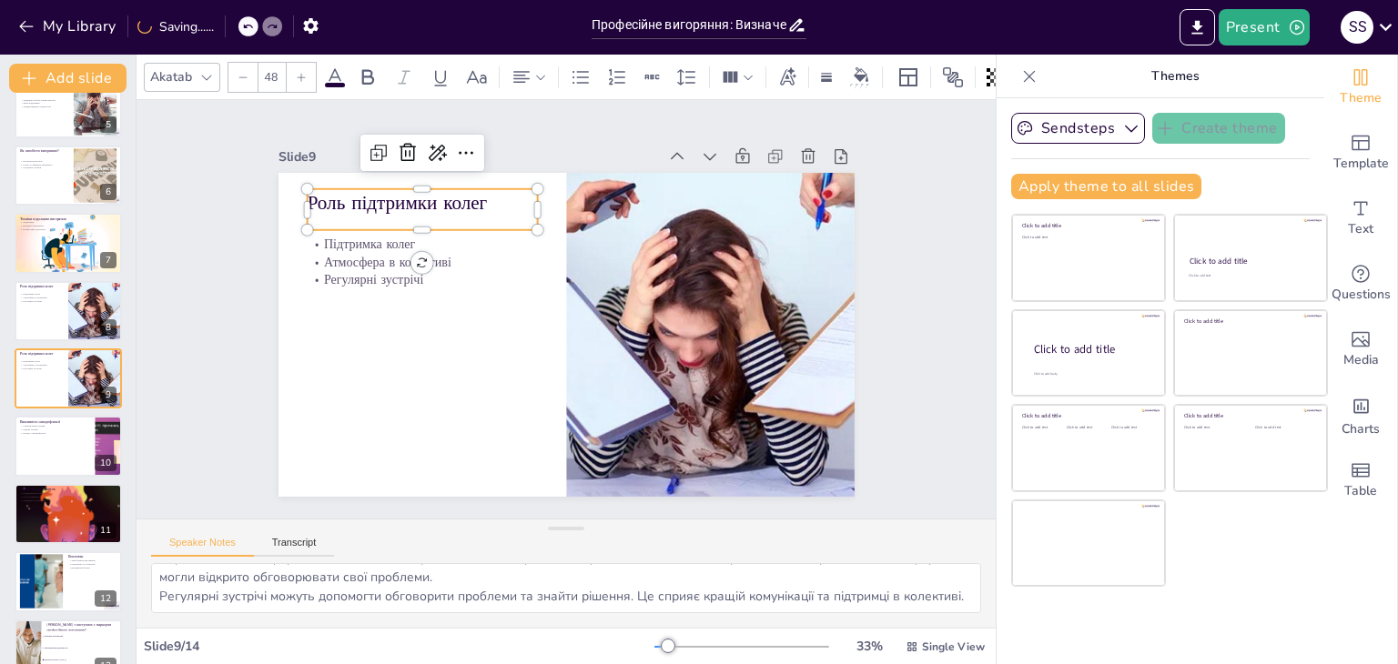
click at [472, 198] on p "Роль підтримки колег" at bounding box center [435, 188] width 232 height 51
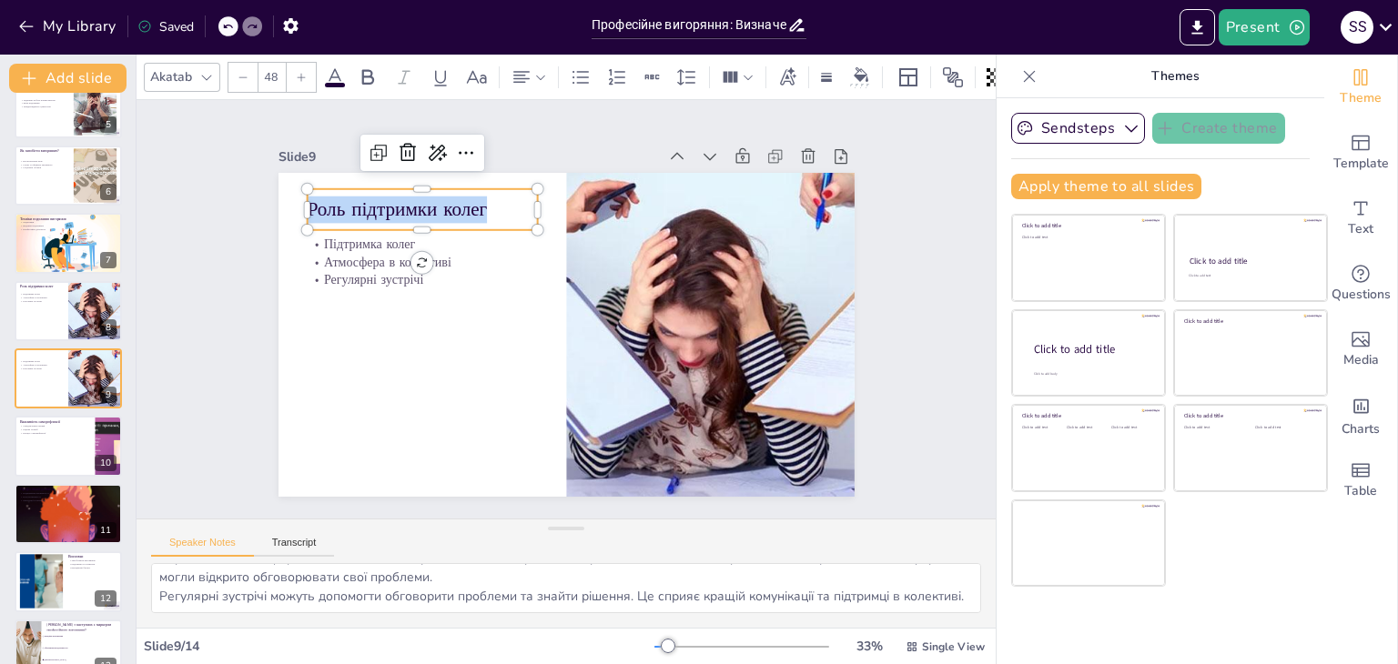
drag, startPoint x: 472, startPoint y: 198, endPoint x: 296, endPoint y: 198, distance: 176.6
click at [330, 198] on p "Роль підтримки колег" at bounding box center [445, 182] width 231 height 74
copy p "Роль підтримки колег"
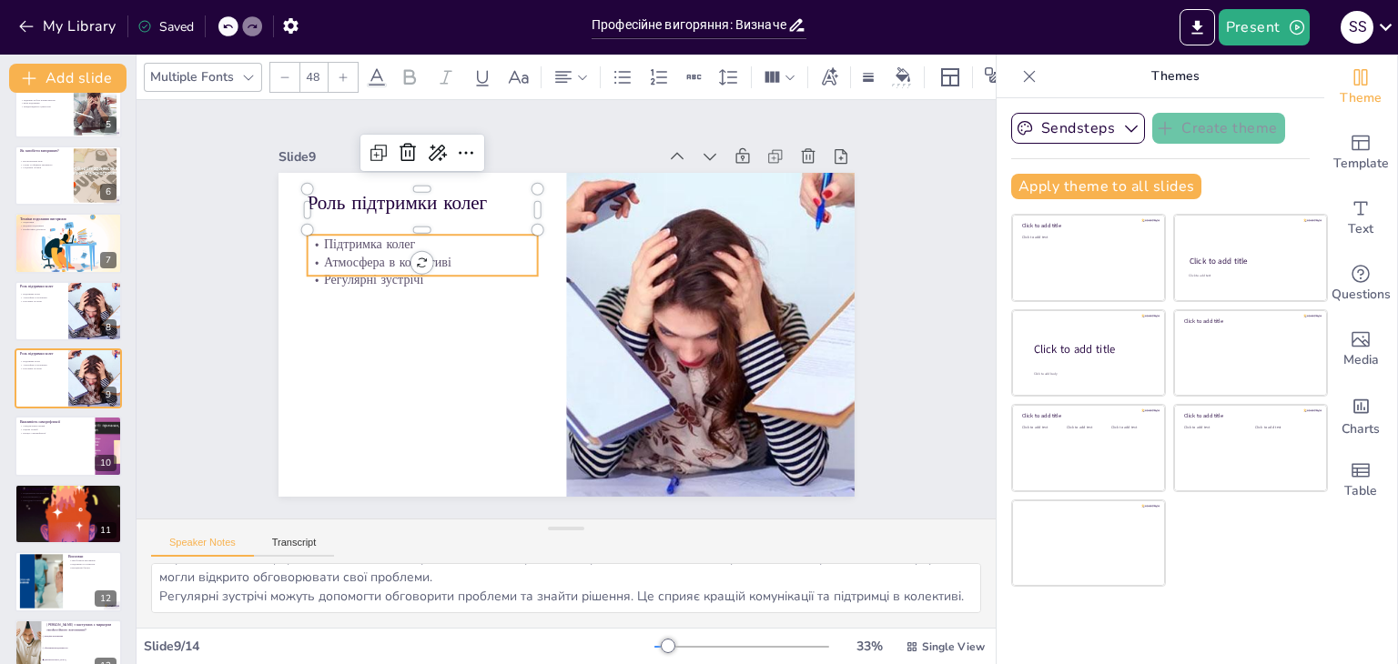
checkbox input "true"
type input "32"
click at [324, 237] on p "Підтримка колег" at bounding box center [438, 216] width 229 height 66
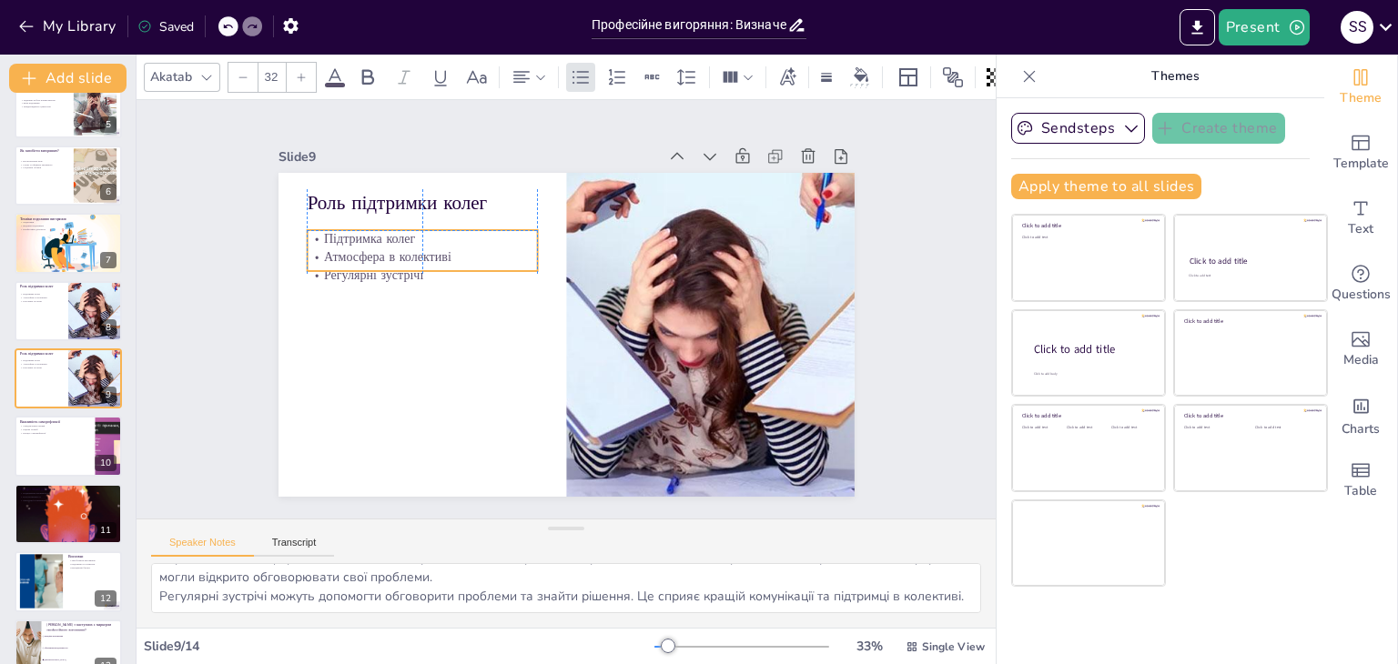
click at [307, 235] on p "Підтримка колег" at bounding box center [422, 239] width 230 height 18
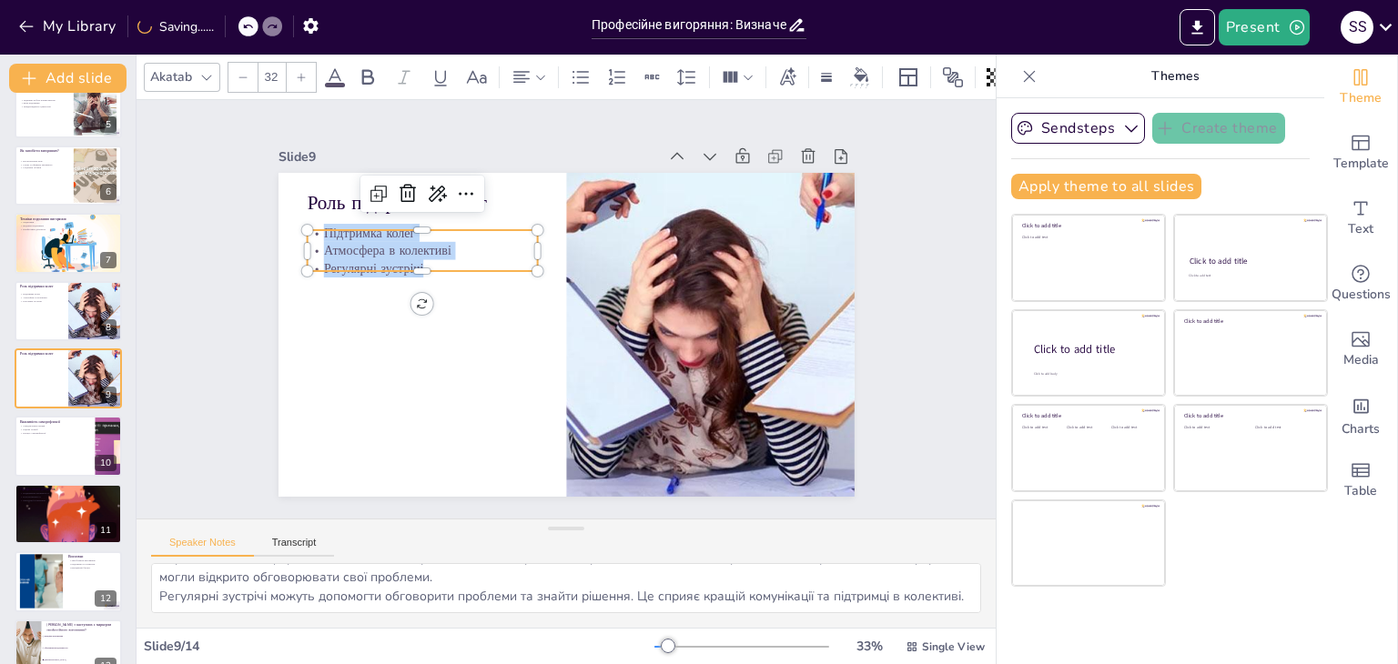
drag, startPoint x: 312, startPoint y: 229, endPoint x: 425, endPoint y: 259, distance: 116.8
click at [425, 259] on div "Підтримка колег Атмосфера в колективі Регулярні зустрічі" at bounding box center [428, 236] width 235 height 77
copy div "Підтримка колег Атмосфера в колективі Регулярні зустрічі"
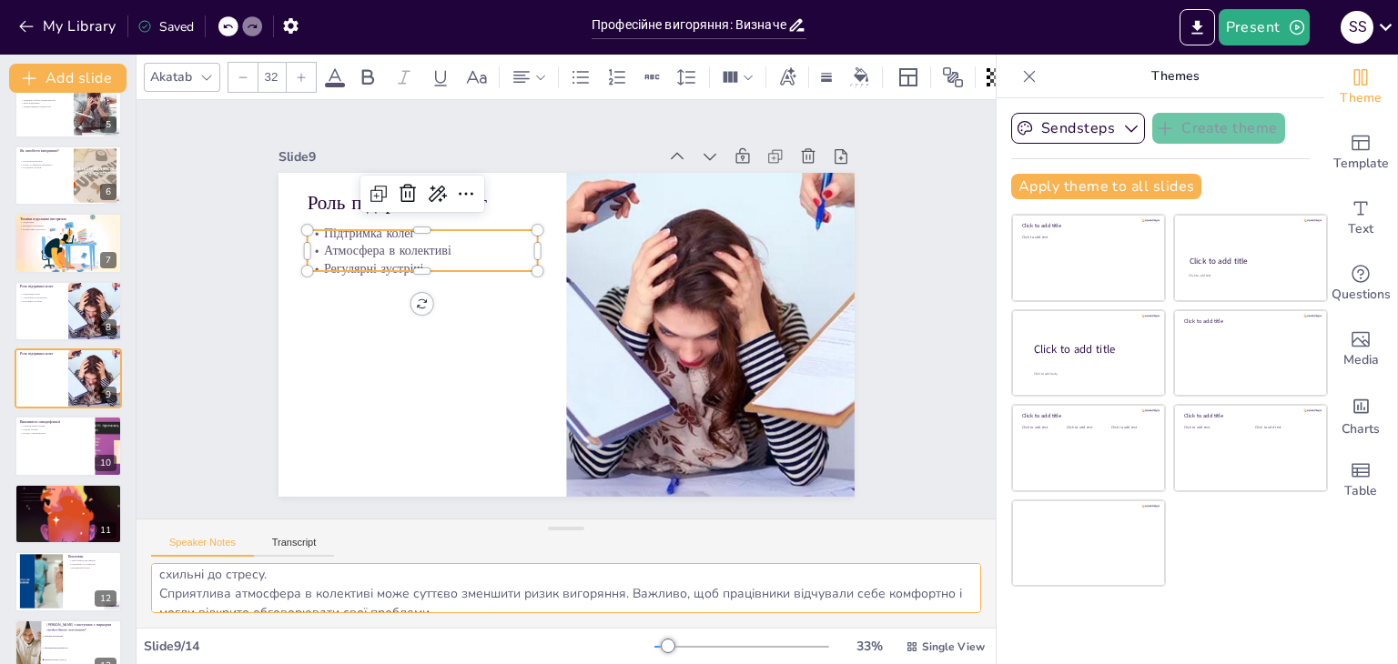
scroll to position [80, 0]
drag, startPoint x: 160, startPoint y: 585, endPoint x: 420, endPoint y: 608, distance: 260.4
click at [419, 613] on textarea "Підтримка колег є важливою для запобігання вигорянню. Коли працівники відчувают…" at bounding box center [566, 588] width 830 height 50
checkbox input "true"
click at [51, 444] on div at bounding box center [68, 447] width 109 height 62
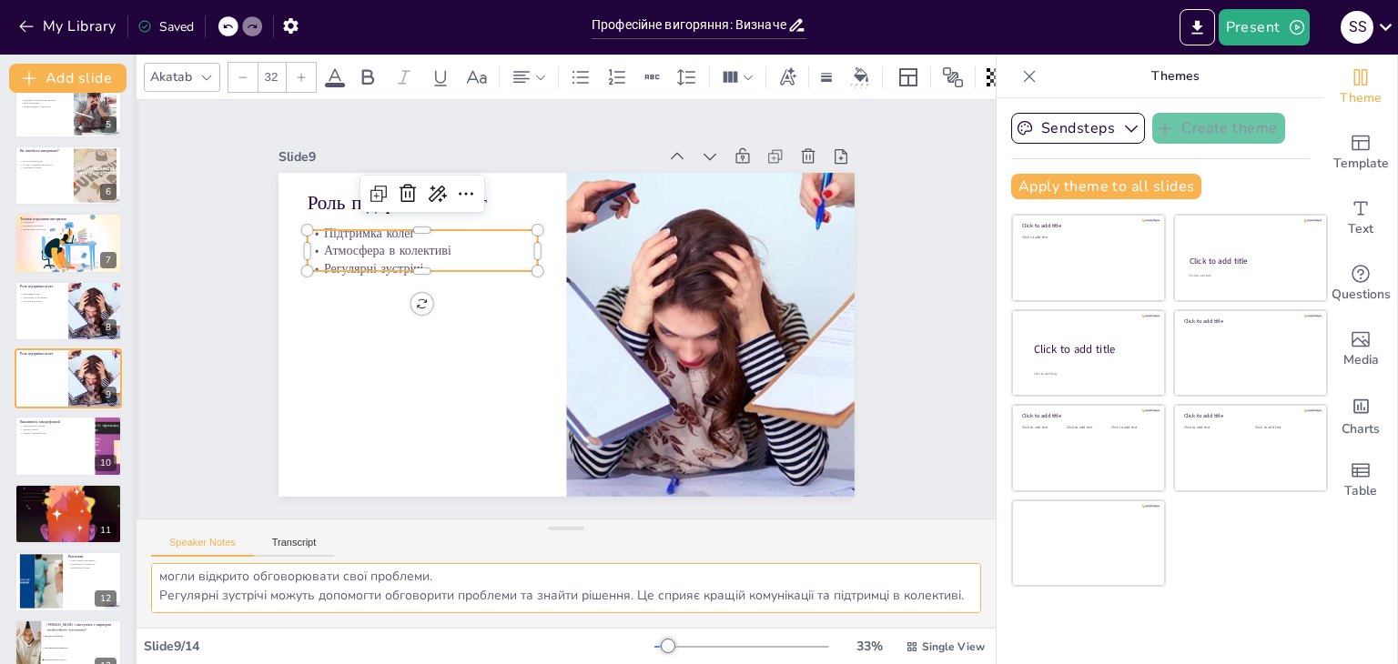
type textarea "Усвідомлення власних емоцій є важливим етапом у запобіганні вигорянню. Це допом…"
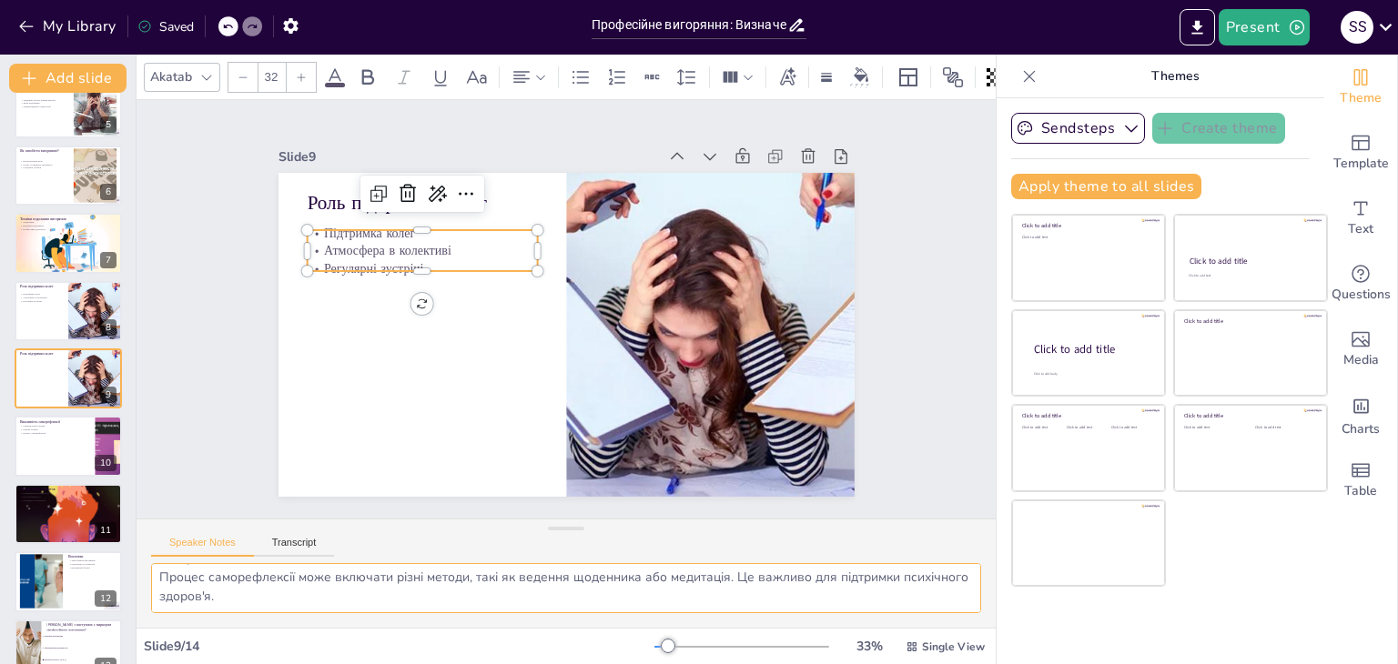
scroll to position [368, 0]
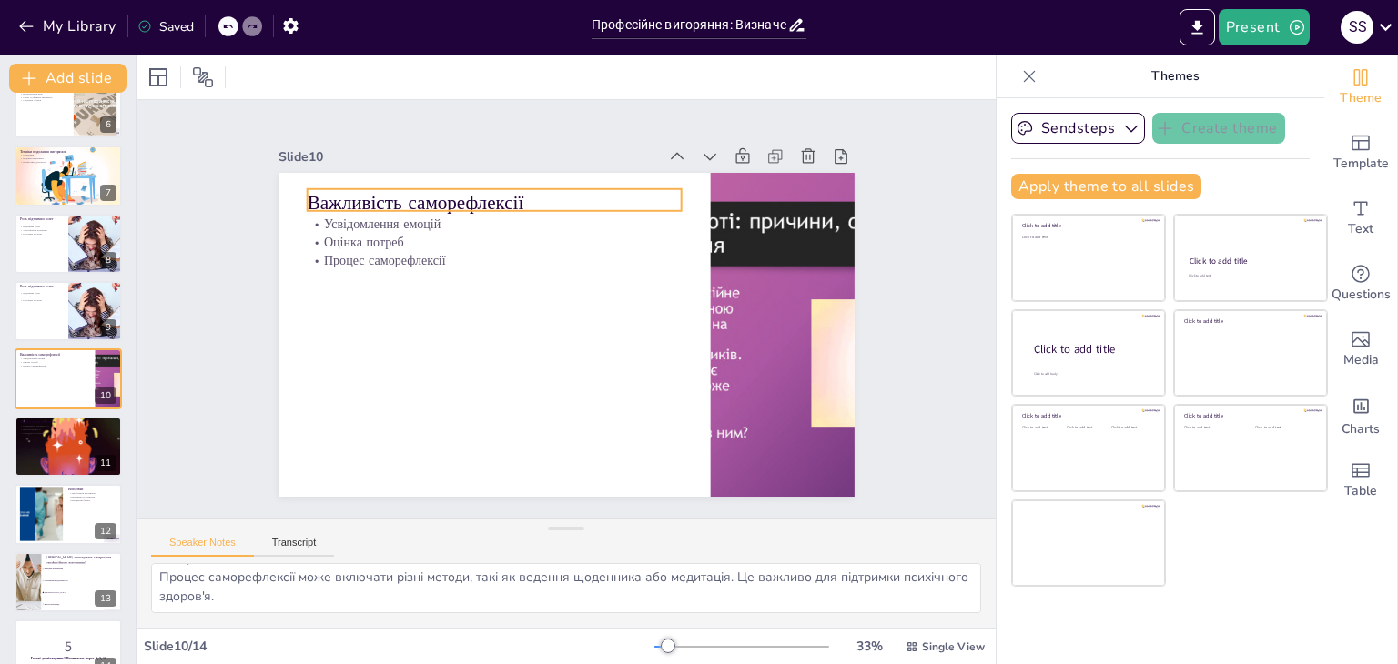
click at [351, 195] on p "Важливість саморефлексії" at bounding box center [505, 196] width 375 height 66
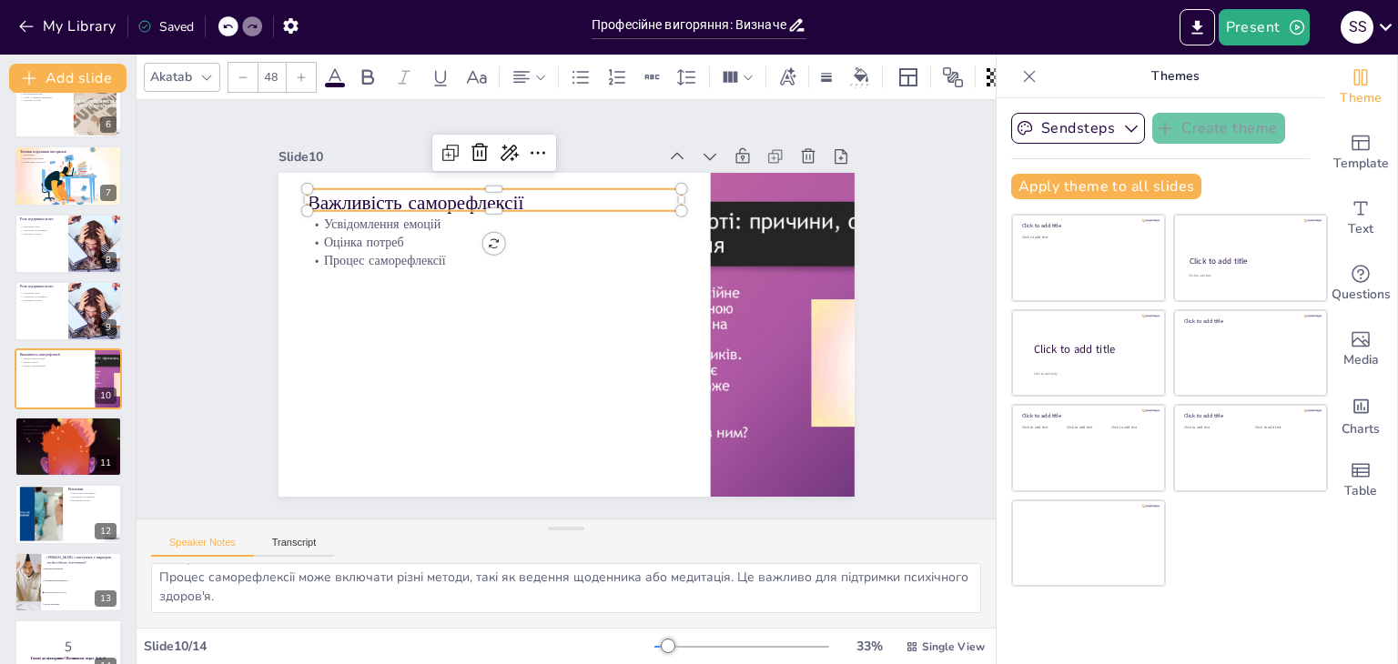
click at [351, 195] on p "Важливість саморефлексії" at bounding box center [518, 190] width 372 height 104
drag, startPoint x: 521, startPoint y: 192, endPoint x: 291, endPoint y: 193, distance: 229.4
click at [291, 193] on div "Усвідомлення емоцій Оцінка потреб Процес саморефлексії Важливість саморефлексії" at bounding box center [563, 335] width 607 height 382
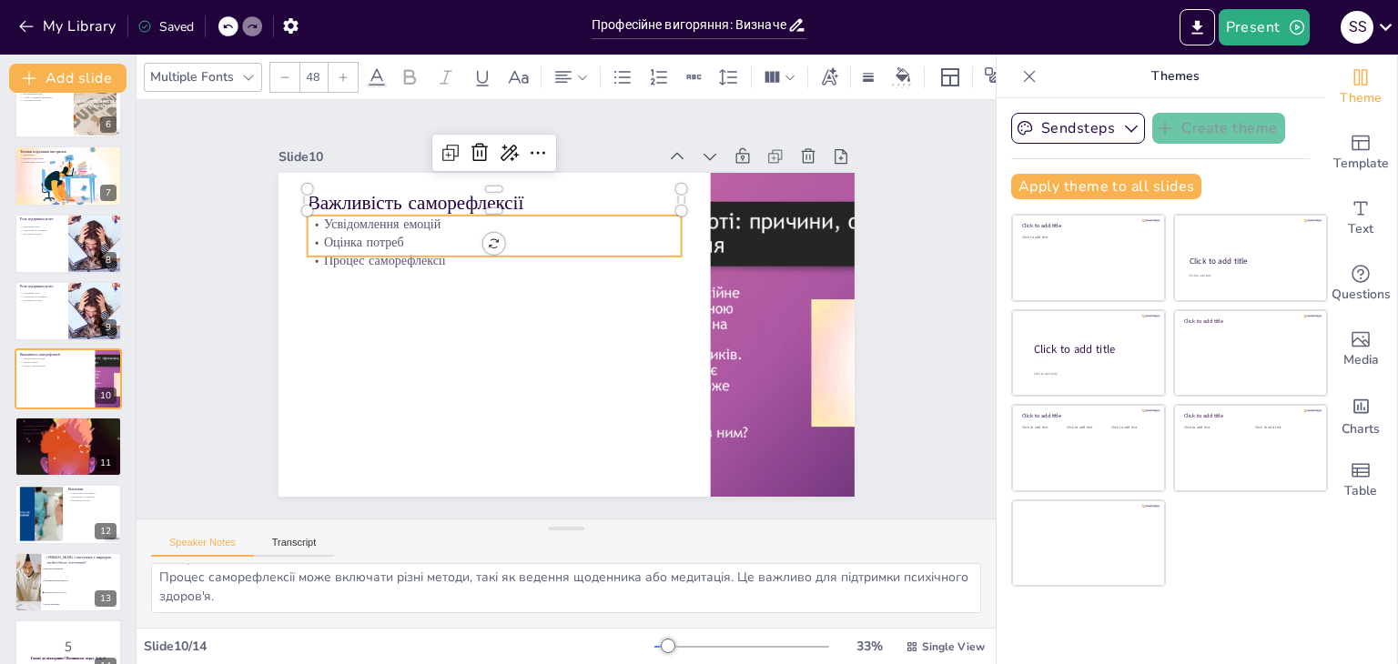
checkbox input "true"
type input "32"
click at [329, 221] on p "Усвідомлення емоцій" at bounding box center [514, 212] width 370 height 96
click at [316, 221] on div "Усвідомлення емоцій Оцінка потреб Процес саморефлексії" at bounding box center [494, 243] width 374 height 54
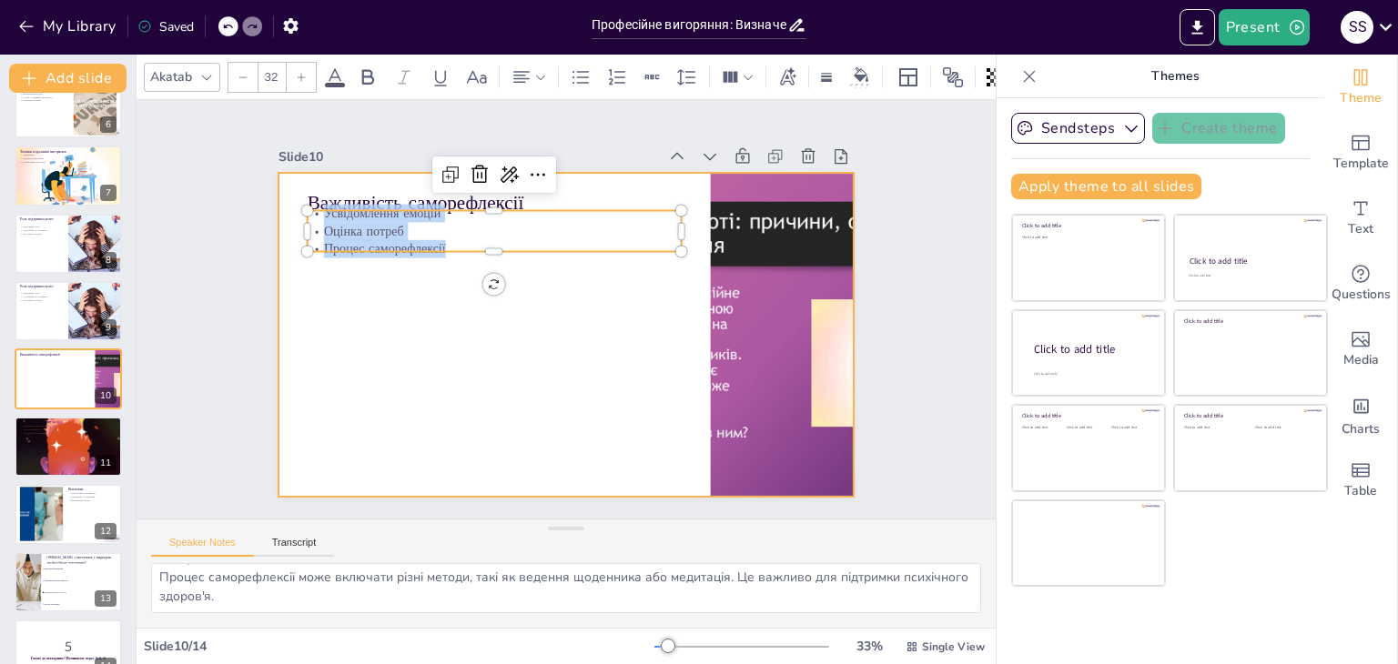
drag, startPoint x: 312, startPoint y: 208, endPoint x: 444, endPoint y: 257, distance: 140.8
click at [444, 257] on div "Важливість саморефлексії Усвідомлення емоцій Оцінка потреб Процес саморефлексії" at bounding box center [556, 332] width 658 height 531
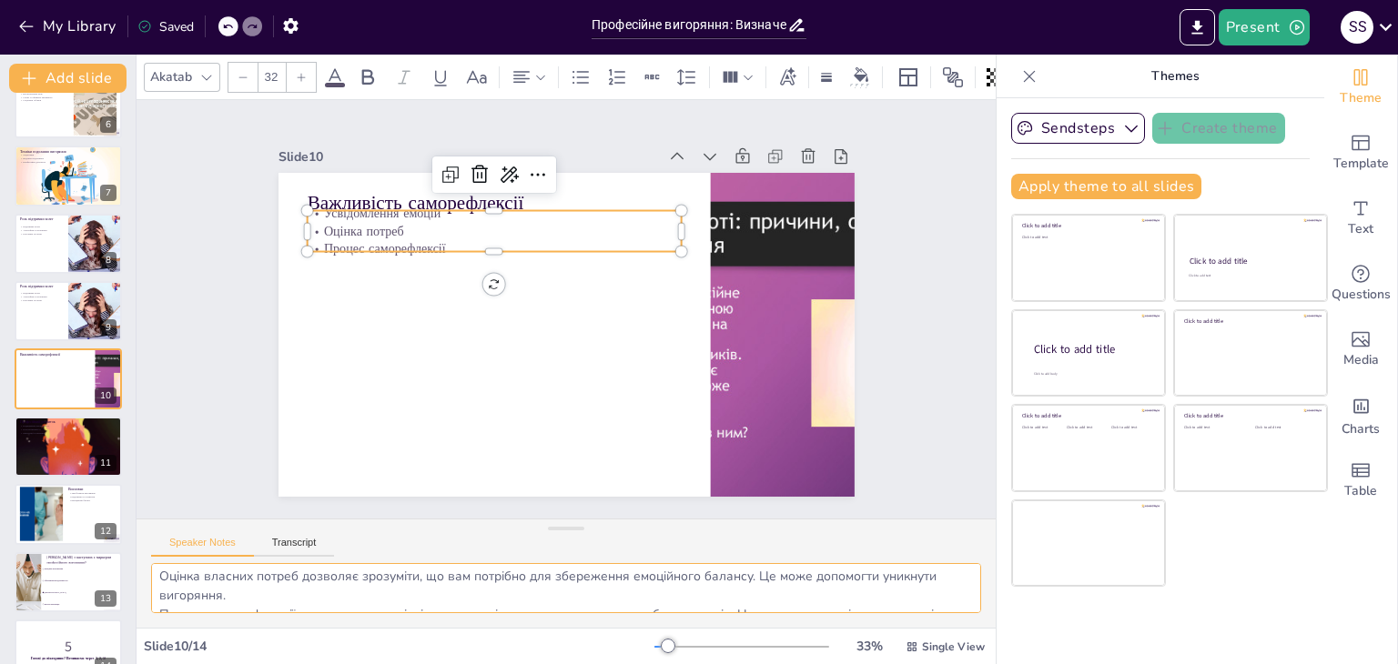
scroll to position [80, 0]
drag, startPoint x: 157, startPoint y: 574, endPoint x: 335, endPoint y: 596, distance: 179.7
click at [342, 609] on textarea "Усвідомлення власних емоцій є важливим етапом у запобіганні вигорянню. Це допом…" at bounding box center [566, 588] width 830 height 50
checkbox input "true"
click at [58, 444] on div at bounding box center [68, 446] width 109 height 109
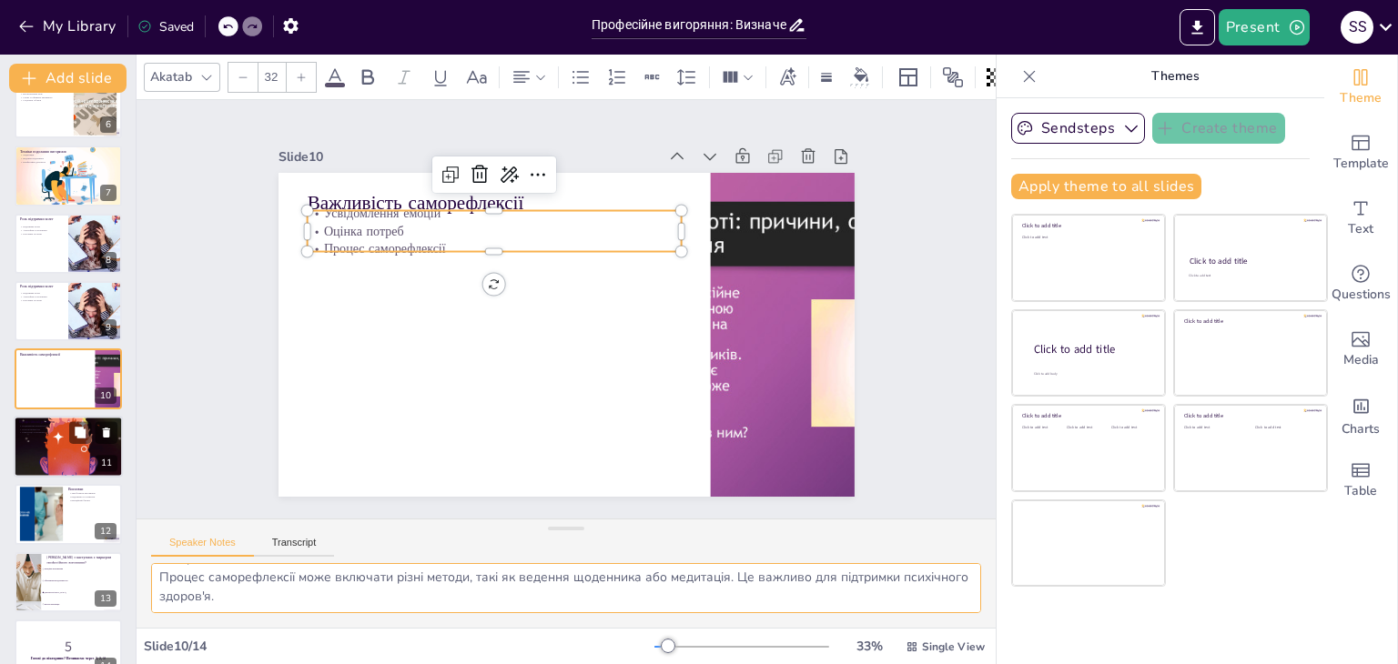
type textarea "Професійний розвиток може суттєво підвищити впевненість у собі. Це важливо для …"
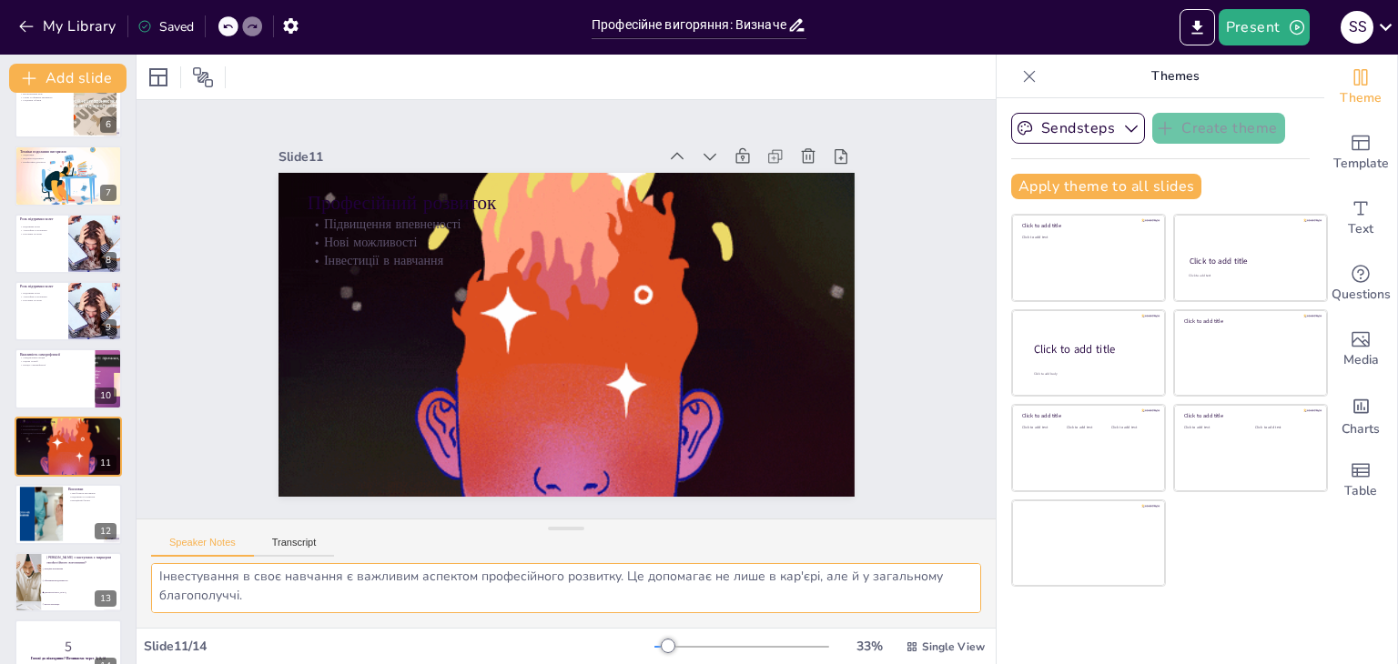
scroll to position [61, 0]
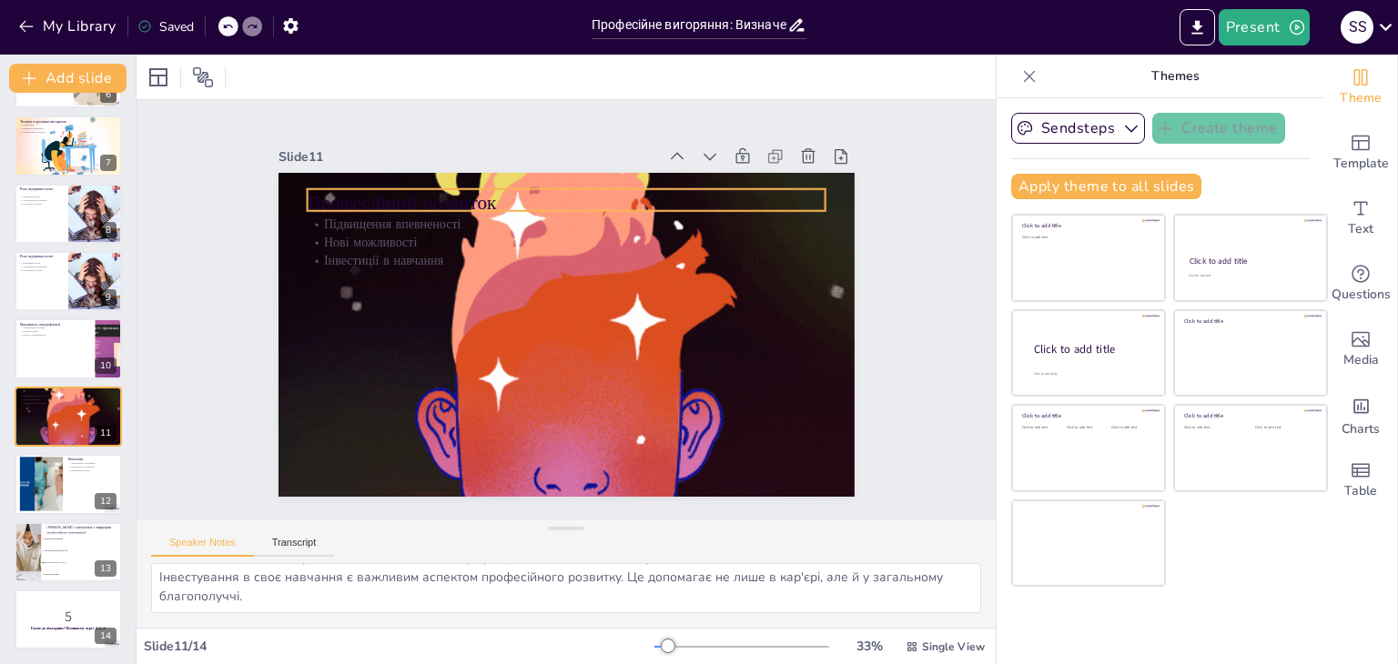
click at [318, 196] on p "Професійний розвиток" at bounding box center [577, 203] width 519 height 81
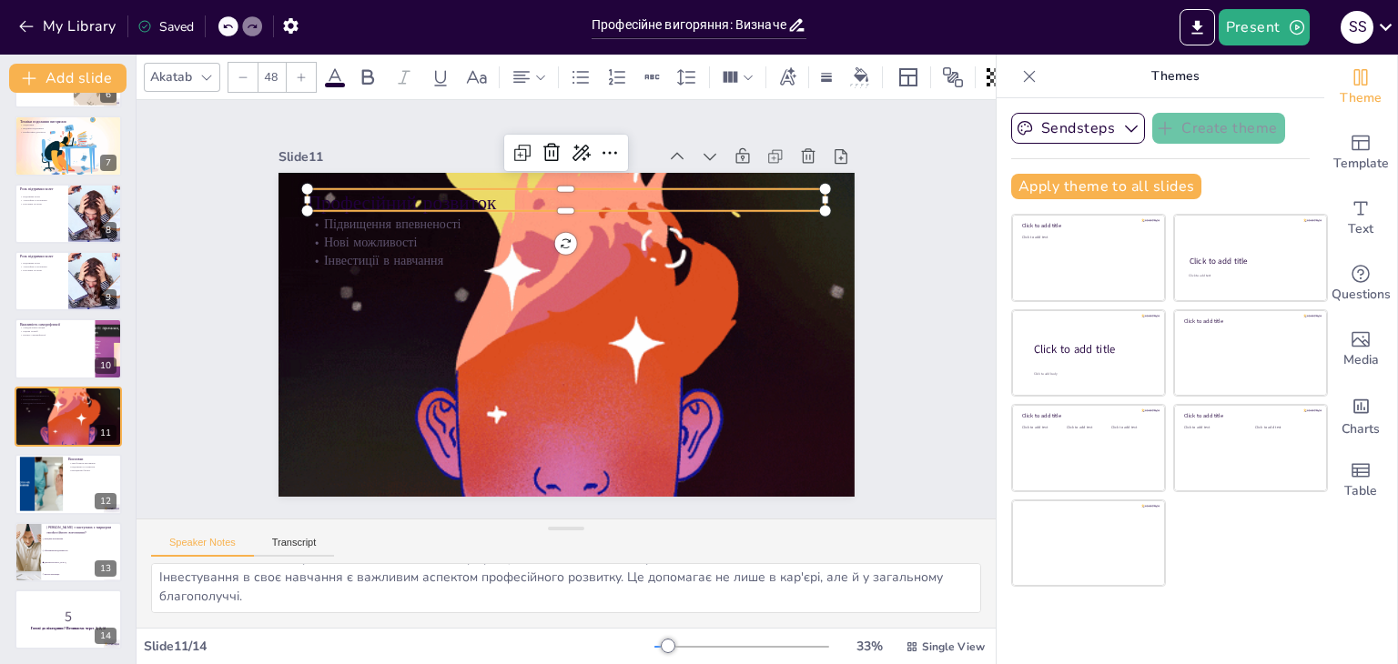
click at [318, 196] on p "Професійний розвиток" at bounding box center [577, 203] width 519 height 81
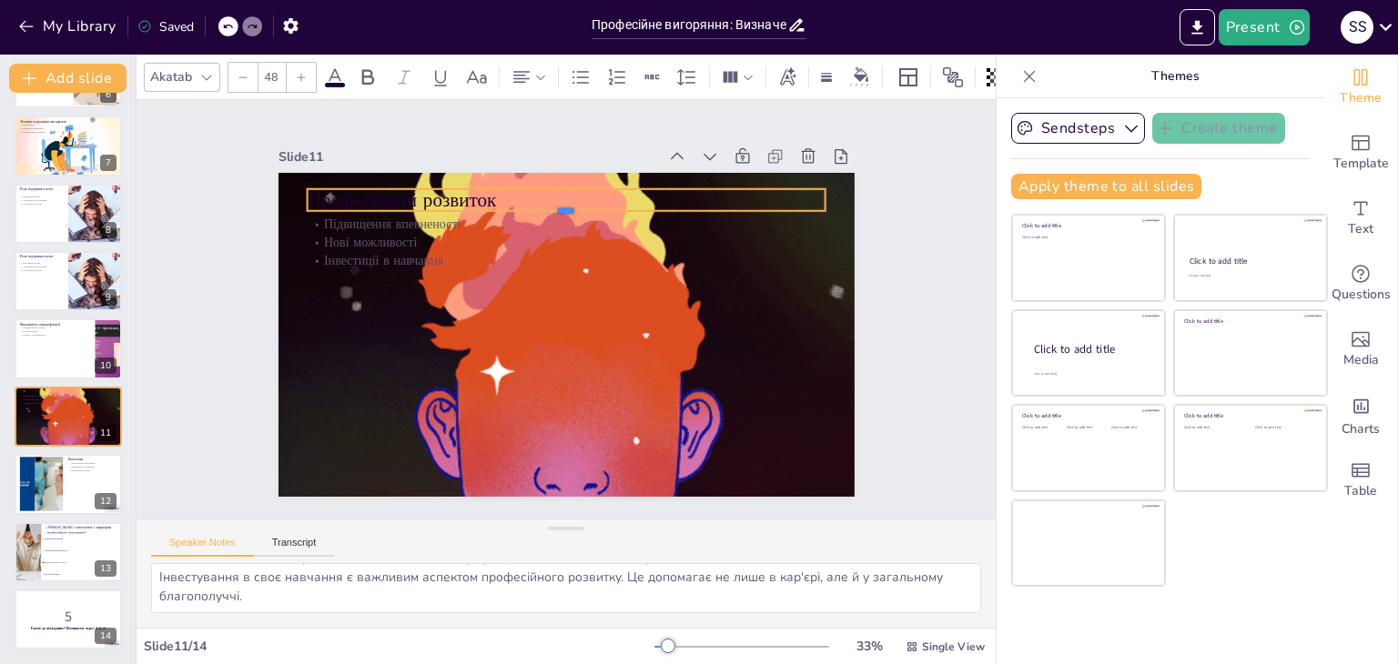
click at [437, 205] on div at bounding box center [575, 218] width 517 height 68
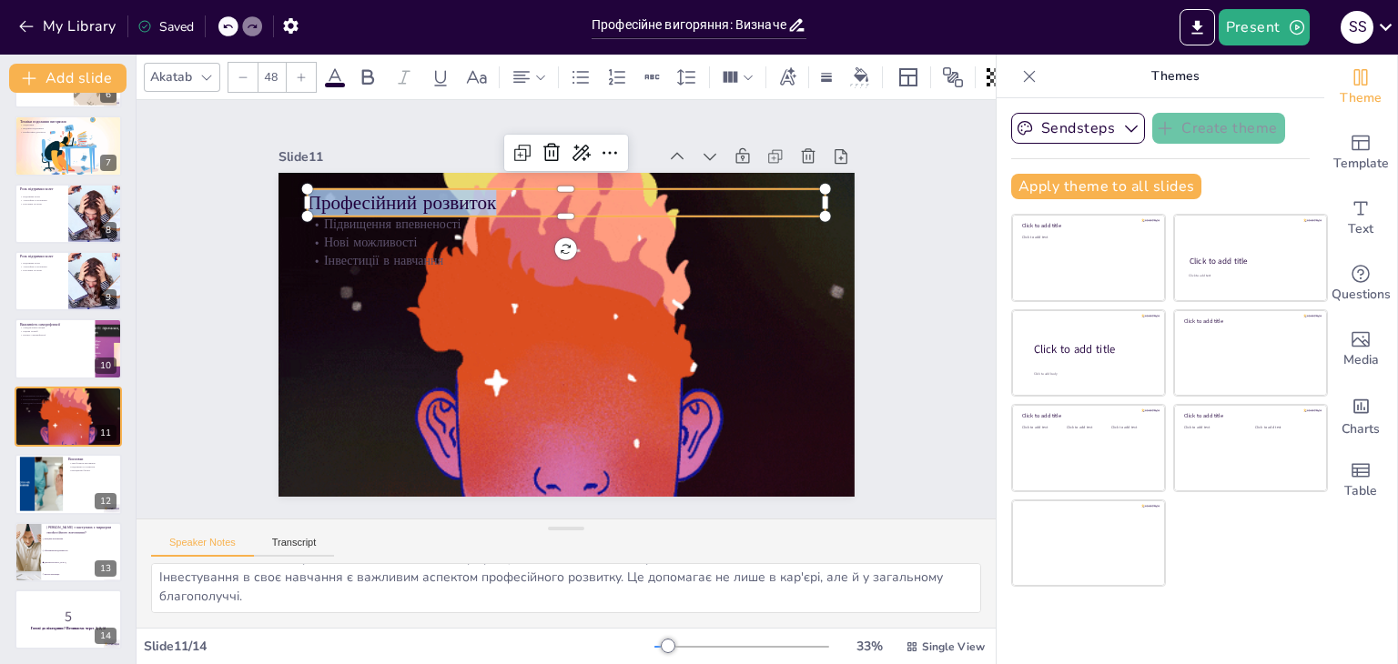
drag, startPoint x: 437, startPoint y: 205, endPoint x: 334, endPoint y: 205, distance: 102.9
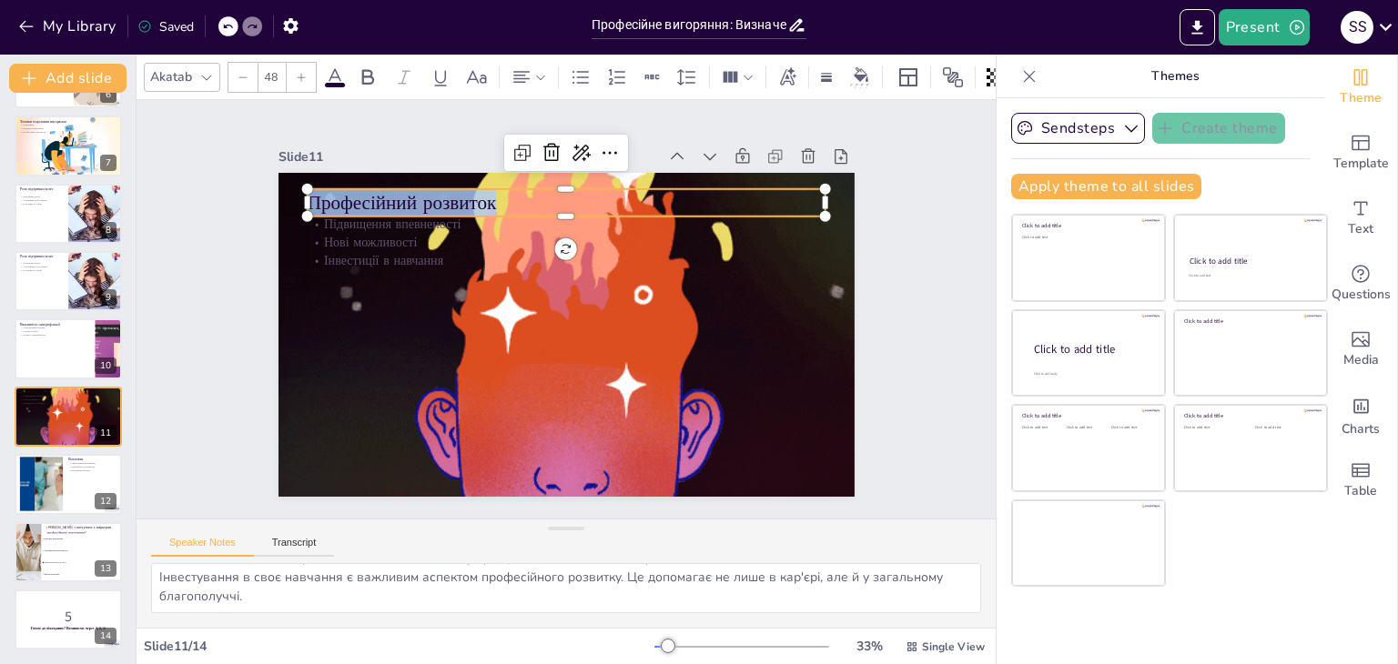
click at [334, 205] on p "Професійний розвиток" at bounding box center [577, 203] width 519 height 81
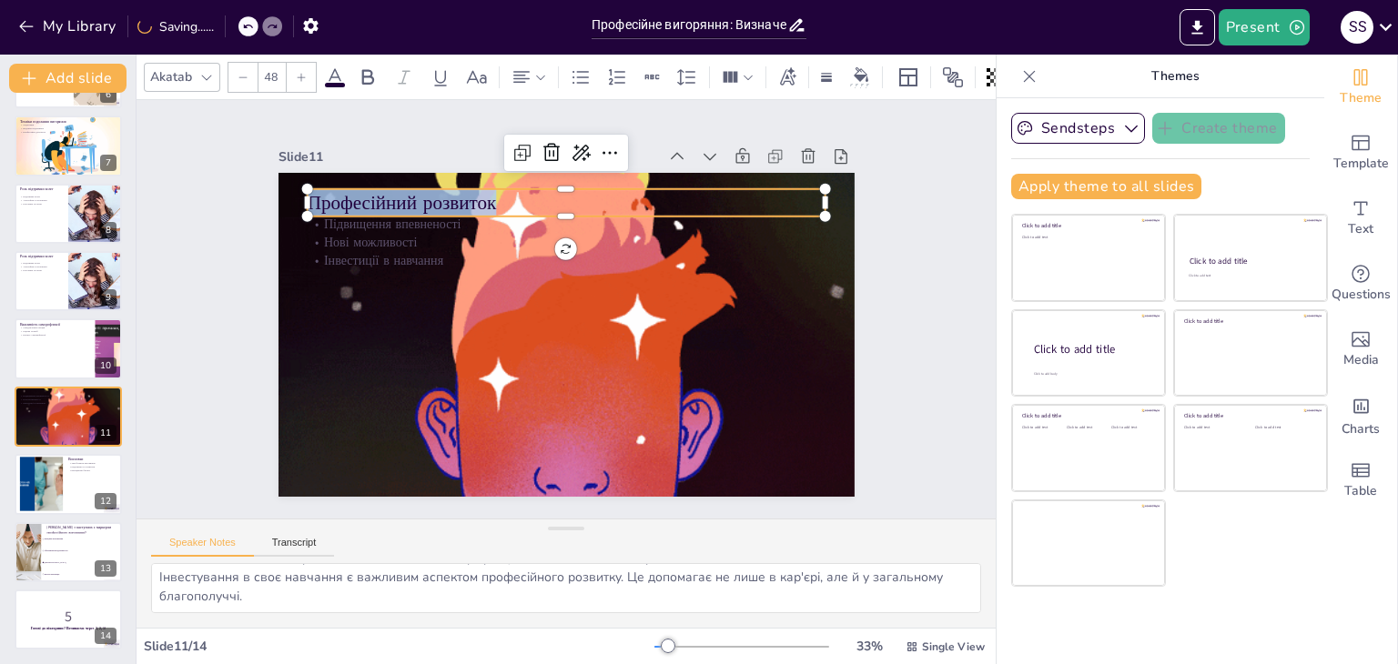
drag, startPoint x: 343, startPoint y: 179, endPoint x: 312, endPoint y: 198, distance: 35.9
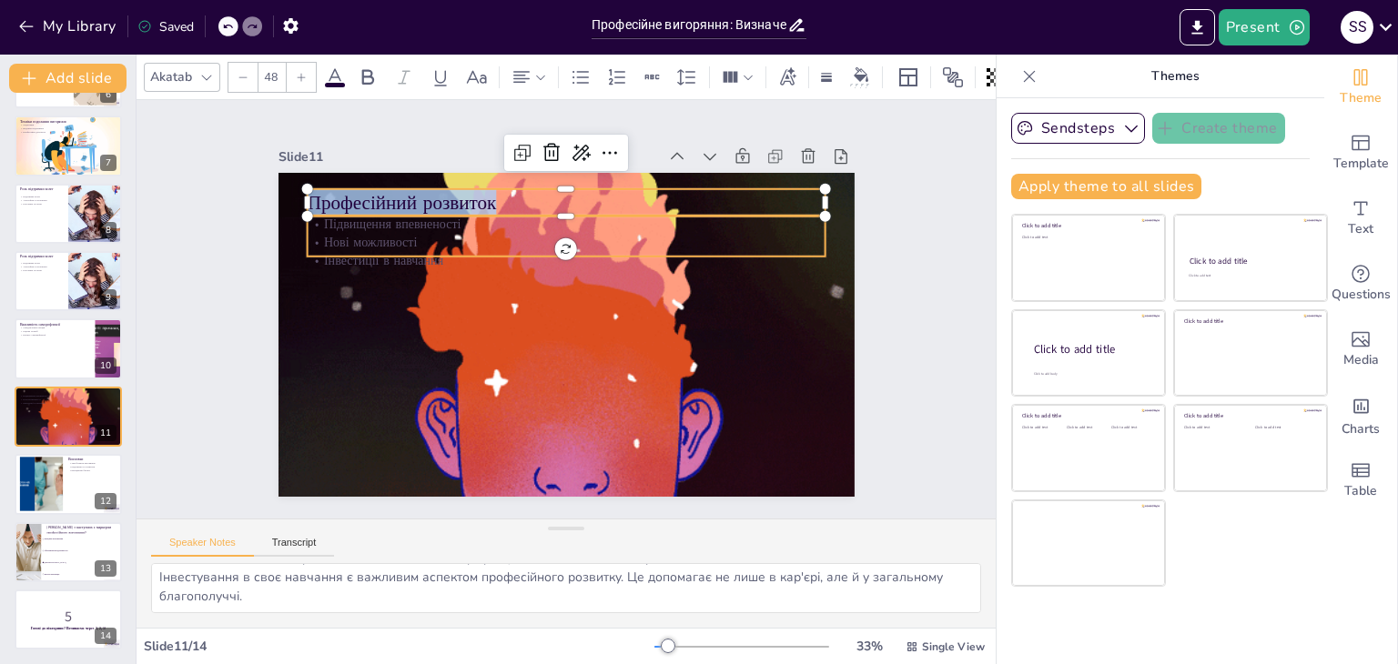
checkbox input "true"
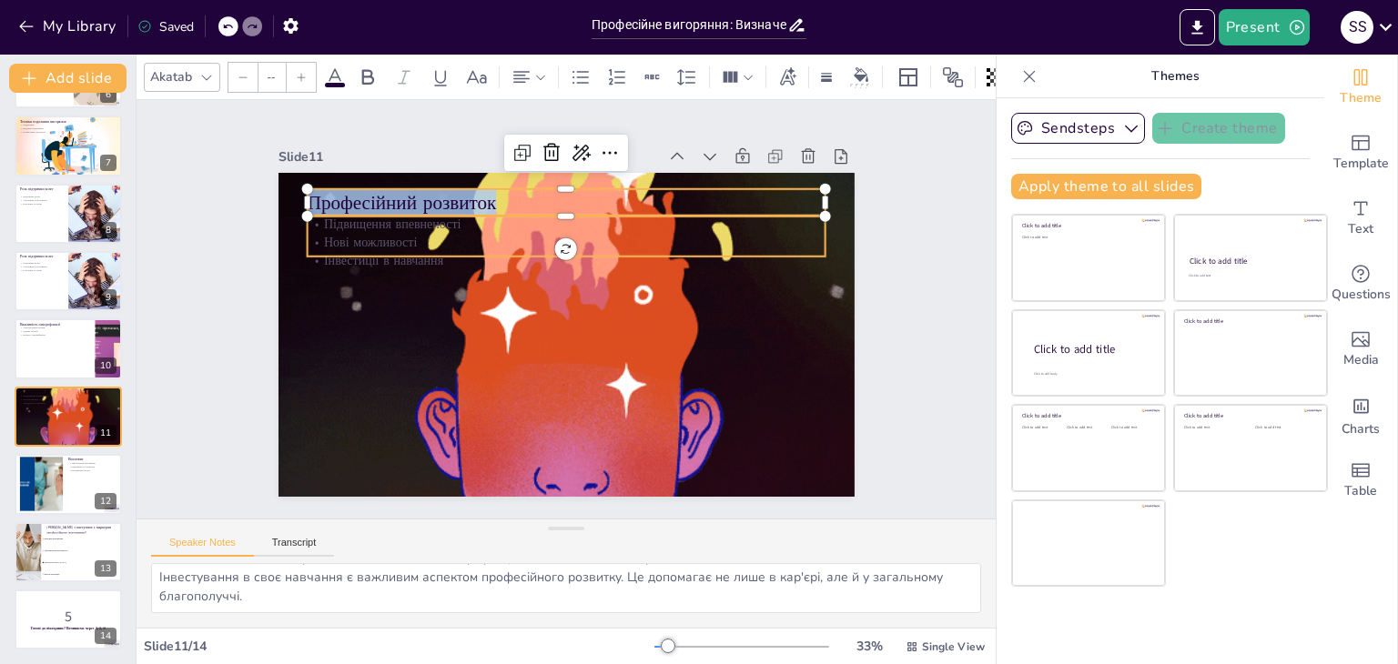
type input "32"
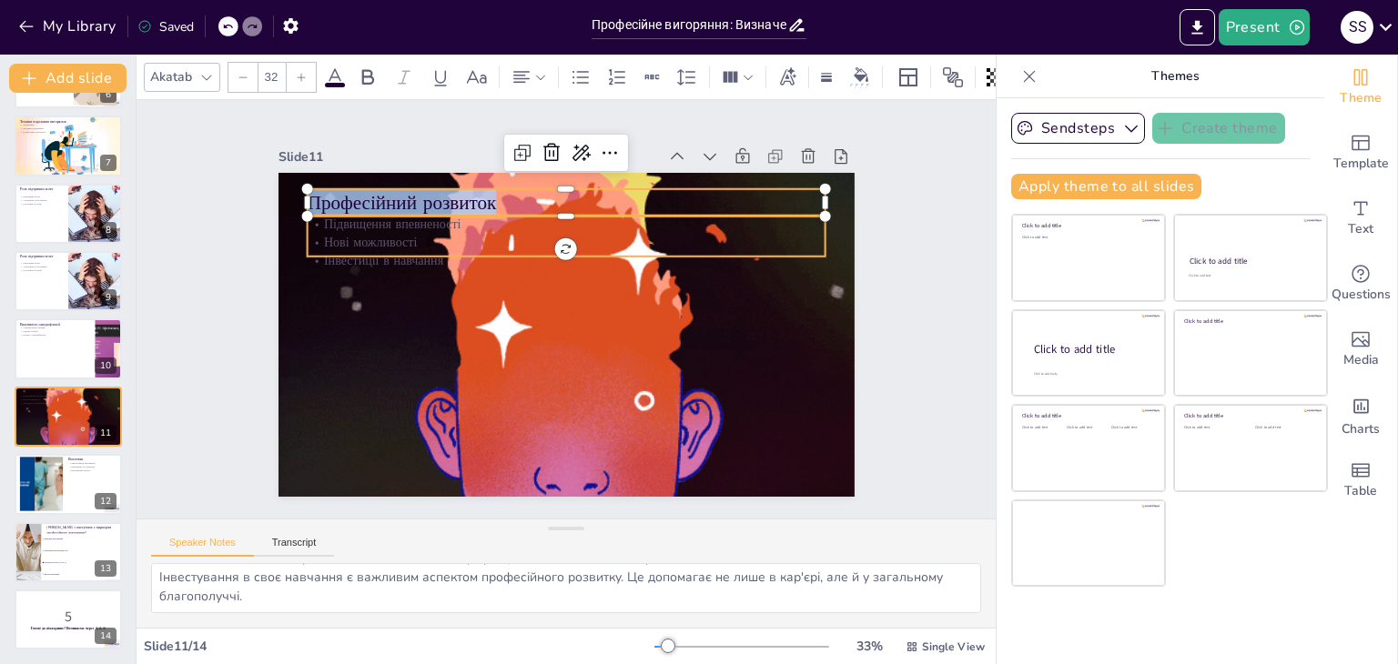
click at [329, 217] on p "Підвищення впевненості" at bounding box center [584, 227] width 511 height 126
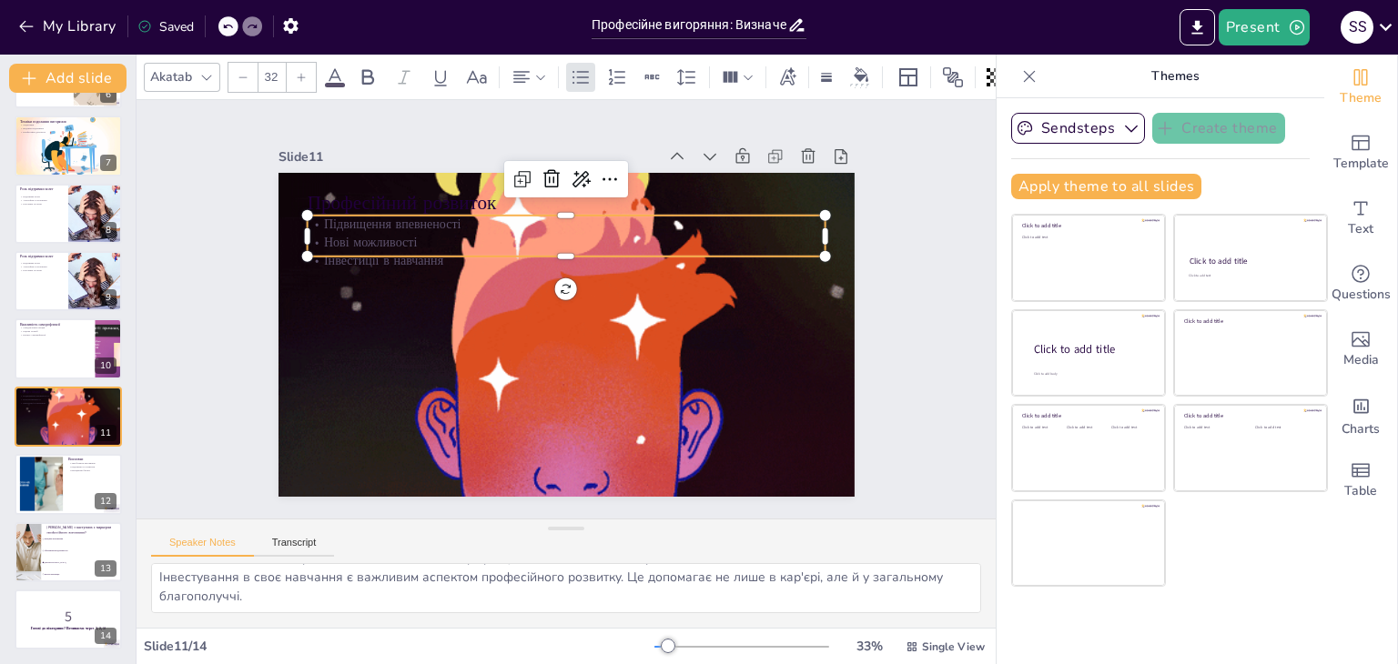
click at [343, 216] on p "Підвищення впевненості" at bounding box center [592, 228] width 499 height 177
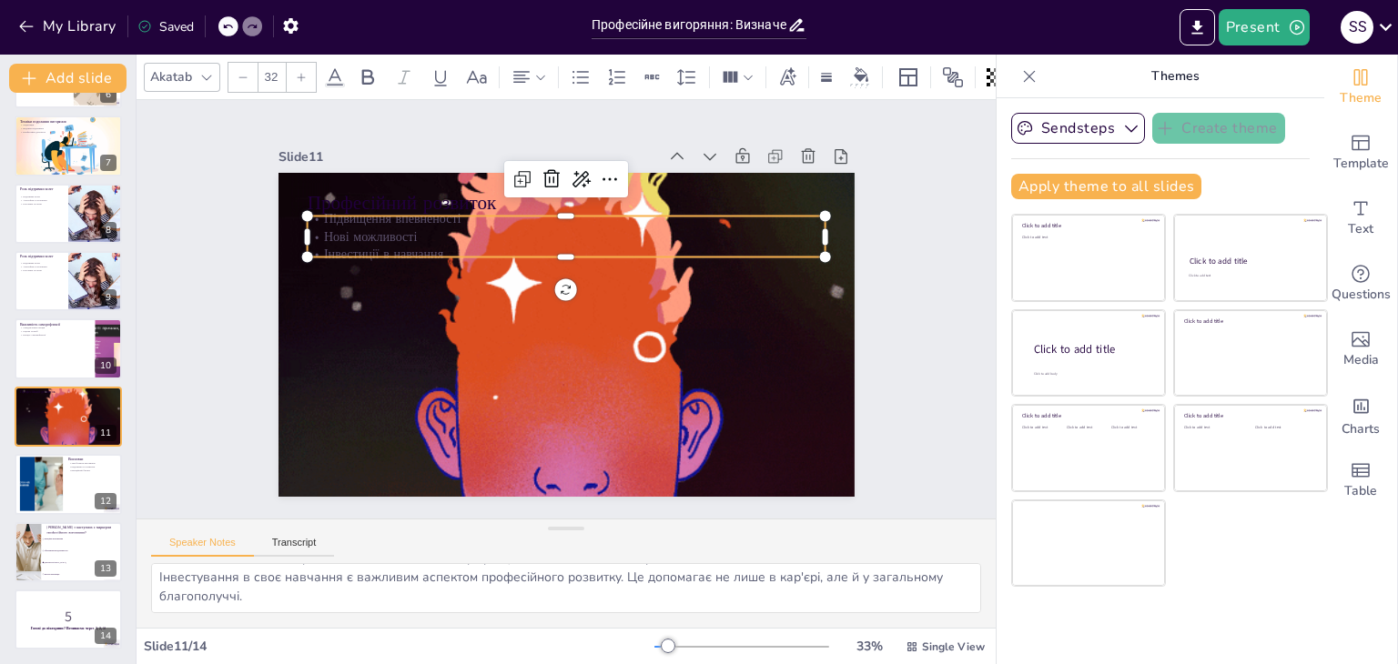
click at [326, 233] on p "Нові можливості" at bounding box center [581, 239] width 511 height 126
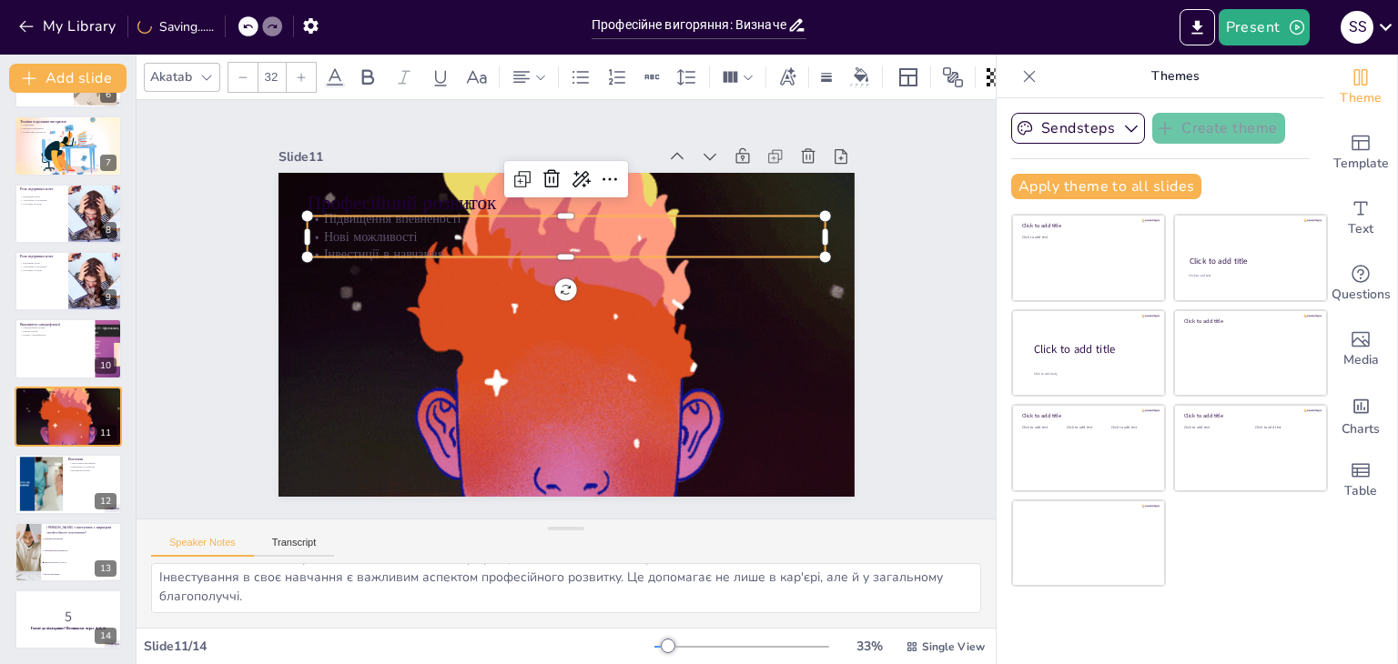
click at [317, 212] on p "Підвищення впевненості" at bounding box center [576, 219] width 518 height 72
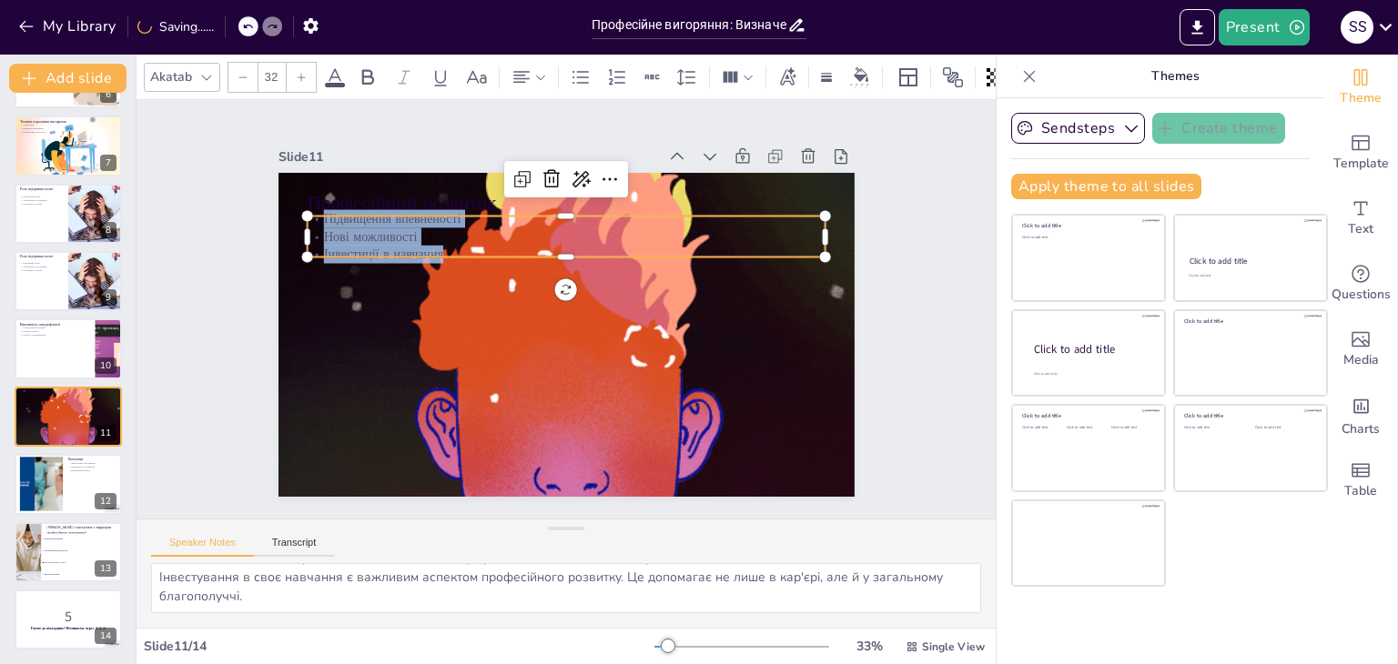
drag, startPoint x: 306, startPoint y: 212, endPoint x: 430, endPoint y: 247, distance: 128.5
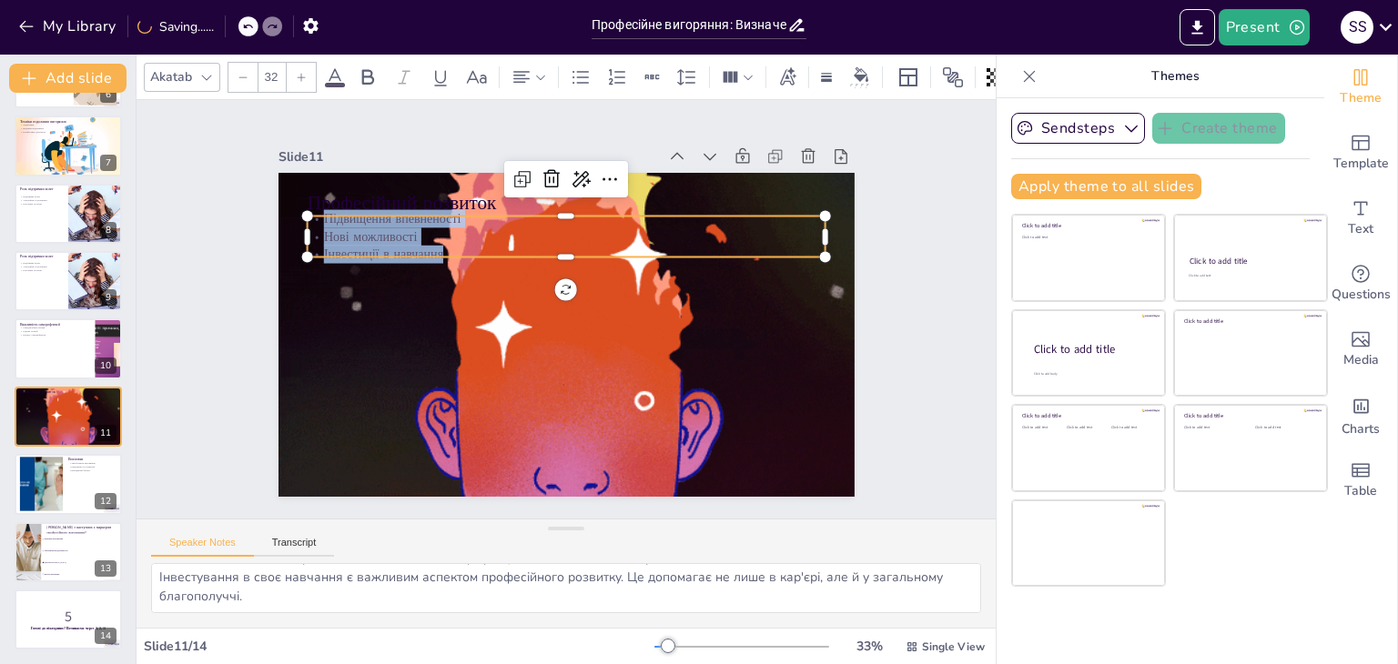
click at [430, 247] on div "Підвищення впевненості Нові можливості Інвестиції в навчання" at bounding box center [574, 236] width 522 height 107
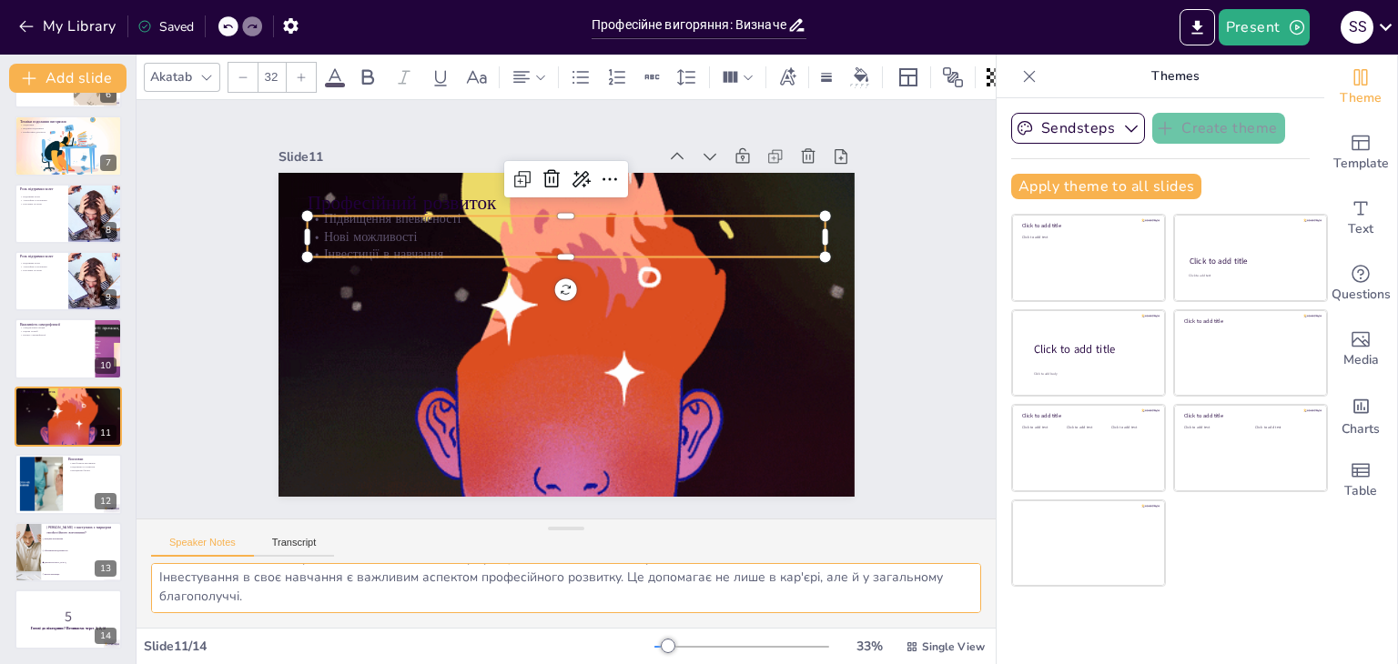
drag, startPoint x: 155, startPoint y: 568, endPoint x: 434, endPoint y: 595, distance: 280.8
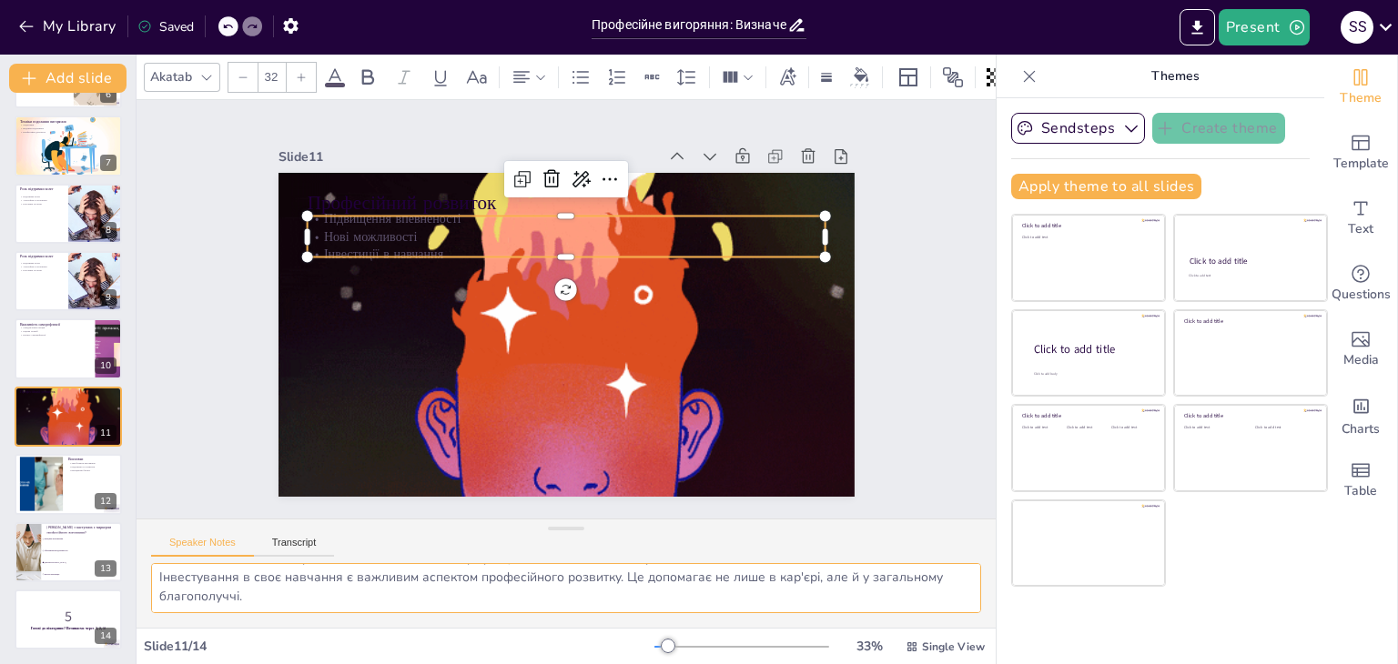
click at [436, 616] on div "Професійний розвиток може суттєво підвищити впевненість у собі. Це важливо для …" at bounding box center [566, 595] width 859 height 65
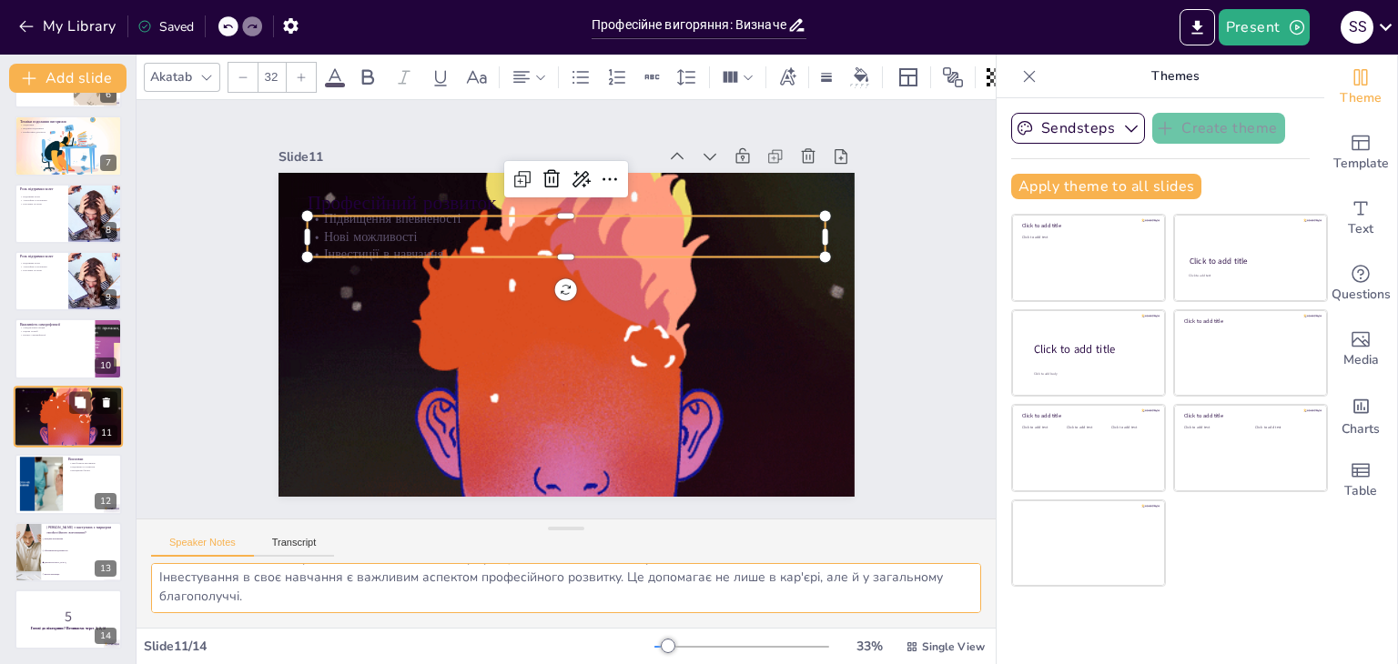
checkbox input "true"
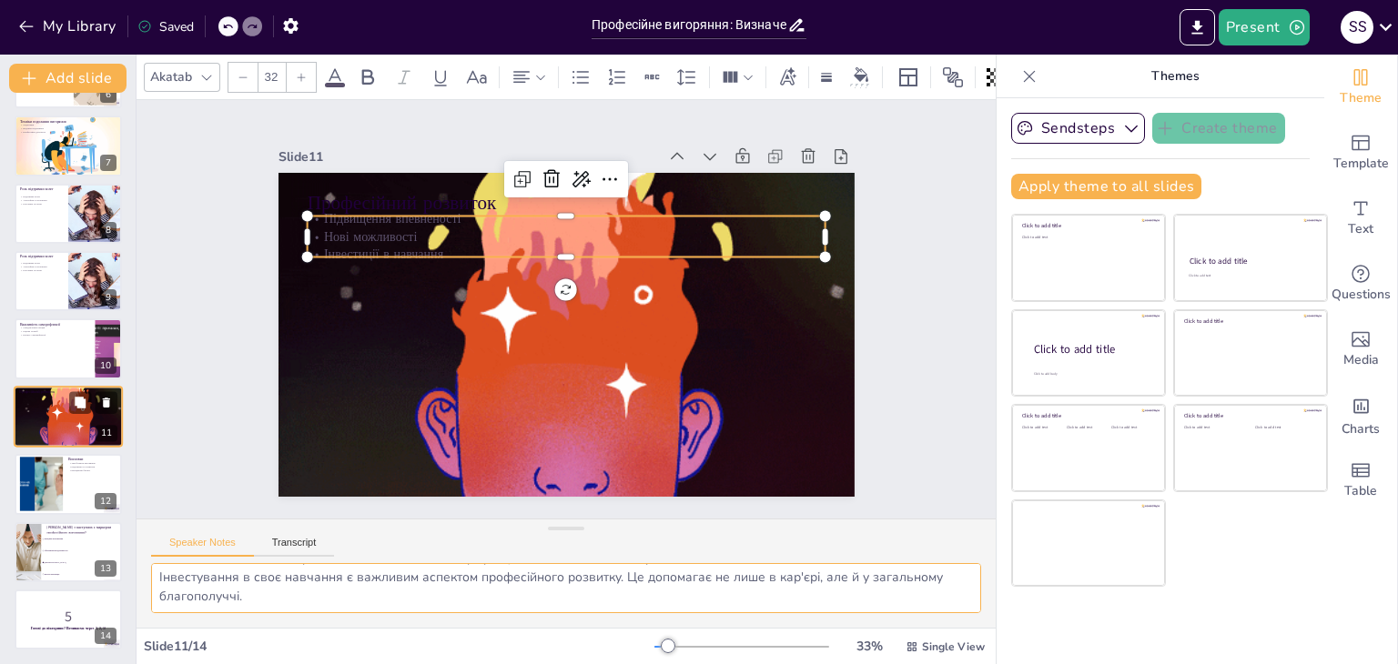
checkbox input "true"
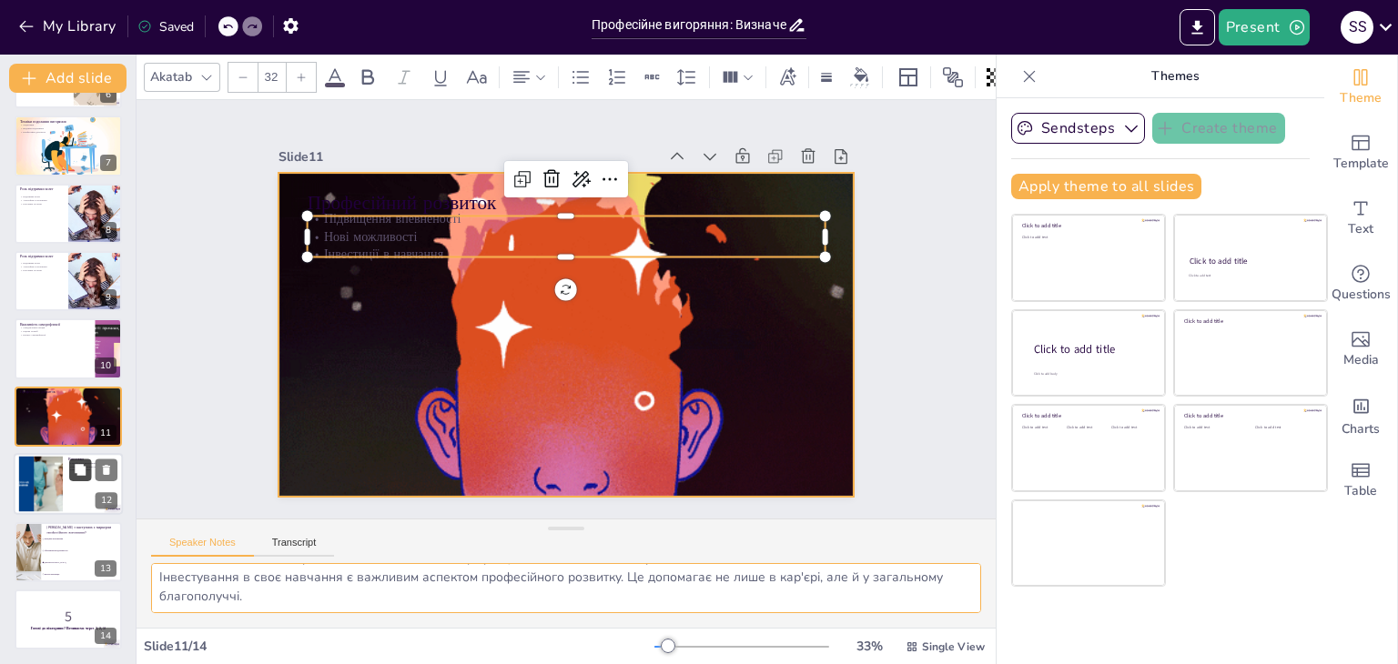
checkbox input "true"
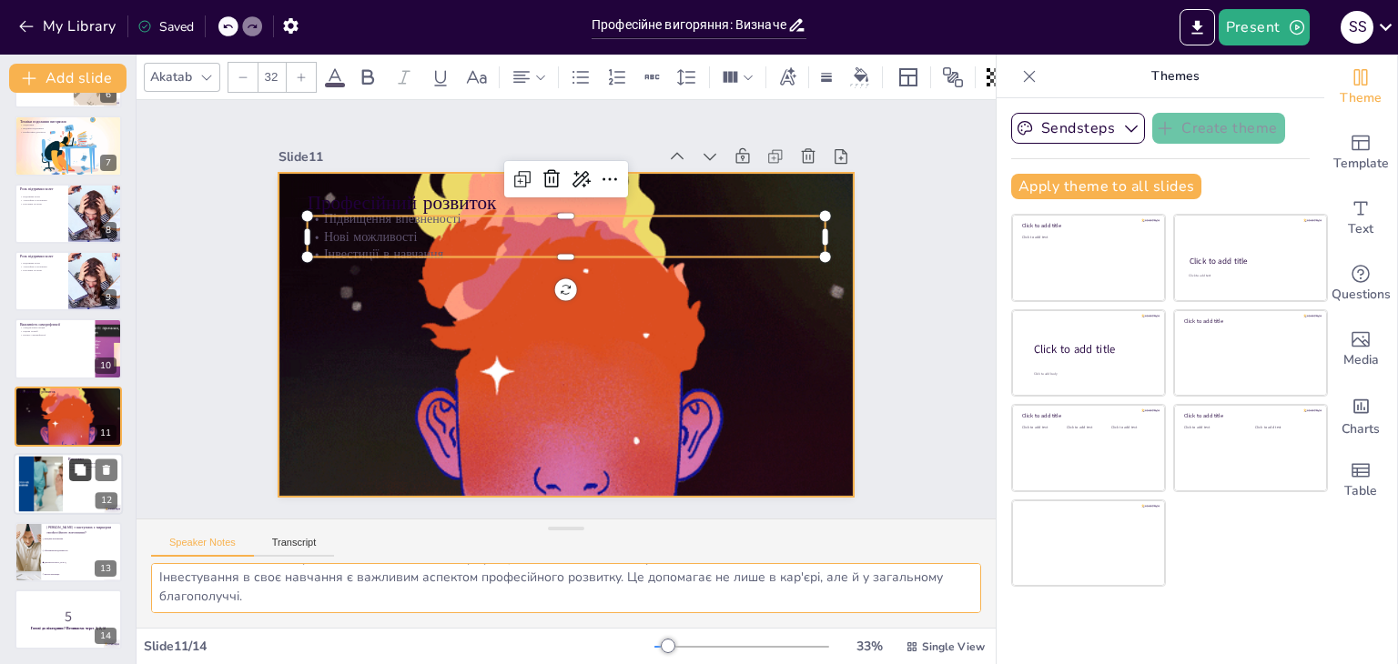
checkbox input "true"
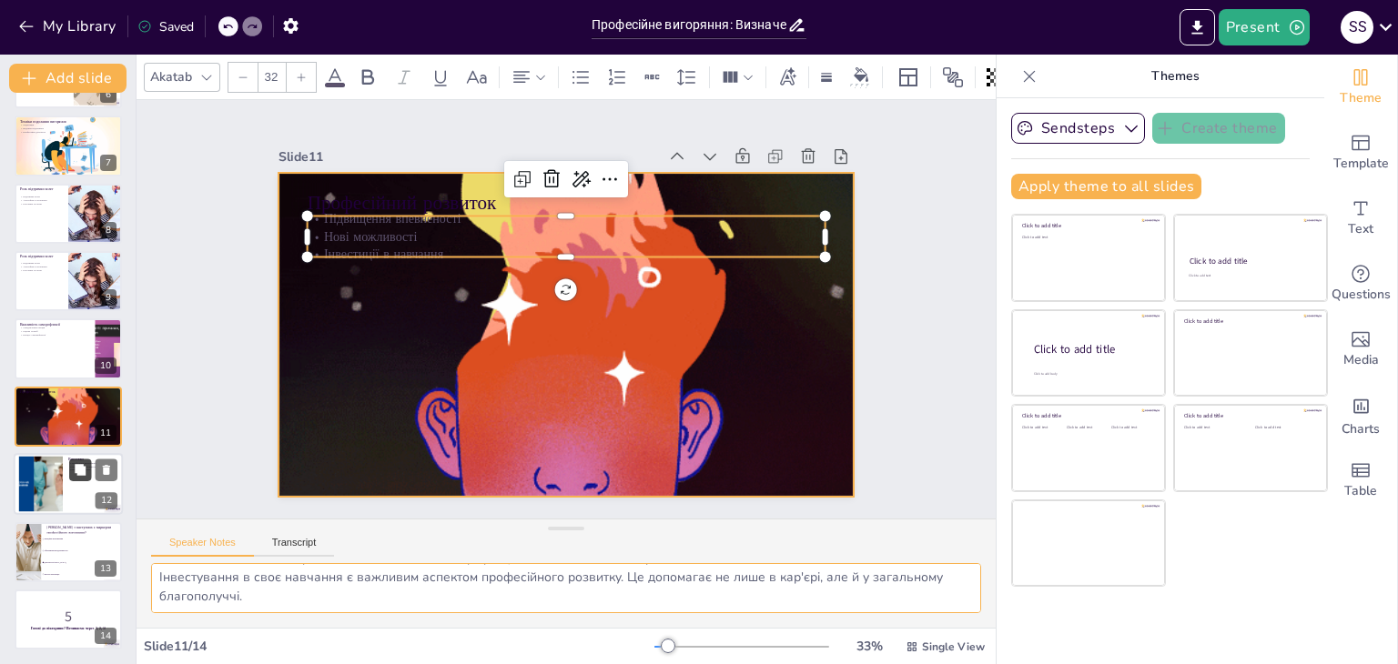
checkbox input "true"
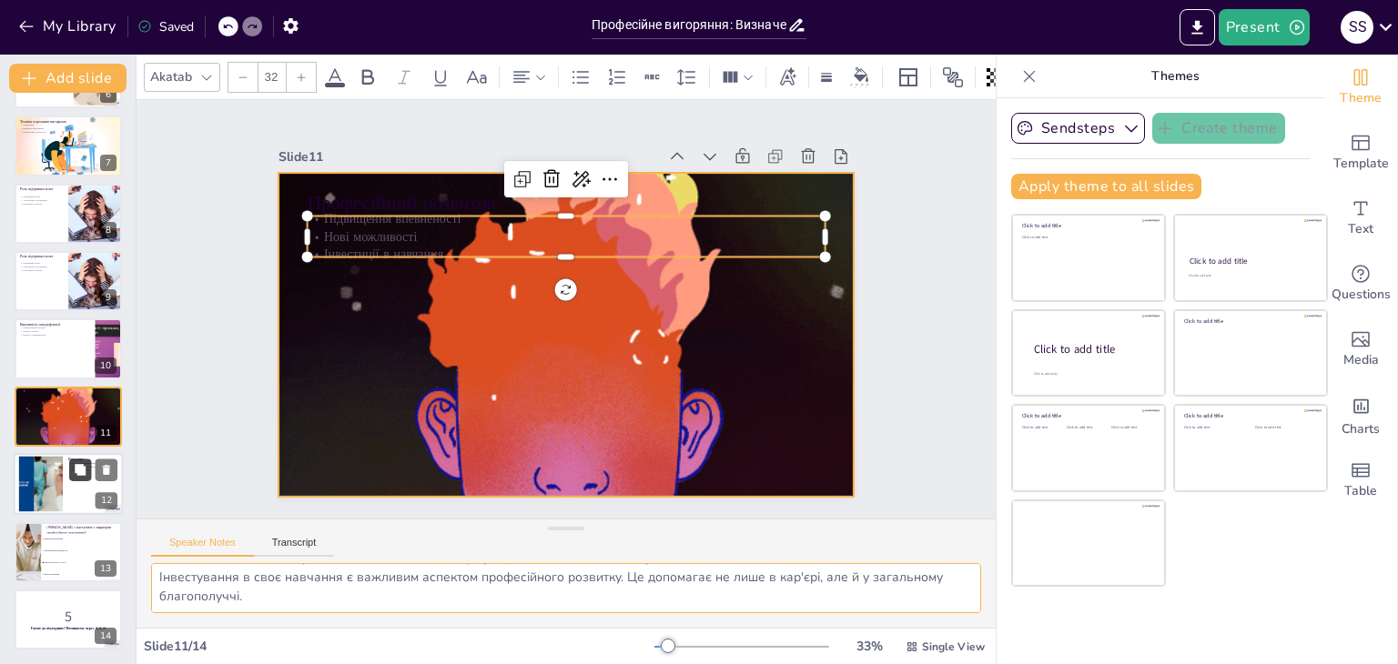
checkbox input "true"
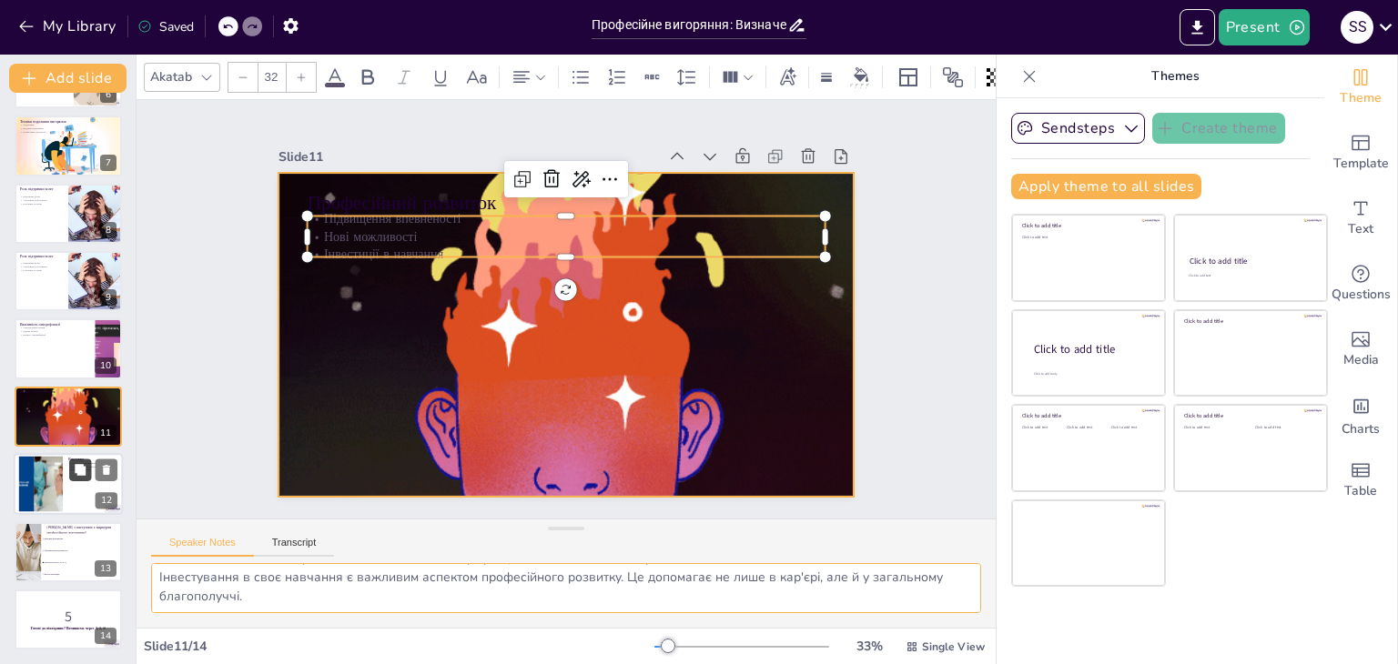
checkbox input "true"
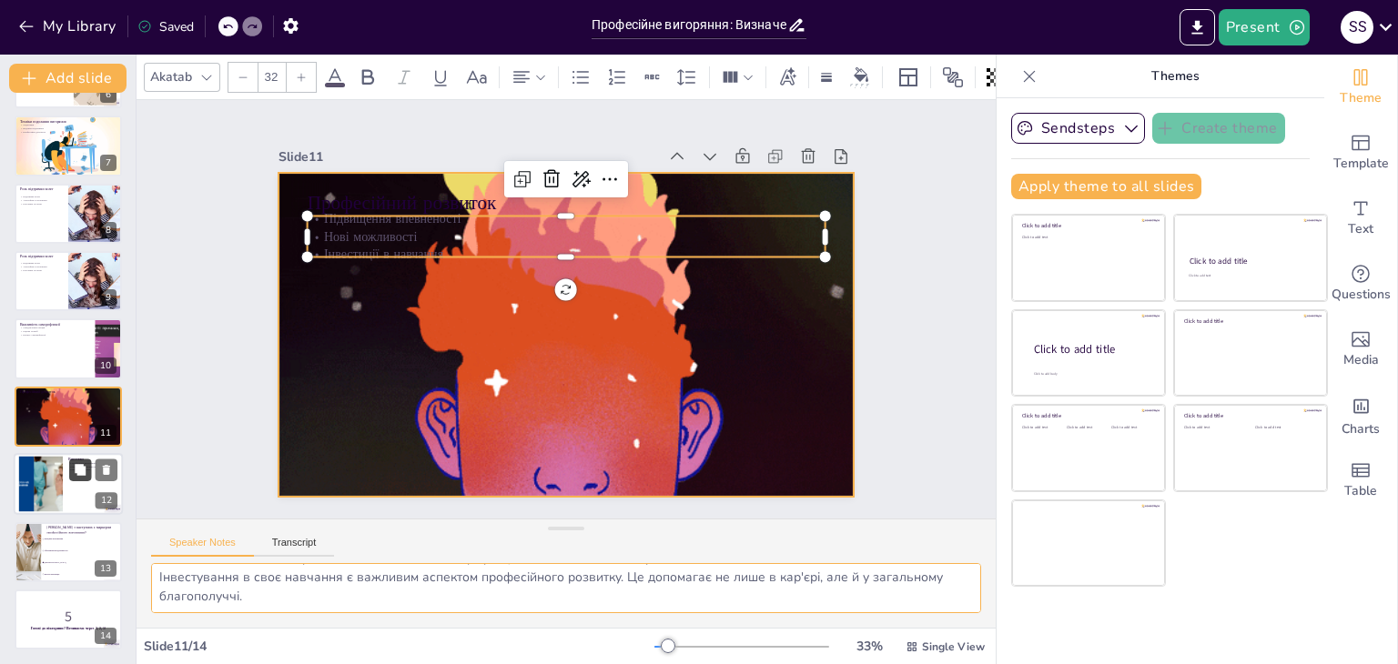
checkbox input "true"
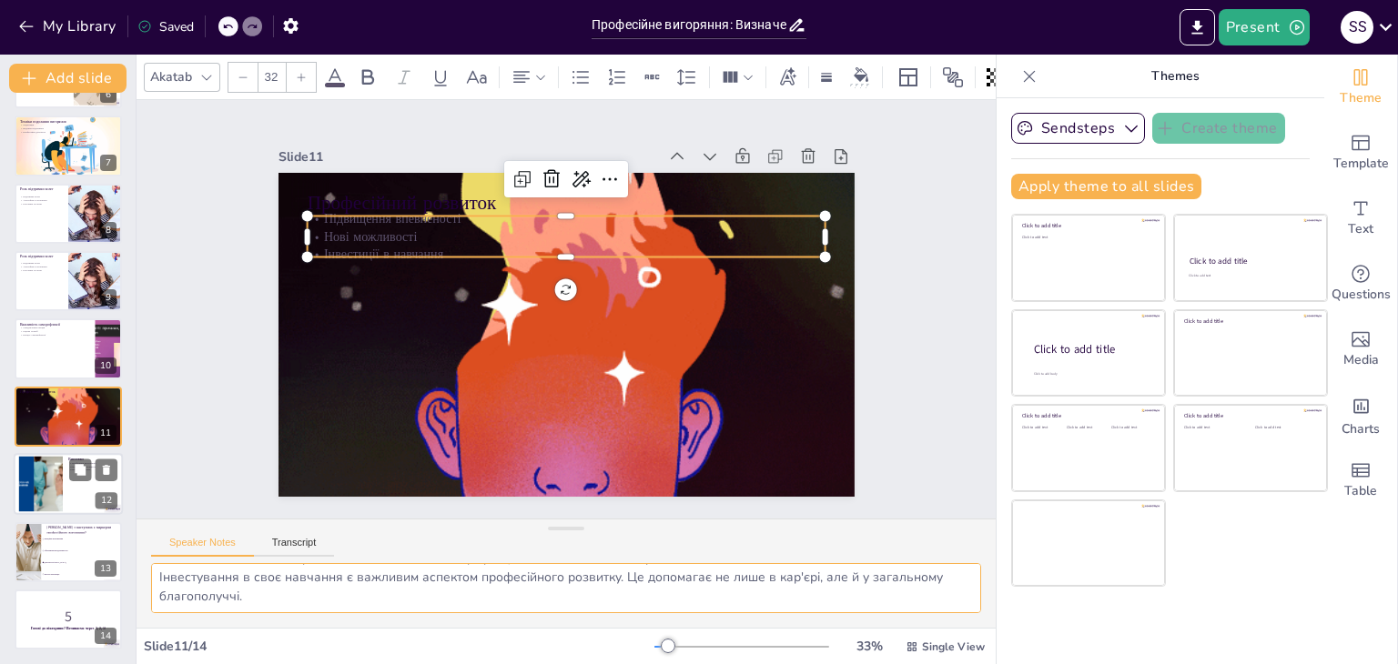
checkbox input "true"
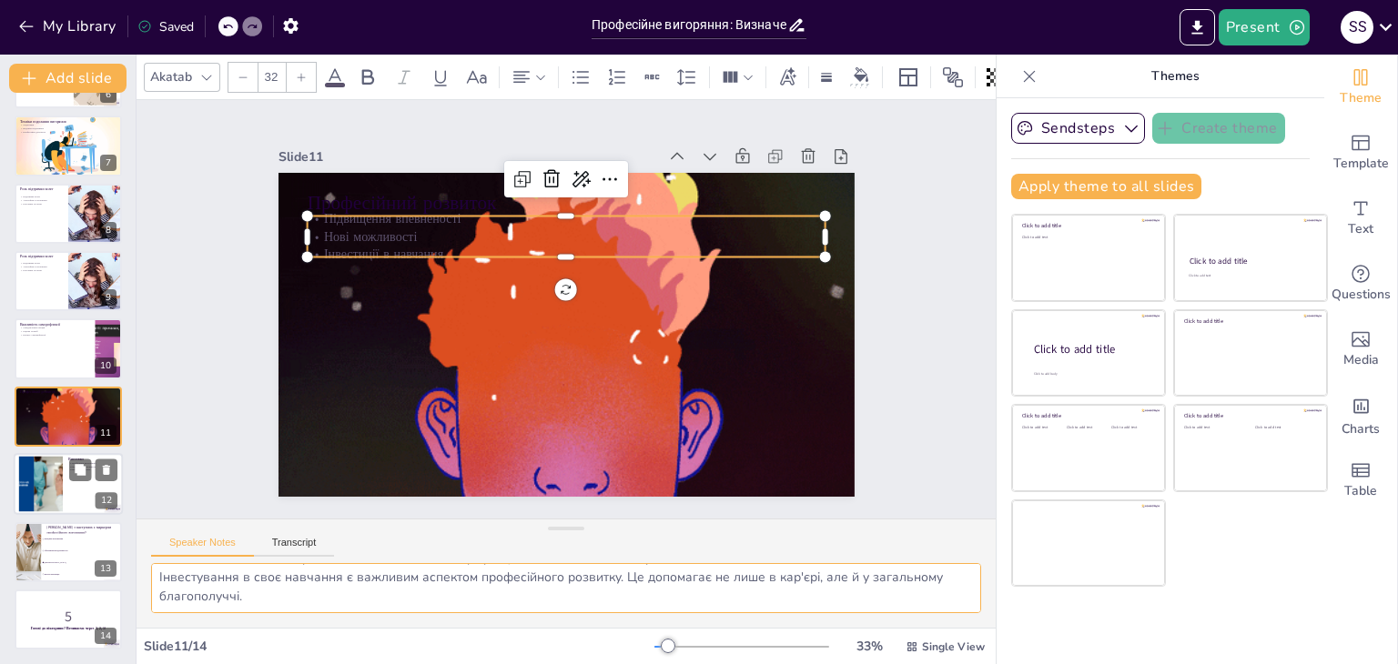
checkbox input "true"
click at [76, 499] on div at bounding box center [68, 484] width 109 height 62
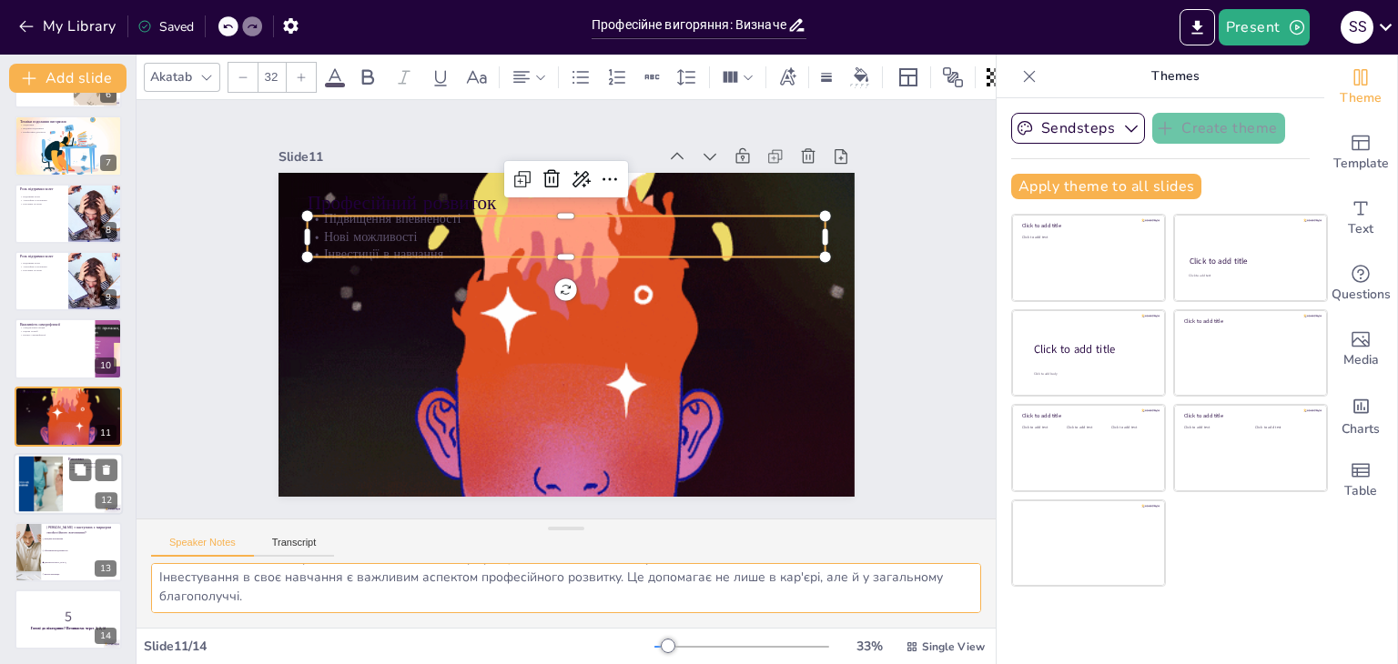
type textarea "Запобігання вигорянню є важливим завданням для кожного працівника. Це включає с…"
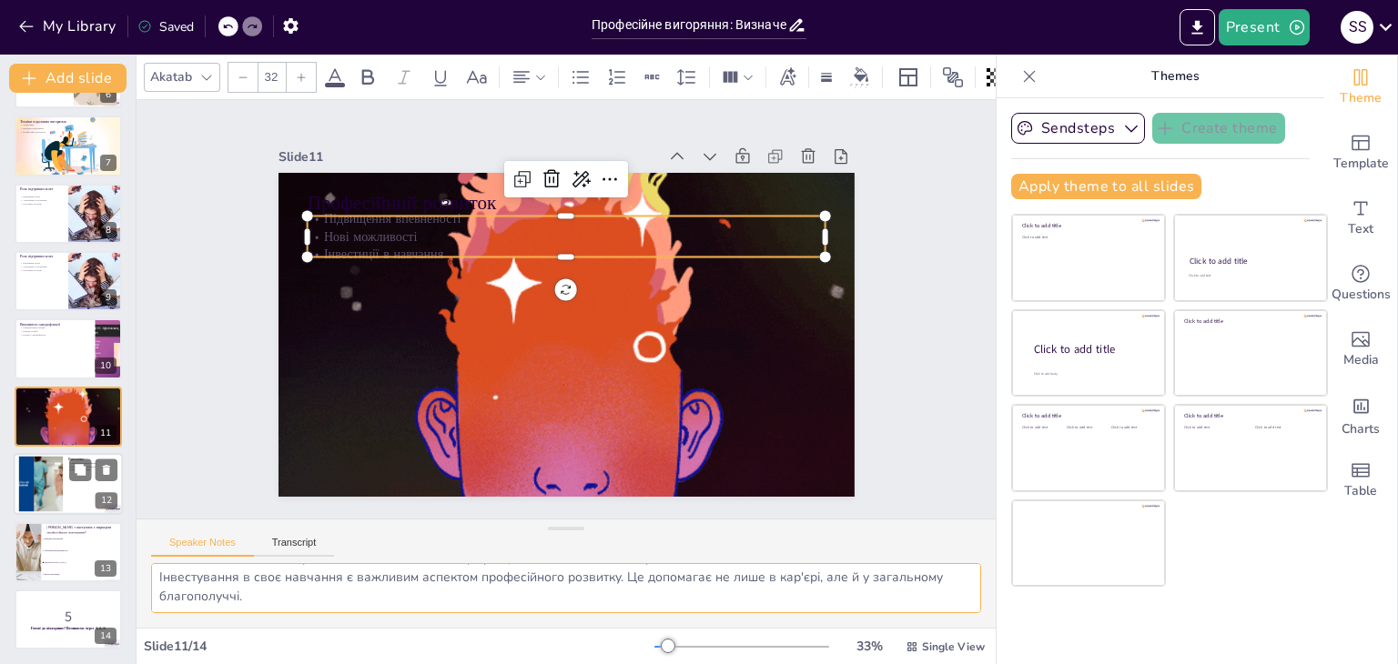
checkbox input "true"
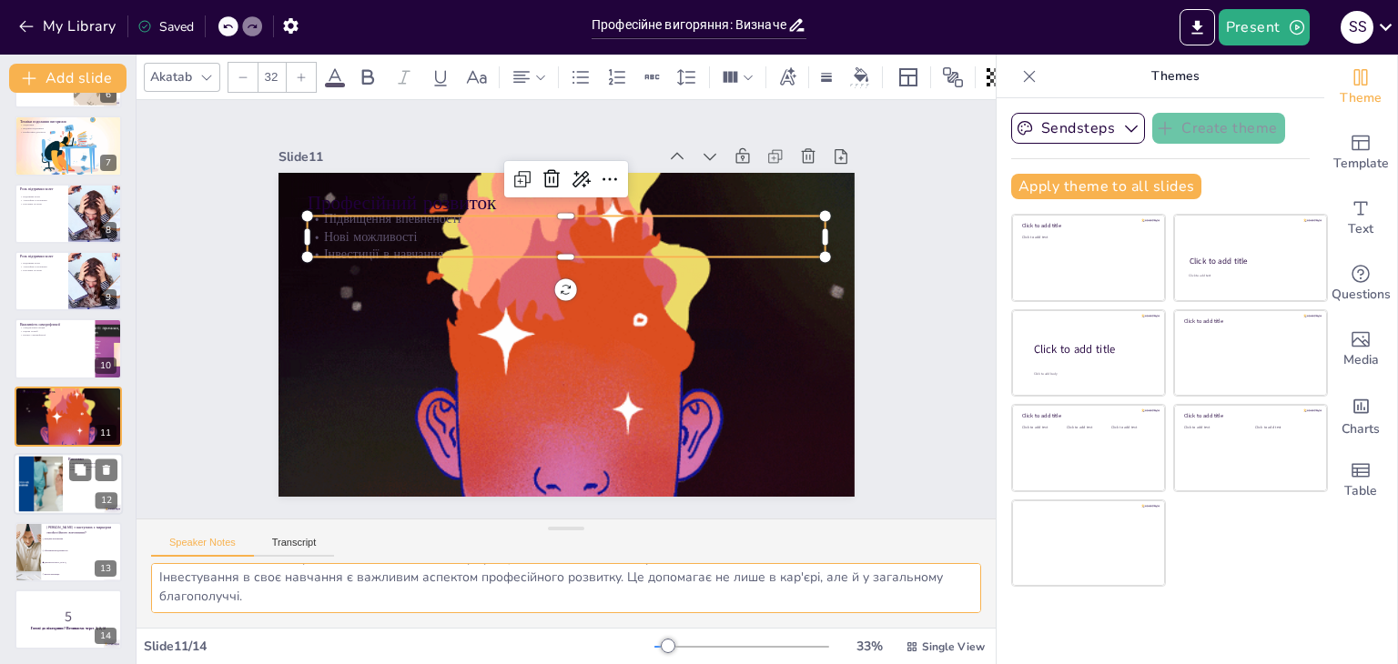
checkbox input "true"
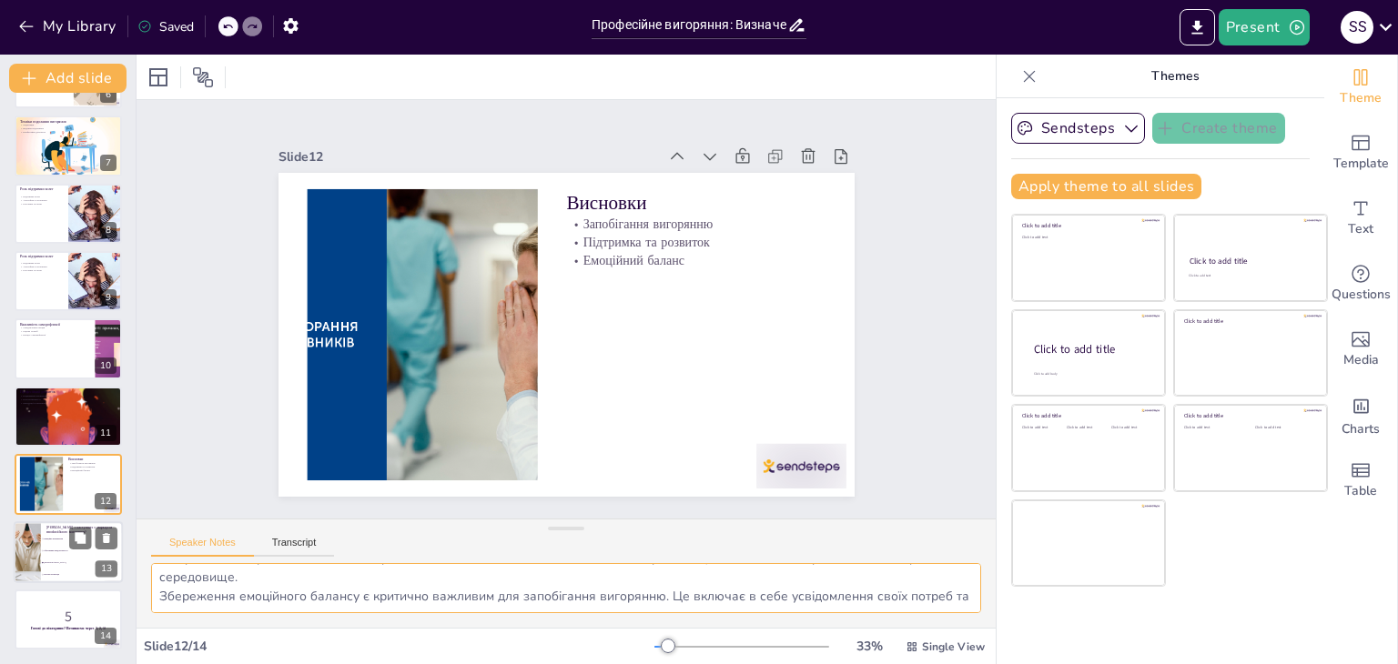
checkbox input "true"
click at [66, 530] on p "Який з наступних є маркером професійного вигоряння?" at bounding box center [81, 529] width 71 height 10
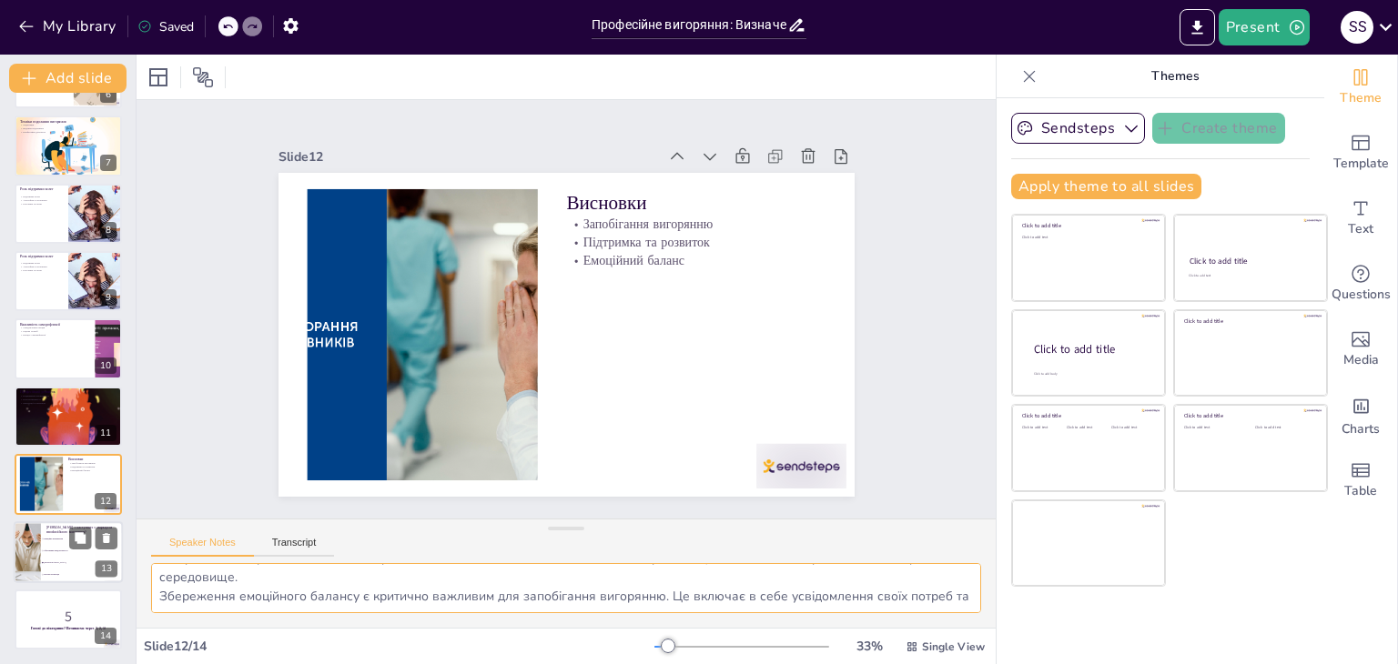
type textarea "Правильна відповідь - Цинізм. Цей маркер вказує на негативне ставлення до робот…"
checkbox input "true"
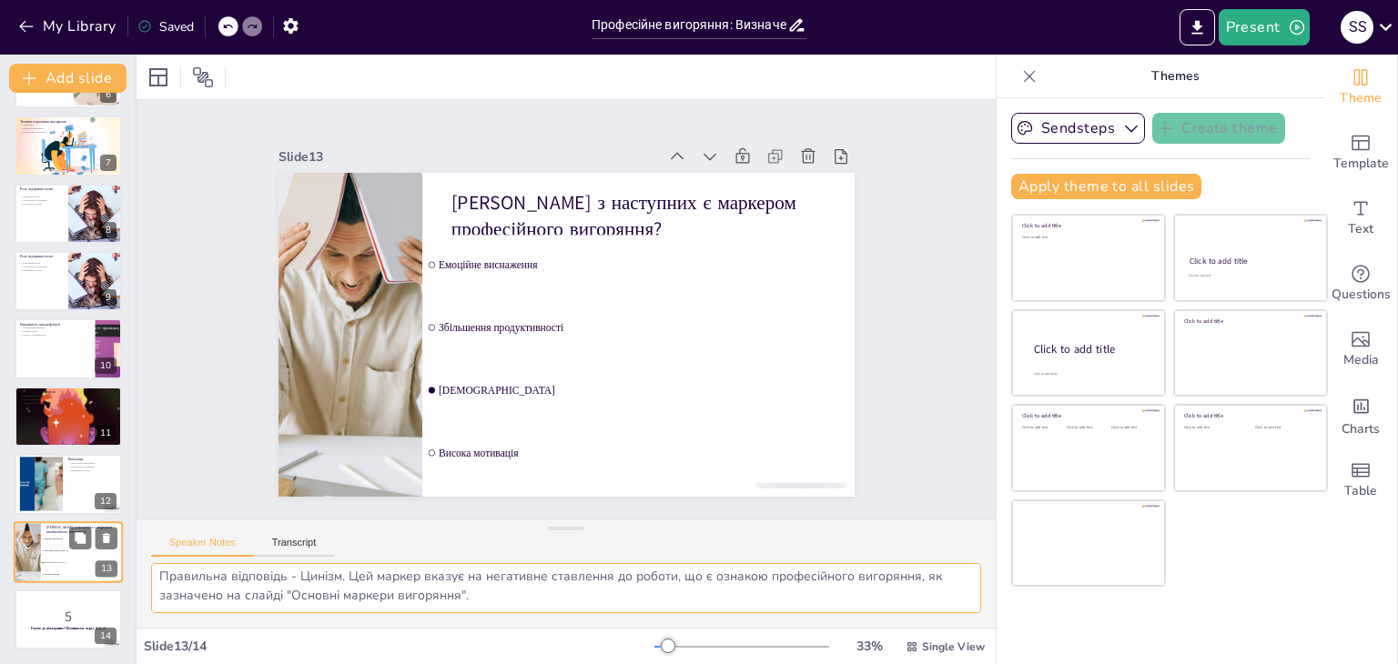
scroll to position [4, 0]
checkbox input "true"
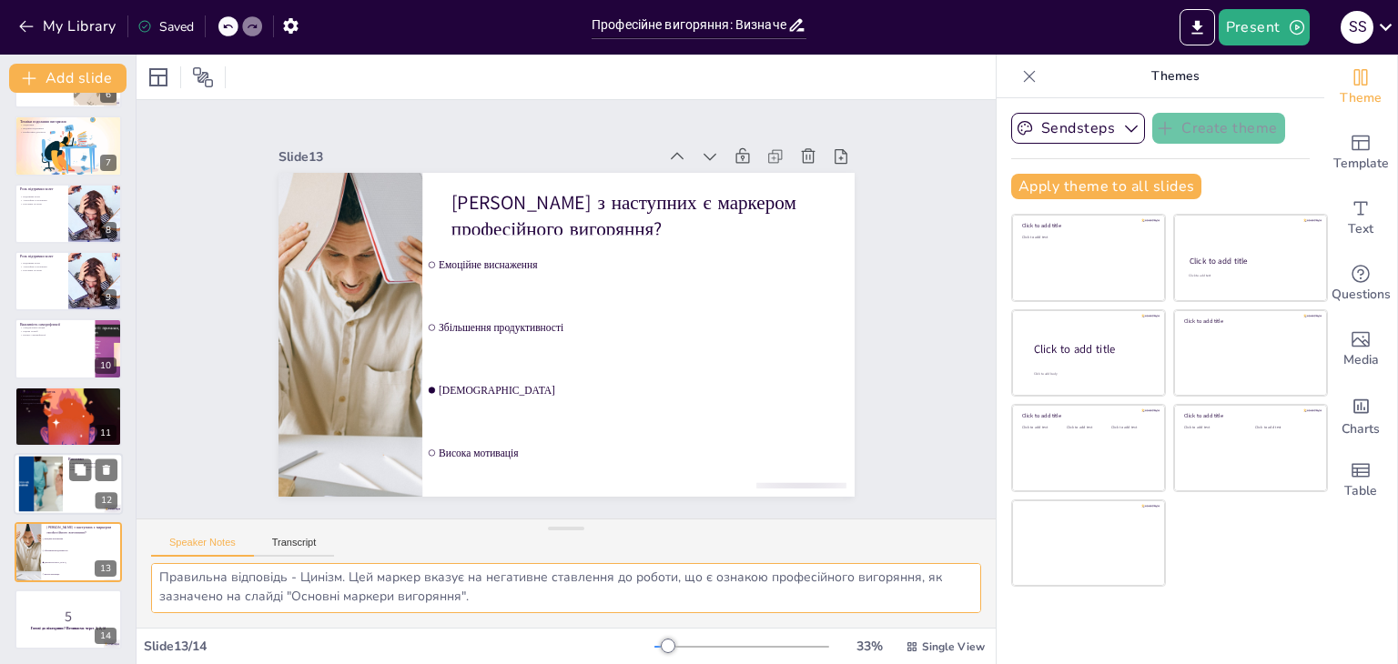
checkbox input "true"
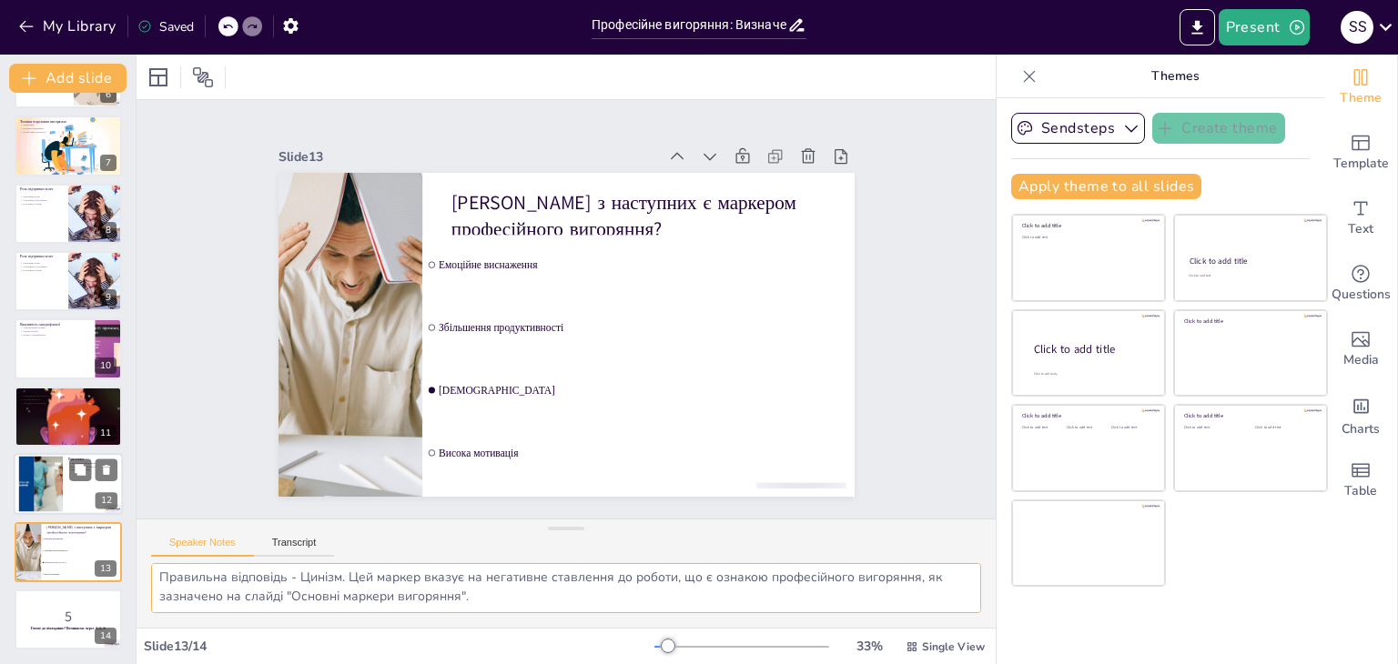
checkbox input "true"
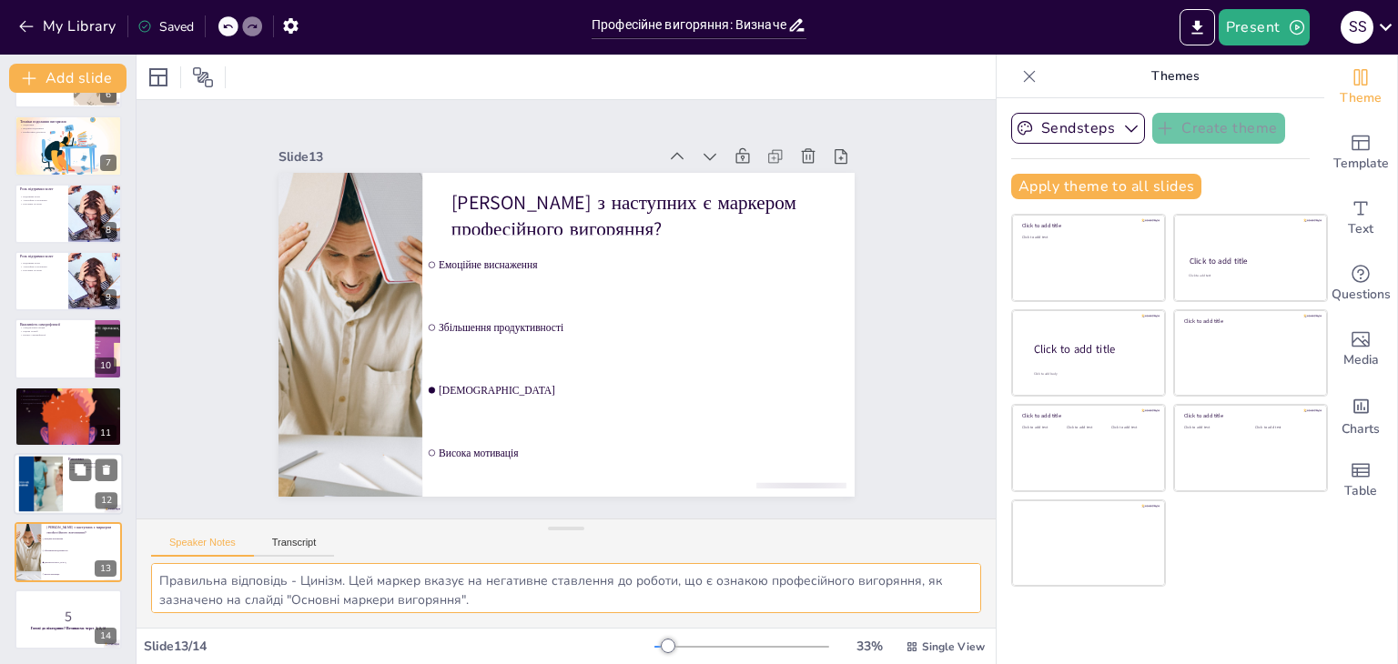
checkbox input "true"
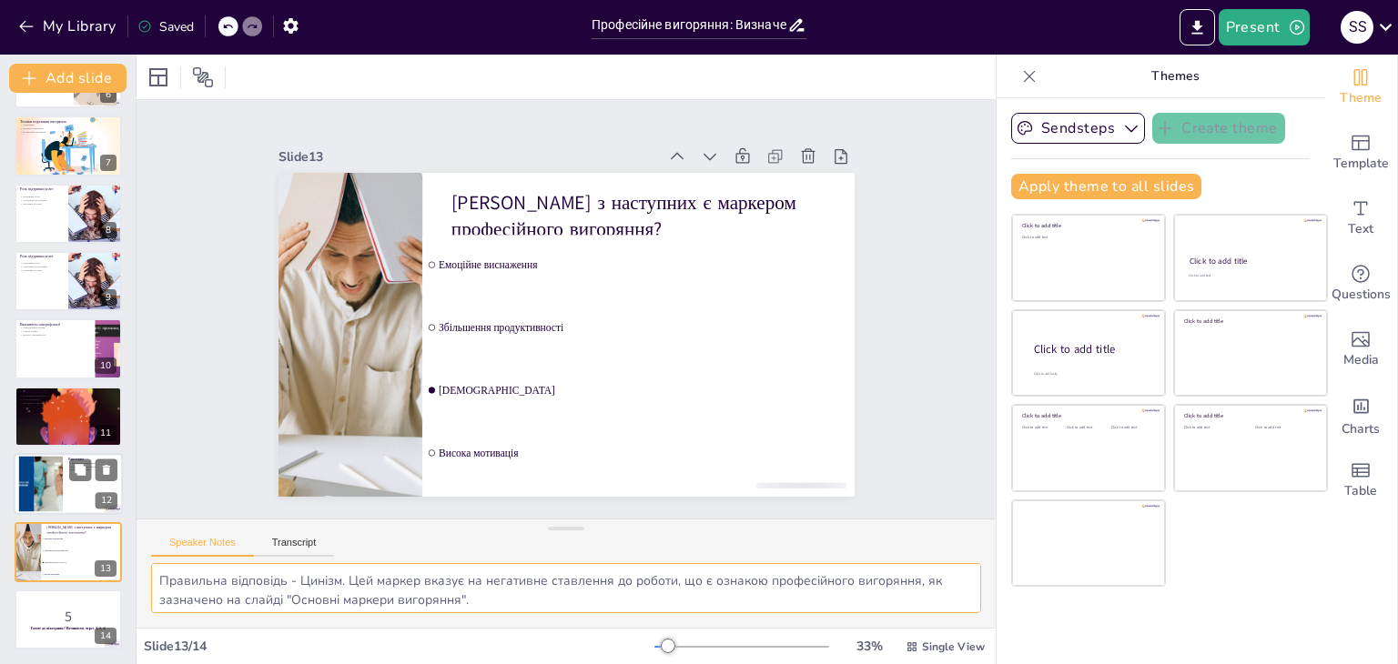
click at [92, 486] on div at bounding box center [68, 484] width 109 height 62
type textarea "Запобігання вигорянню є важливим завданням для кожного працівника. Це включає с…"
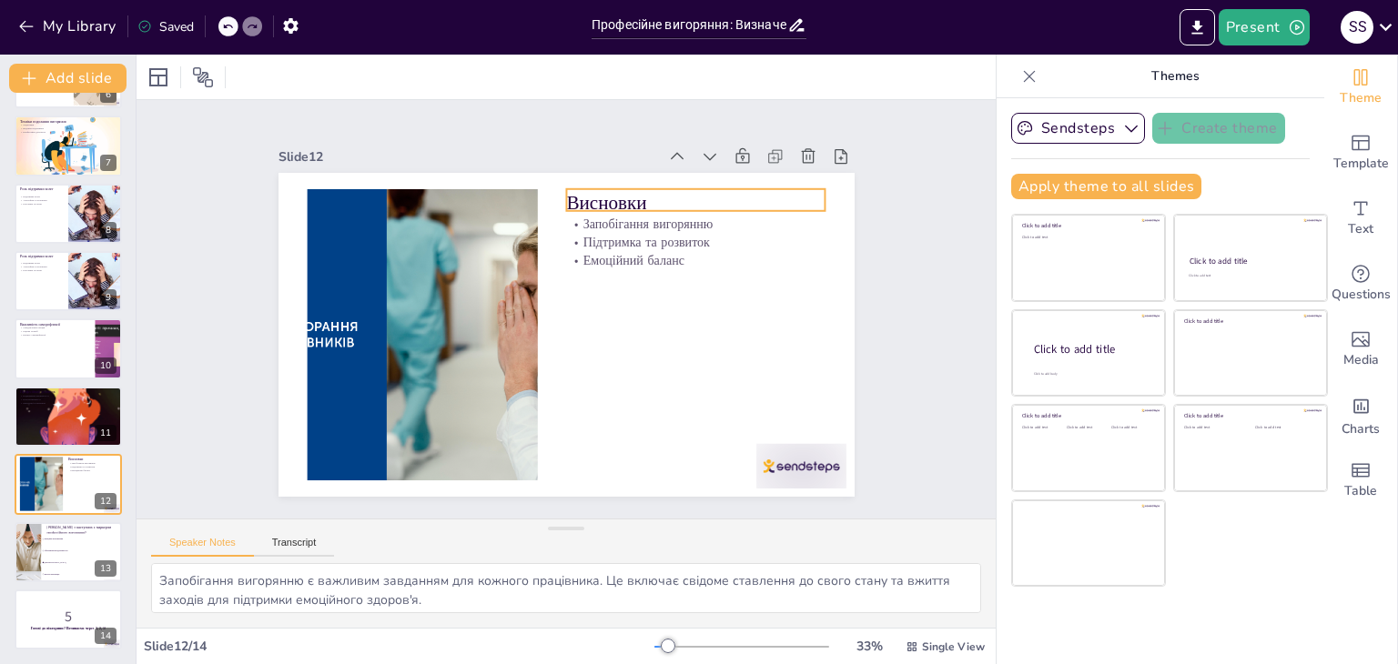
click at [585, 192] on p "Висновки" at bounding box center [714, 232] width 259 height 80
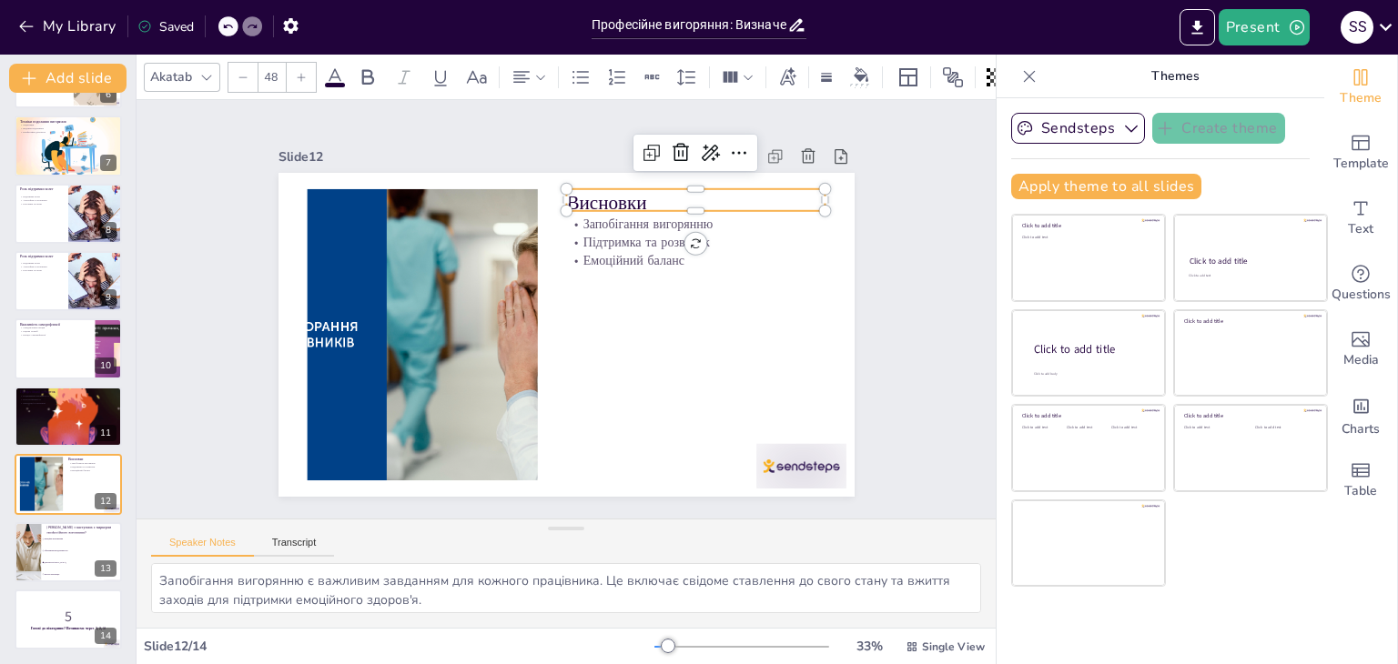
click at [579, 190] on p "Висновки" at bounding box center [695, 202] width 259 height 27
drag, startPoint x: 643, startPoint y: 192, endPoint x: 552, endPoint y: 197, distance: 91.1
click at [551, 197] on div "Запобігання вигорянню Підтримка та розвиток Емоційний баланс Висновки" at bounding box center [561, 334] width 631 height 437
checkbox input "true"
type input "32"
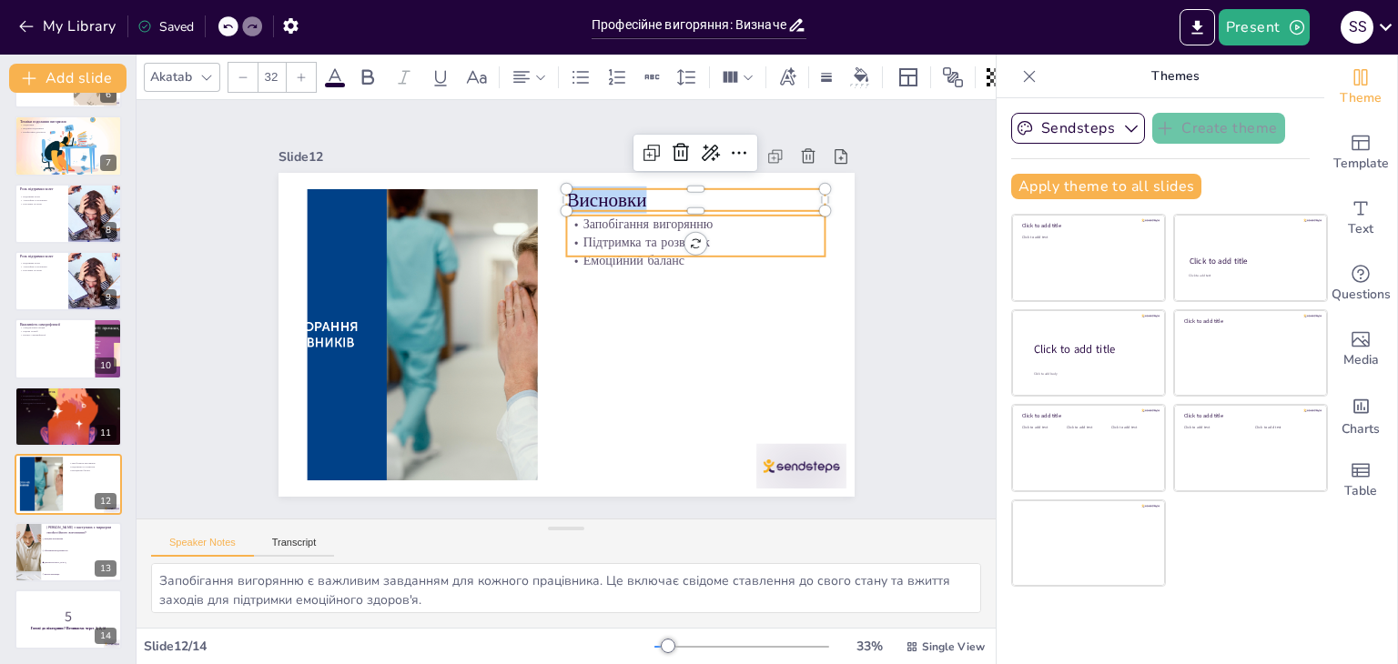
click at [574, 223] on p "Запобігання вигорянню" at bounding box center [703, 238] width 259 height 45
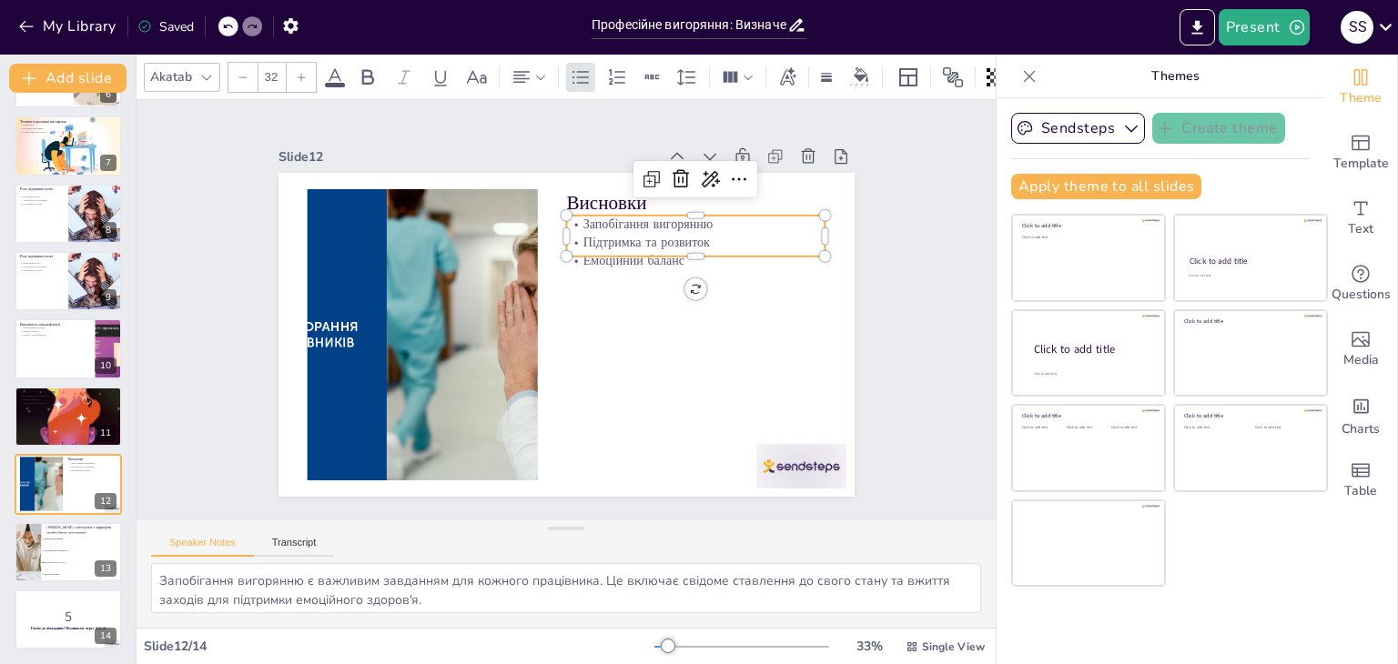
click at [582, 221] on p "Запобігання вигорянню" at bounding box center [711, 253] width 258 height 71
drag, startPoint x: 570, startPoint y: 210, endPoint x: 675, endPoint y: 245, distance: 111.1
click at [675, 245] on div "Запобігання вигорянню Підтримка та розвиток Емоційний баланс" at bounding box center [715, 311] width 251 height 177
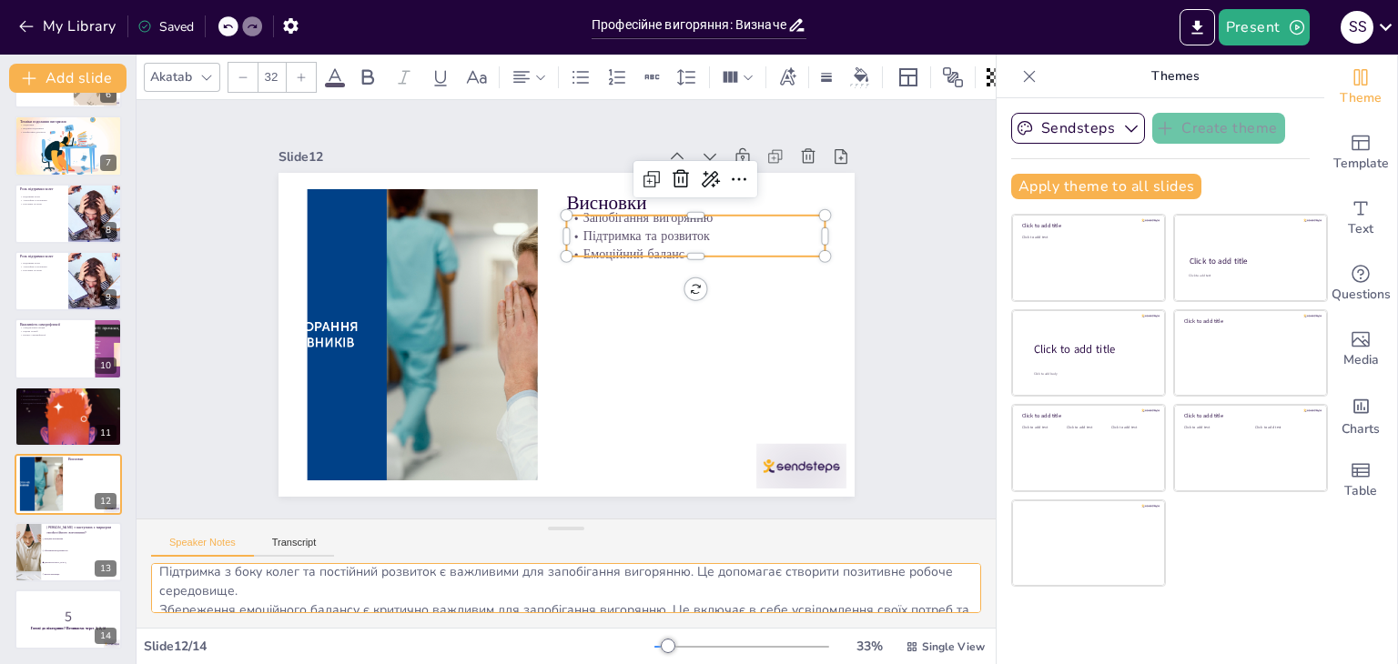
scroll to position [80, 0]
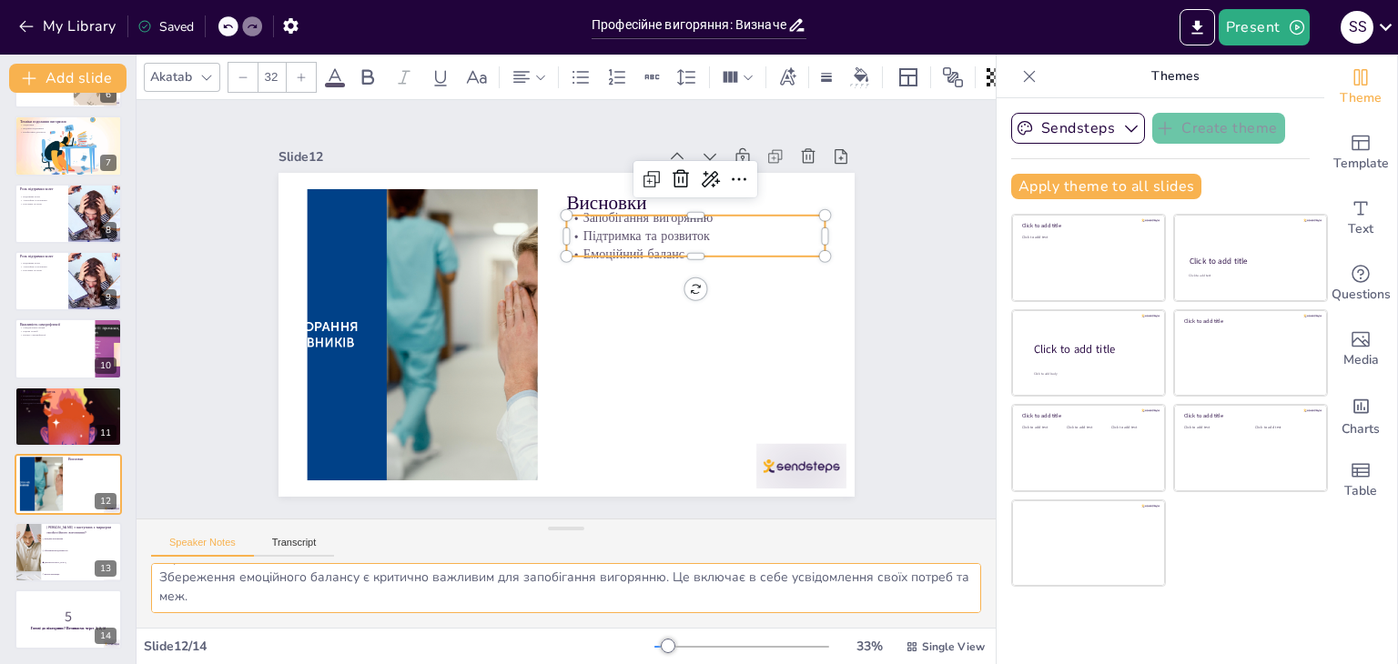
drag, startPoint x: 150, startPoint y: 573, endPoint x: 516, endPoint y: 631, distance: 370.5
click at [516, 631] on div "Akatab 32 Slide 1 Go to sendsteps.me and login with code Free27579632 Slide 2 П…" at bounding box center [566, 360] width 859 height 610
checkbox input "true"
